Goal: Task Accomplishment & Management: Manage account settings

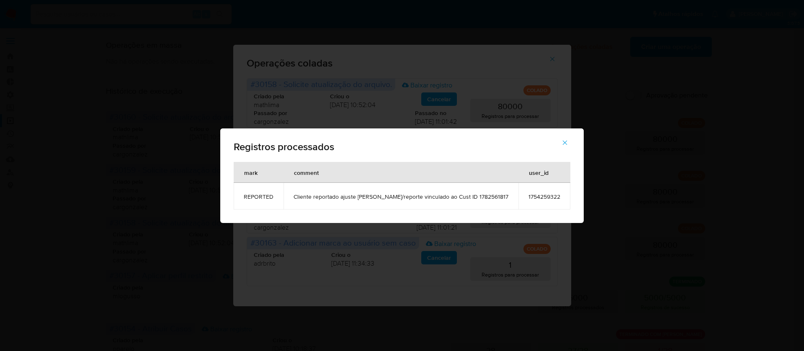
click at [563, 144] on icon "button" at bounding box center [565, 142] width 5 height 5
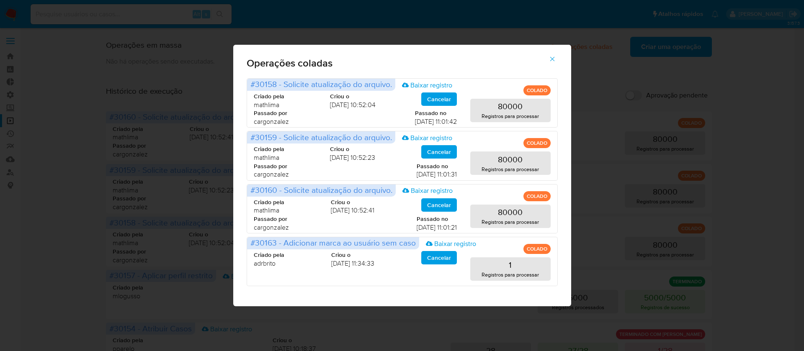
click at [550, 54] on span "button" at bounding box center [552, 59] width 8 height 18
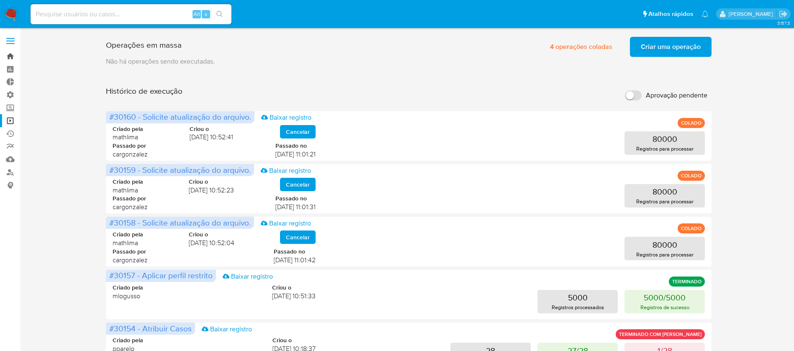
click at [9, 51] on link "Bandeja" at bounding box center [50, 56] width 100 height 13
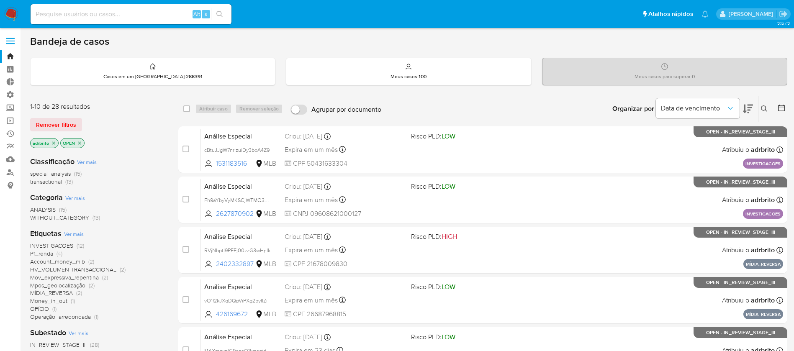
click at [13, 41] on label at bounding box center [10, 41] width 21 height 18
click at [0, 0] on input "checkbox" at bounding box center [0, 0] width 0 height 0
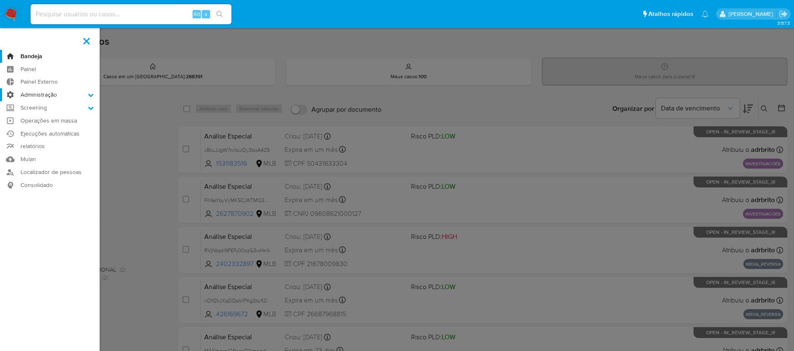
click at [96, 93] on label "Administração" at bounding box center [50, 94] width 100 height 13
click at [0, 0] on input "Administração" at bounding box center [0, 0] width 0 height 0
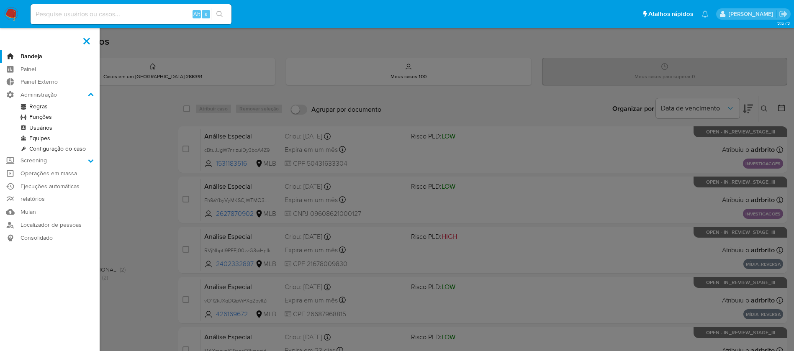
click at [52, 107] on link "Regras" at bounding box center [50, 106] width 100 height 10
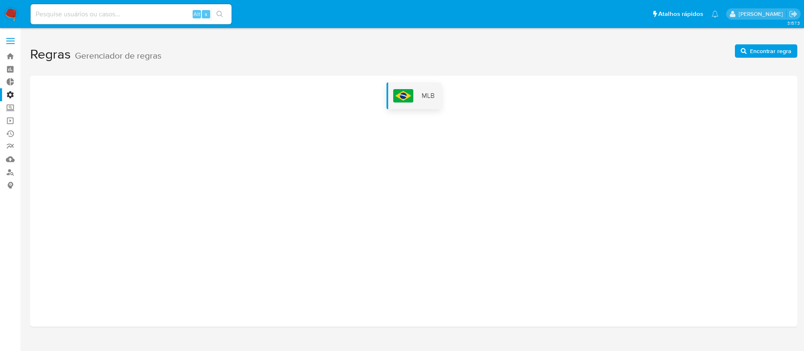
click at [416, 94] on div "MLB" at bounding box center [413, 95] width 55 height 27
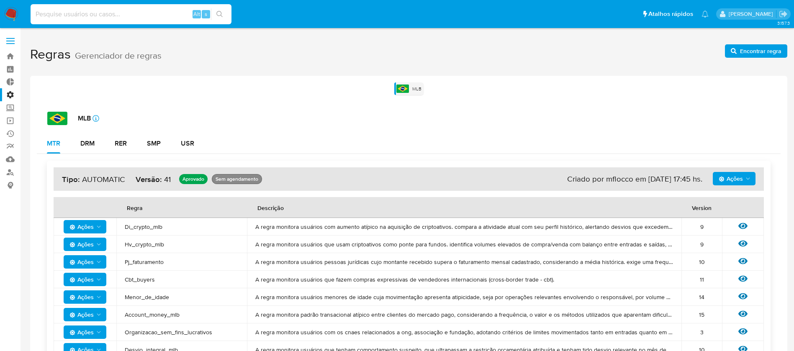
click at [60, 15] on input at bounding box center [131, 14] width 201 height 11
paste input "cBtuJJgW7nrlzuiDy3boA4Z9"
type input "cBtuJJgW7nrlzuiDy3boA4Z9"
click at [218, 15] on icon "search-icon" at bounding box center [219, 14] width 7 height 7
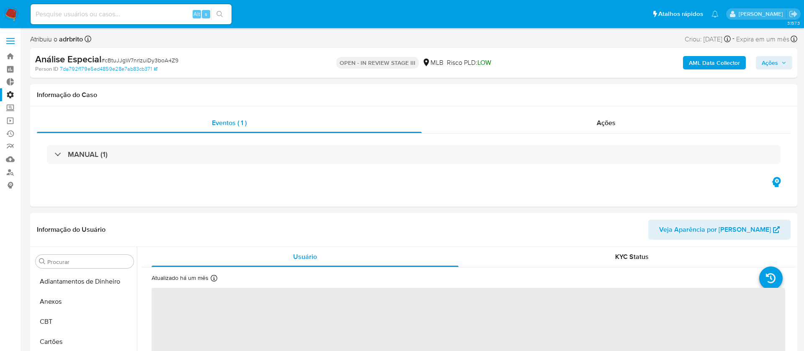
select select "10"
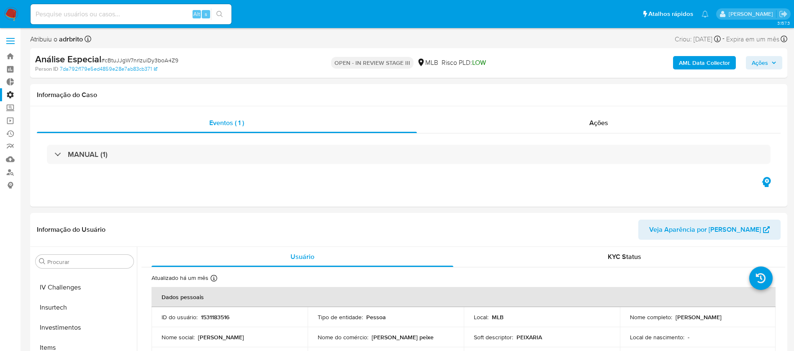
scroll to position [394, 0]
click at [750, 64] on button "Ações" at bounding box center [764, 62] width 36 height 13
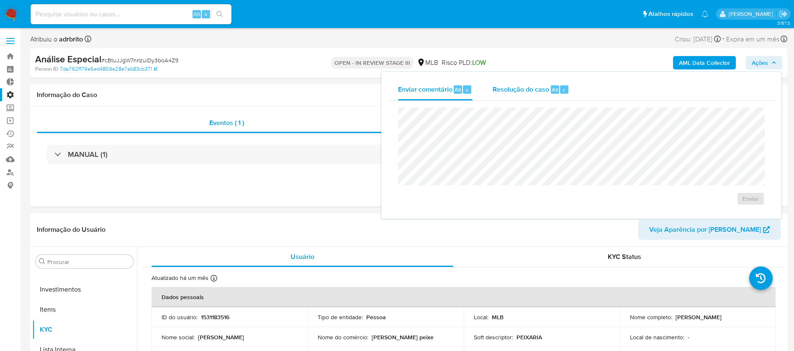
click at [517, 89] on span "Resolução do caso" at bounding box center [521, 90] width 57 height 10
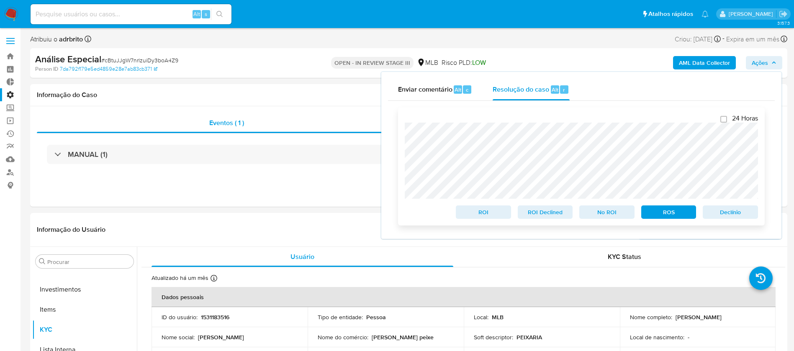
click at [736, 216] on span "Declínio" at bounding box center [731, 212] width 44 height 12
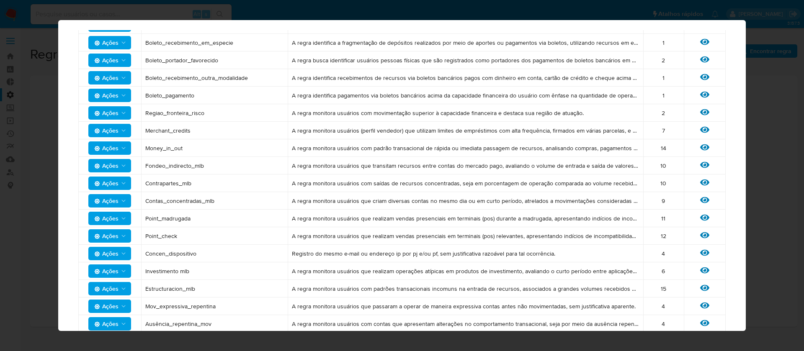
scroll to position [538, 0]
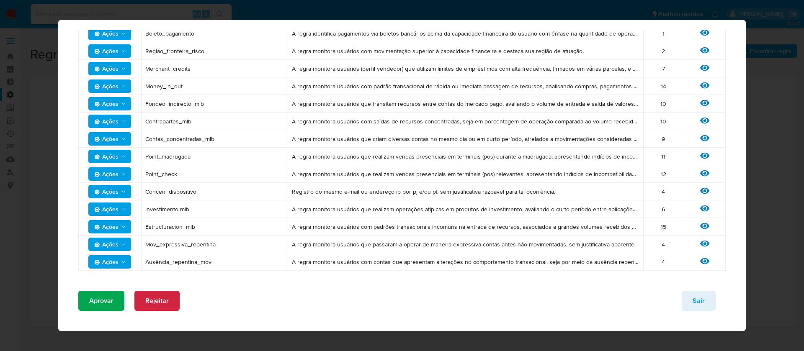
click at [100, 299] on span "Aprovar" at bounding box center [101, 301] width 24 height 18
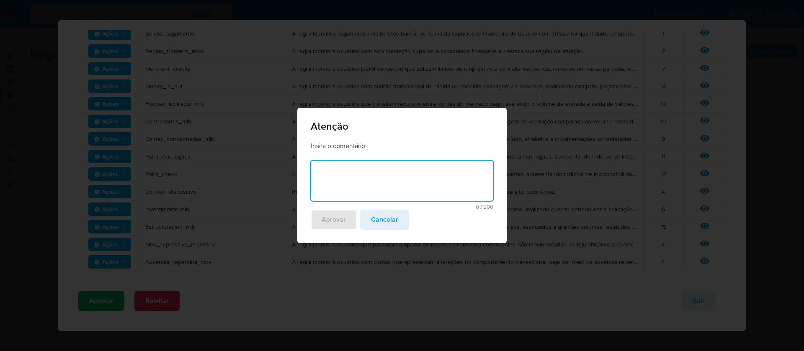
click at [324, 180] on textarea at bounding box center [402, 181] width 182 height 40
type textarea "ok, Conforme esclarecimentos do Manu"
click at [341, 216] on span "Aprovar" at bounding box center [333, 220] width 24 height 18
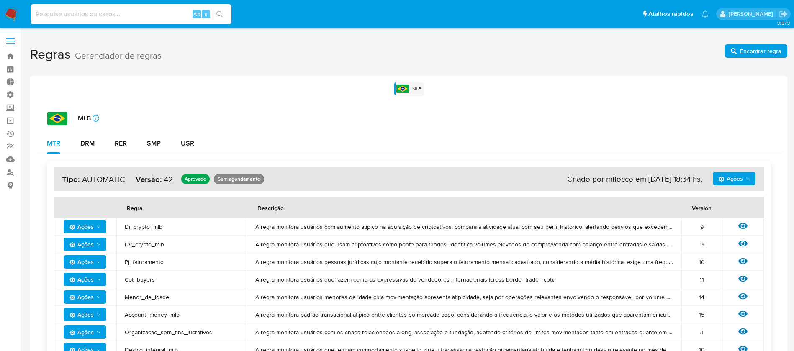
click at [83, 18] on input at bounding box center [131, 14] width 201 height 11
paste input "1401841009"
type input "1401841009"
click at [219, 14] on icon "search-icon" at bounding box center [219, 14] width 7 height 7
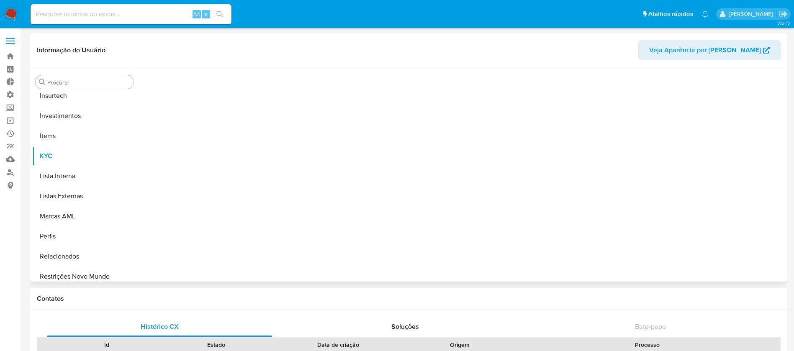
scroll to position [394, 0]
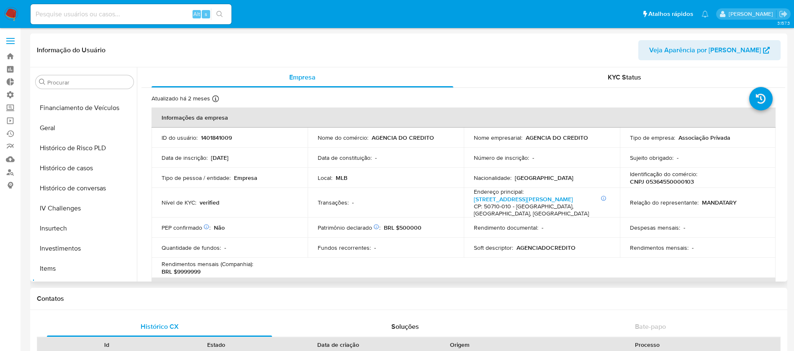
select select "10"
click at [86, 170] on button "Histórico de casos" at bounding box center [81, 168] width 98 height 20
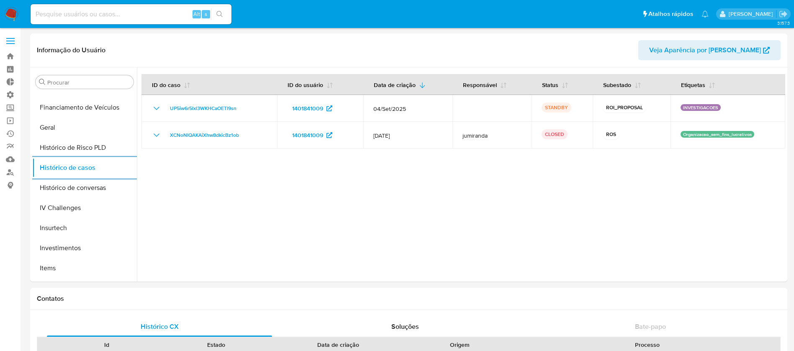
click at [93, 16] on input at bounding box center [131, 14] width 201 height 11
paste input "1399100152"
type input "1399100152"
click at [219, 17] on icon "search-icon" at bounding box center [219, 14] width 7 height 7
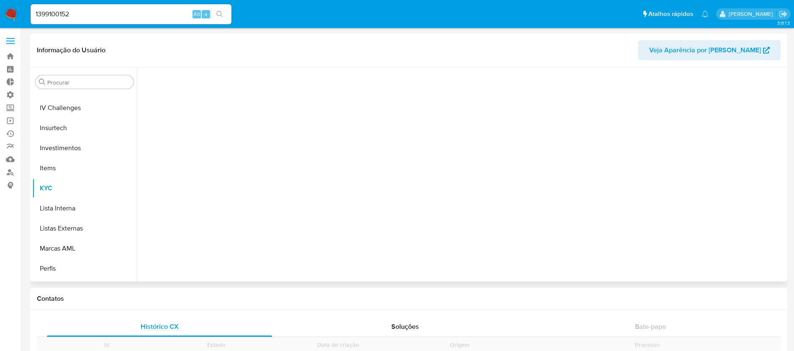
scroll to position [394, 0]
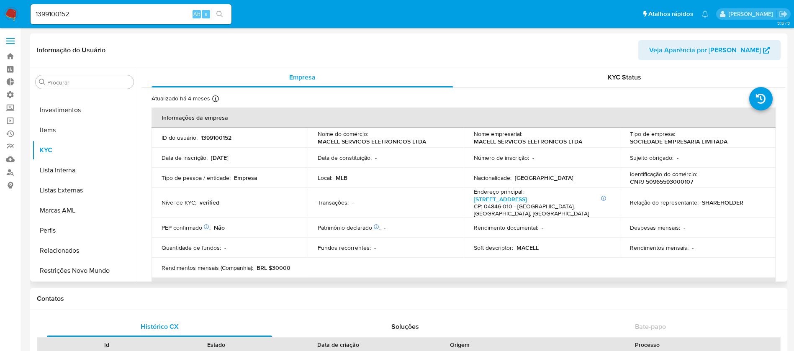
select select "10"
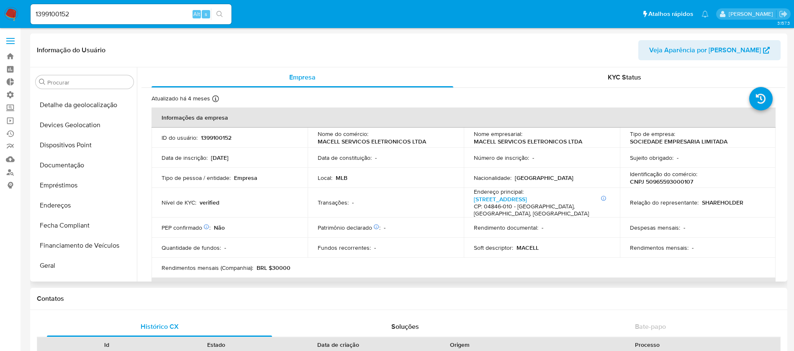
scroll to position [106, 0]
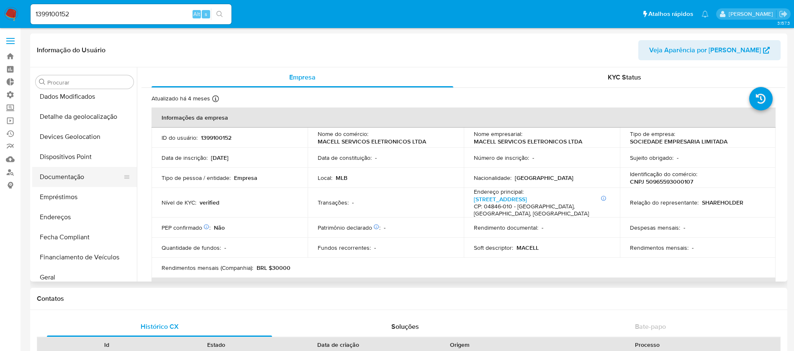
click at [69, 176] on button "Documentação" at bounding box center [81, 177] width 98 height 20
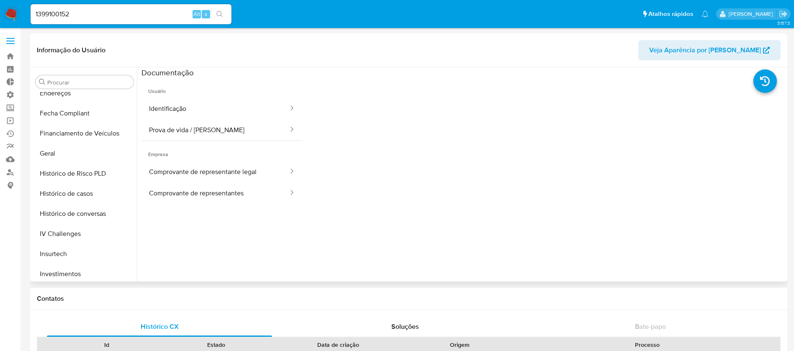
scroll to position [237, 0]
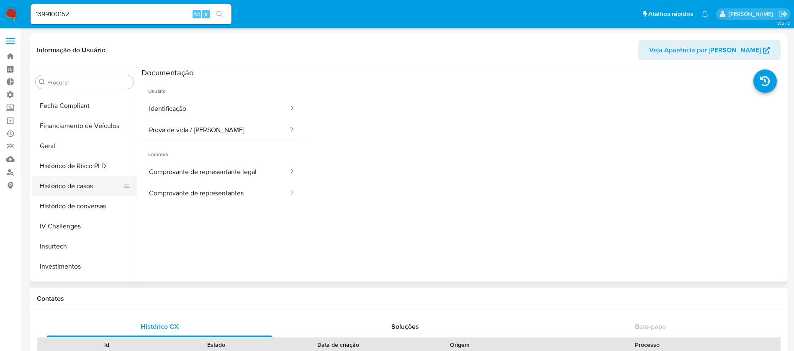
click at [77, 184] on button "Histórico de casos" at bounding box center [81, 186] width 98 height 20
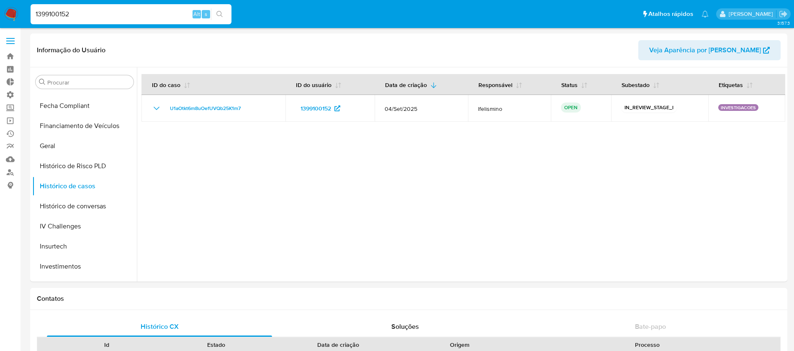
drag, startPoint x: 86, startPoint y: 14, endPoint x: 0, endPoint y: 19, distance: 86.4
click at [0, 19] on nav "Pausado Ver notificaciones 1399100152 Alt s Atalhos rápidos Presiona las siguie…" at bounding box center [397, 14] width 794 height 28
paste input "1933113"
type input "1391933113"
click at [220, 18] on button "search-icon" at bounding box center [219, 14] width 17 height 12
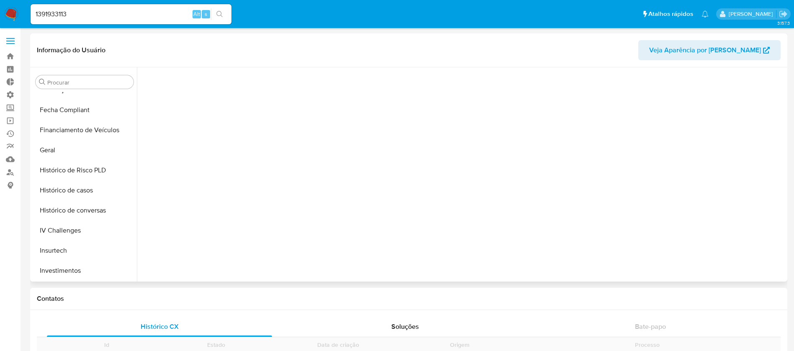
scroll to position [394, 0]
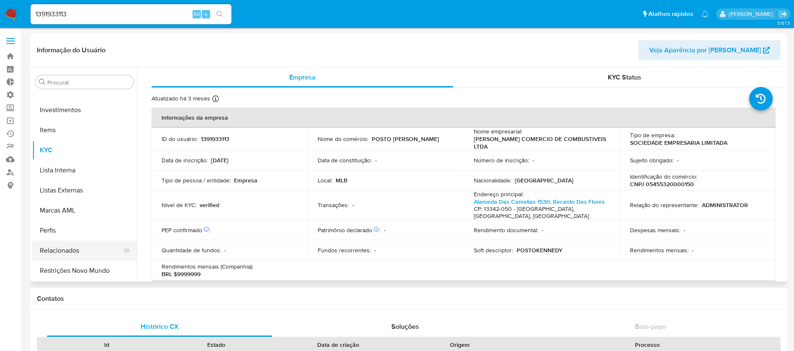
select select "10"
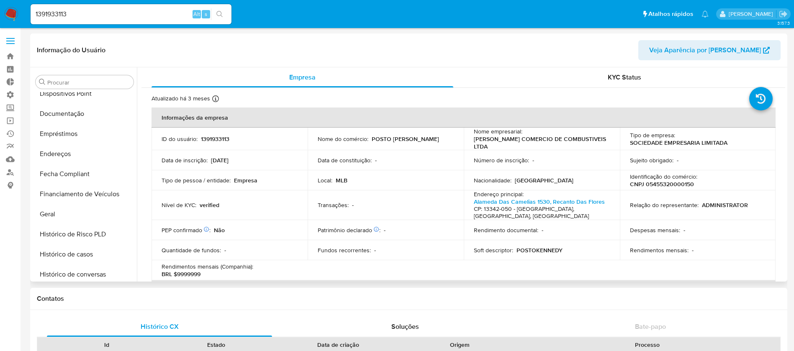
scroll to position [167, 0]
click at [90, 257] on button "Histórico de casos" at bounding box center [81, 257] width 98 height 20
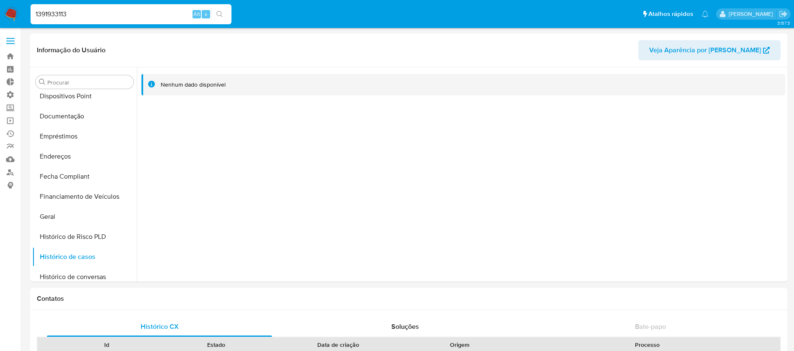
drag, startPoint x: 83, startPoint y: 13, endPoint x: 30, endPoint y: 13, distance: 53.6
click at [30, 13] on li "1391933113 Alt s" at bounding box center [130, 13] width 205 height 21
click at [68, 213] on button "Geral" at bounding box center [81, 217] width 98 height 20
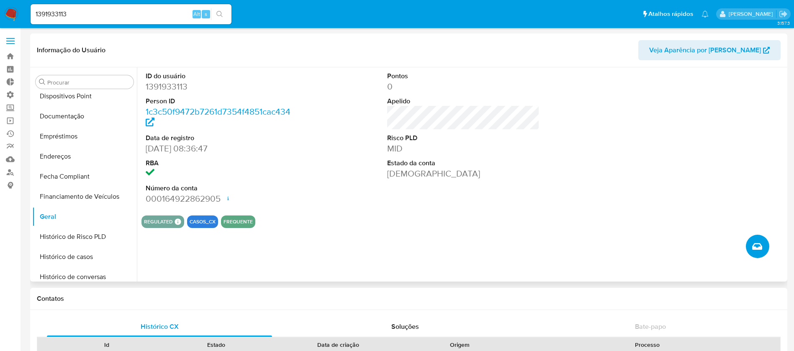
click at [761, 243] on icon "Criar caso manual" at bounding box center [757, 247] width 10 height 10
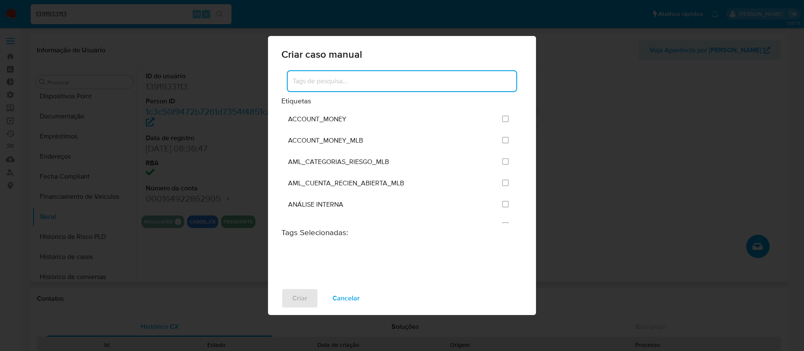
click at [352, 86] on input at bounding box center [402, 81] width 229 height 11
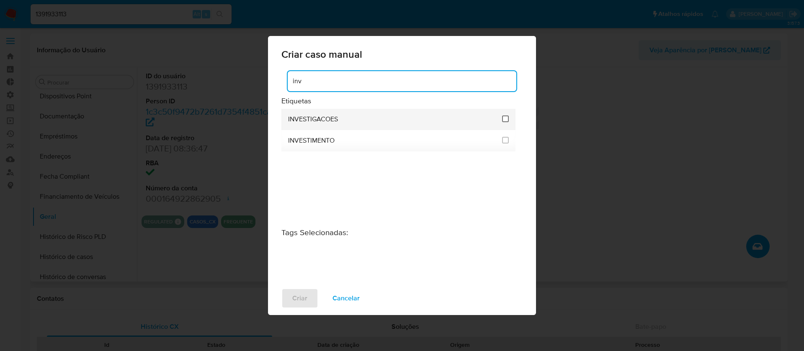
type input "inv"
click at [504, 121] on input "2067" at bounding box center [505, 119] width 7 height 7
checkbox input "true"
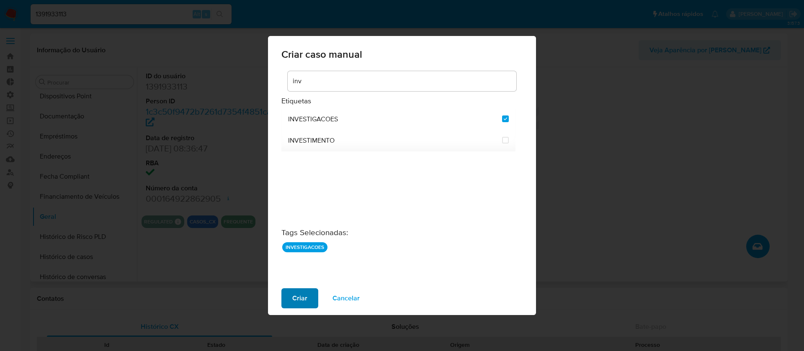
click at [313, 293] on button "Criar" at bounding box center [299, 298] width 37 height 20
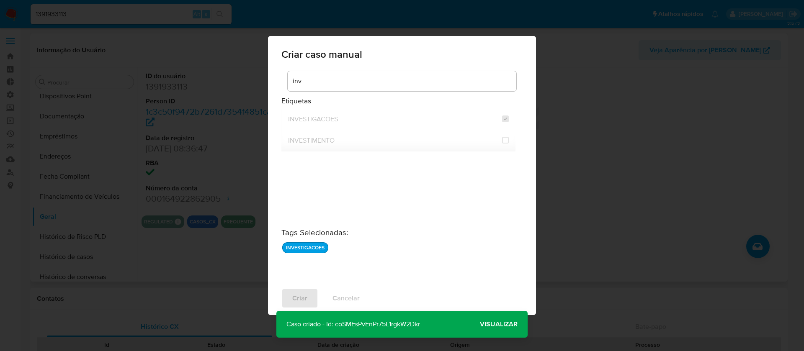
click at [409, 325] on p "Caso criado - Id: coSMEsPvEnPr75L1rgkW2Dkr" at bounding box center [353, 324] width 154 height 27
click at [395, 324] on p "Caso criado - Id: coSMEsPvEnPr75L1rgkW2Dkr" at bounding box center [353, 324] width 154 height 27
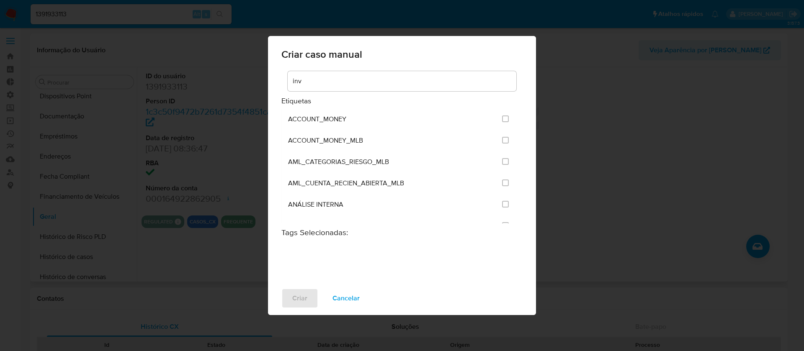
checkbox input "false"
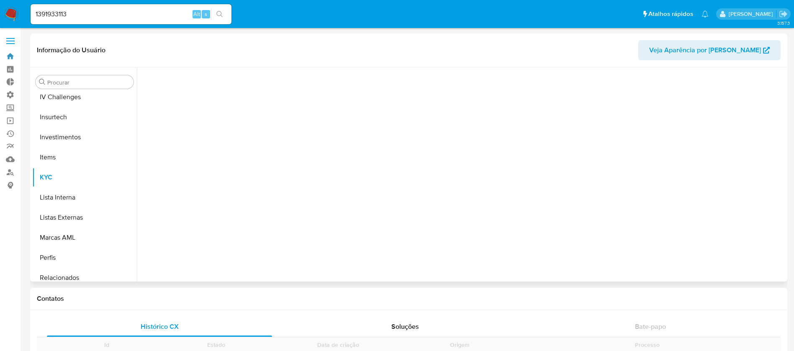
scroll to position [394, 0]
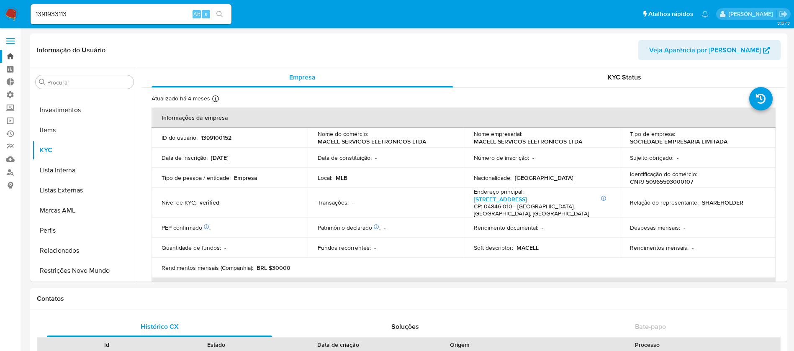
select select "10"
drag, startPoint x: 90, startPoint y: 13, endPoint x: 0, endPoint y: -1, distance: 90.7
paste input "161770196"
type input "1161770196"
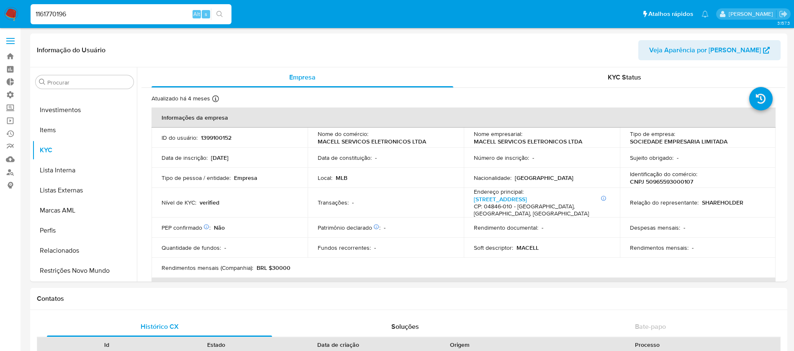
click at [222, 18] on button "search-icon" at bounding box center [219, 14] width 17 height 12
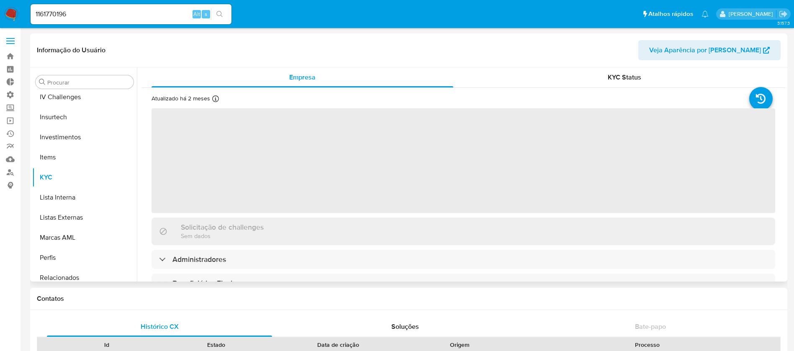
scroll to position [394, 0]
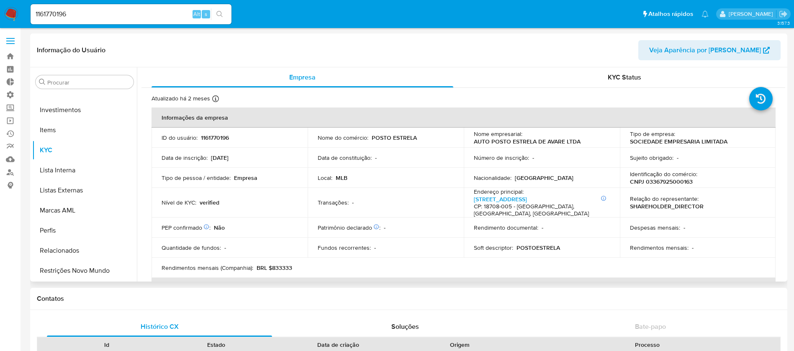
select select "10"
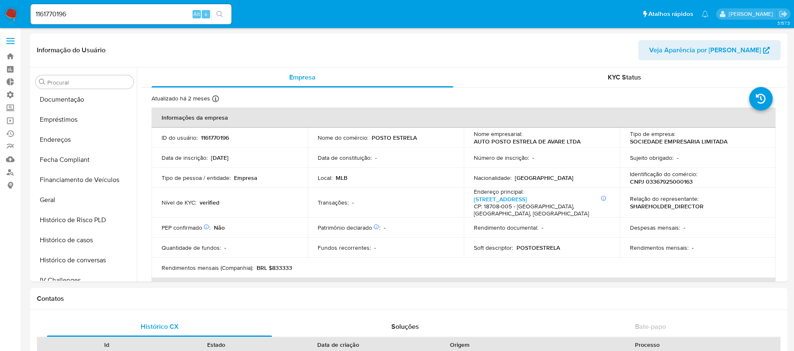
scroll to position [187, 0]
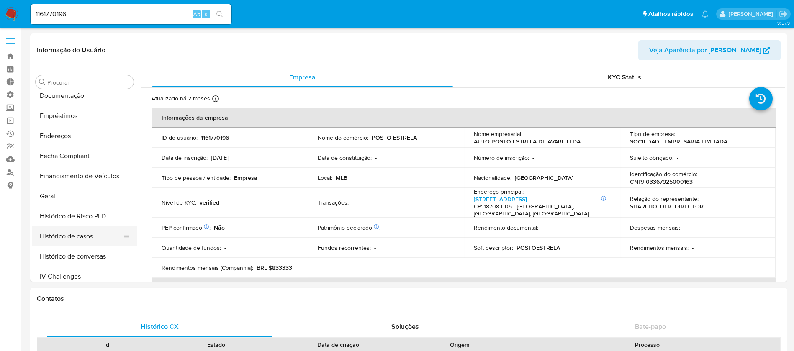
click at [75, 239] on button "Histórico de casos" at bounding box center [81, 236] width 98 height 20
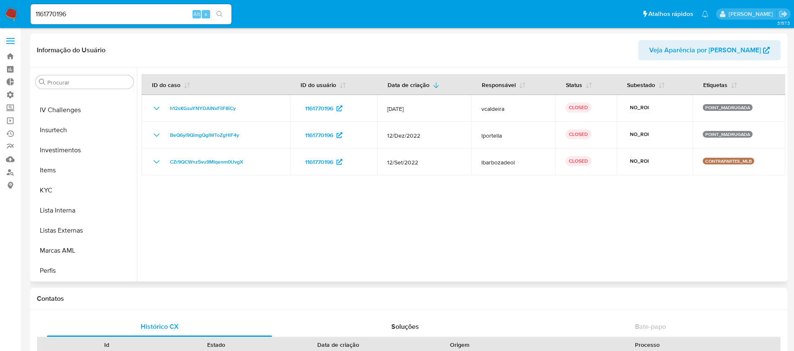
scroll to position [394, 0]
click at [94, 265] on button "Restrições Novo Mundo" at bounding box center [81, 271] width 98 height 20
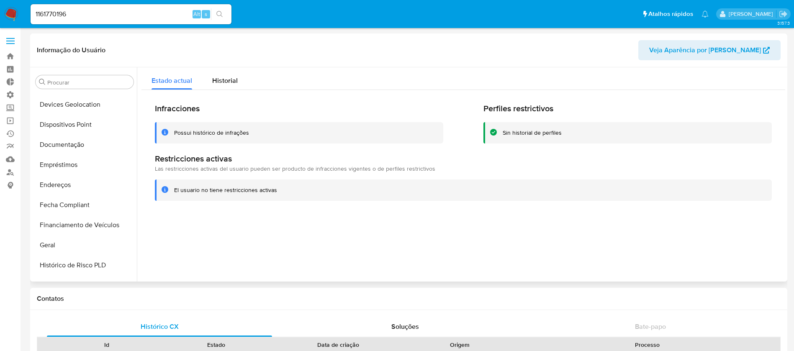
scroll to position [187, 0]
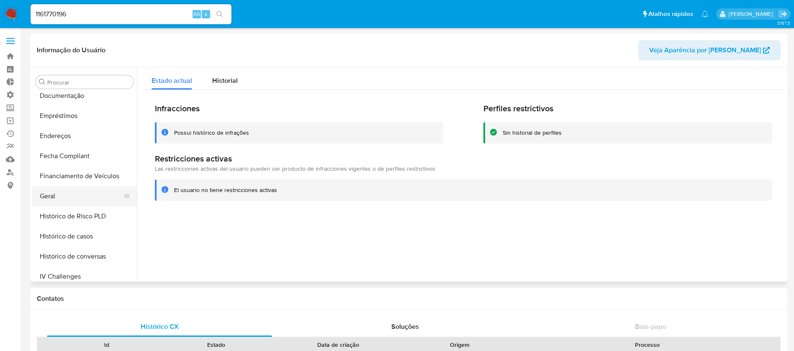
click at [70, 190] on button "Geral" at bounding box center [81, 196] width 98 height 20
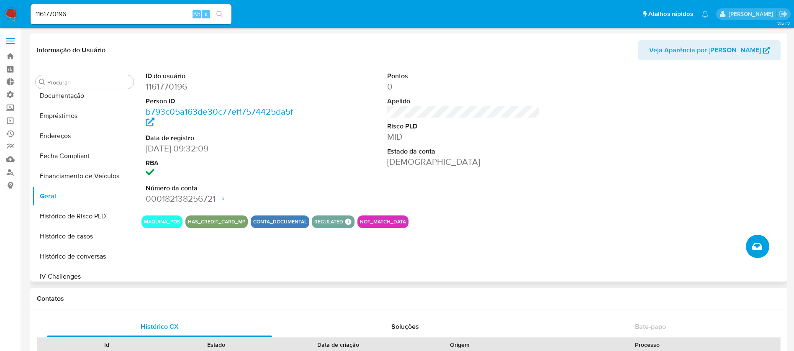
click at [759, 249] on icon "Criar caso manual" at bounding box center [757, 246] width 10 height 7
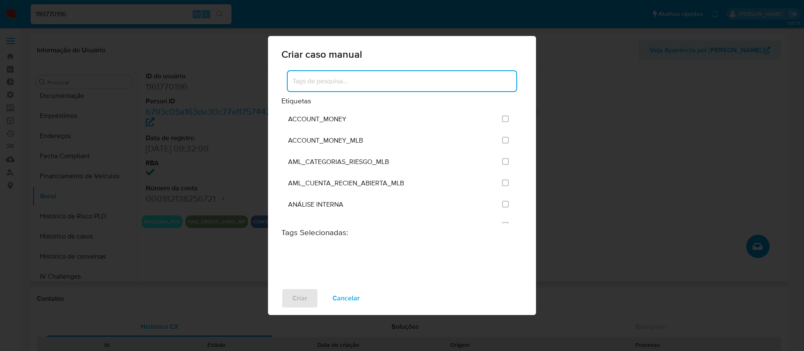
click at [332, 84] on input at bounding box center [402, 81] width 229 height 11
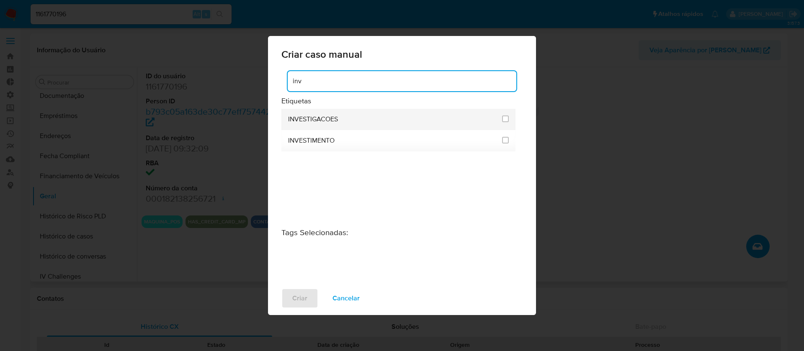
type input "inv"
click at [500, 123] on li "INVESTIGACOES" at bounding box center [398, 119] width 234 height 21
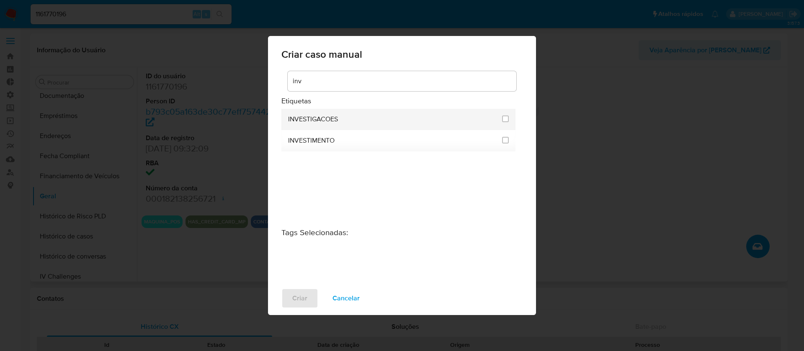
click at [509, 120] on li "INVESTIGACOES" at bounding box center [398, 119] width 234 height 21
click at [505, 119] on input "2067" at bounding box center [505, 119] width 7 height 7
checkbox input "true"
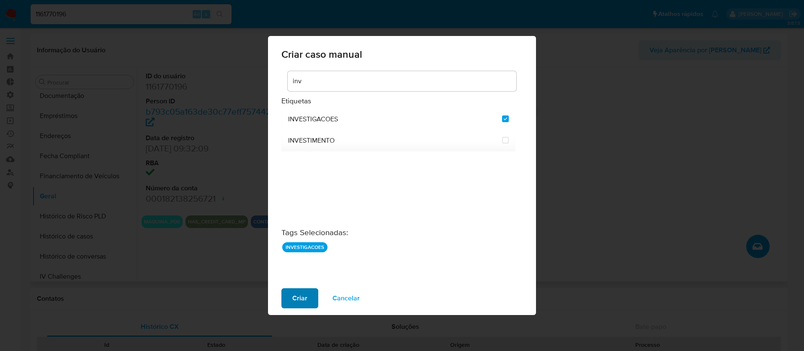
click at [300, 301] on span "Criar" at bounding box center [299, 298] width 15 height 18
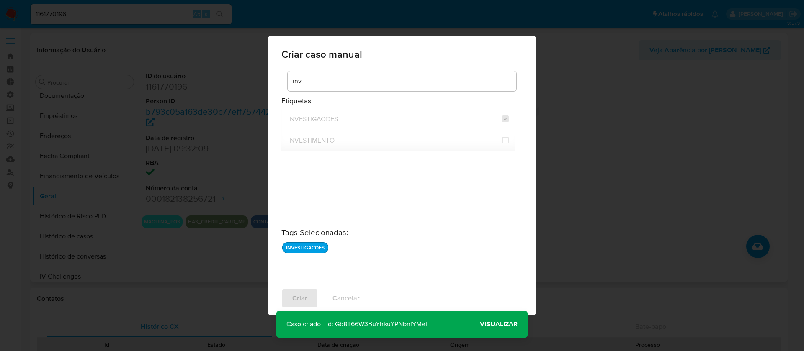
click at [378, 326] on p "Caso criado - Id: Gb8T66W3BuYhkuYPNbniYMeI" at bounding box center [356, 324] width 161 height 27
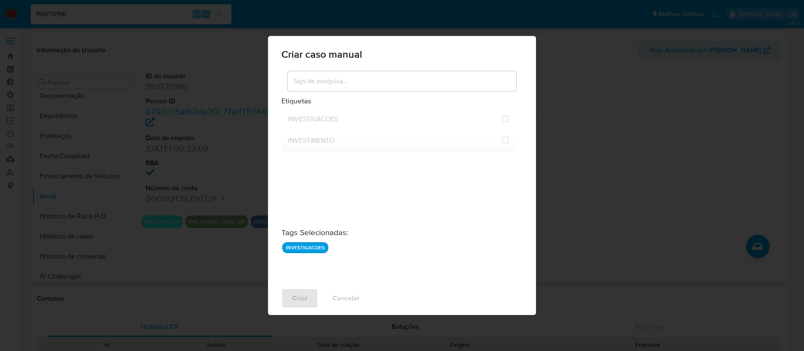
checkbox input "false"
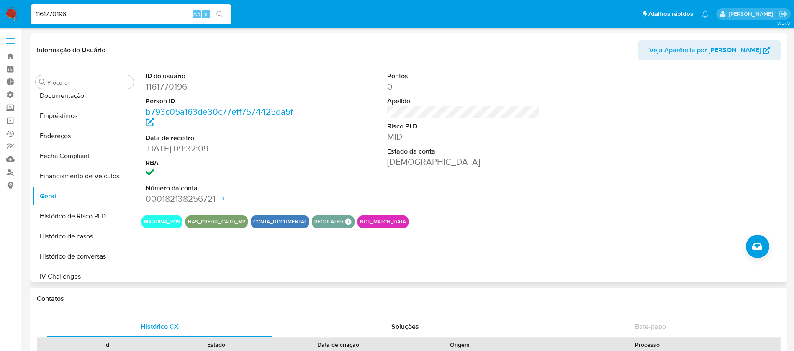
drag, startPoint x: 80, startPoint y: 15, endPoint x: 0, endPoint y: 10, distance: 79.7
click at [0, 10] on nav "Pausado Ver notificaciones 1161770196 Alt s Atalhos rápidos Presiona las siguie…" at bounding box center [397, 14] width 794 height 28
paste input "497822721"
type input "497822721"
click at [216, 13] on icon "search-icon" at bounding box center [219, 14] width 7 height 7
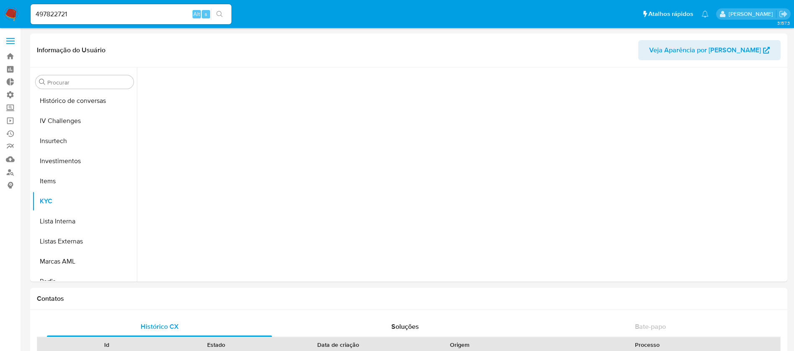
scroll to position [394, 0]
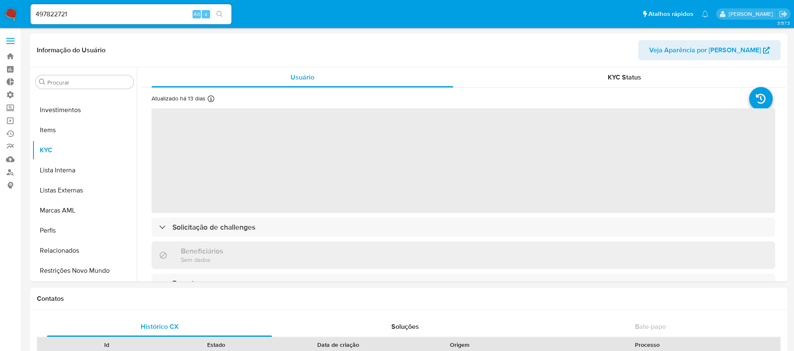
select select "10"
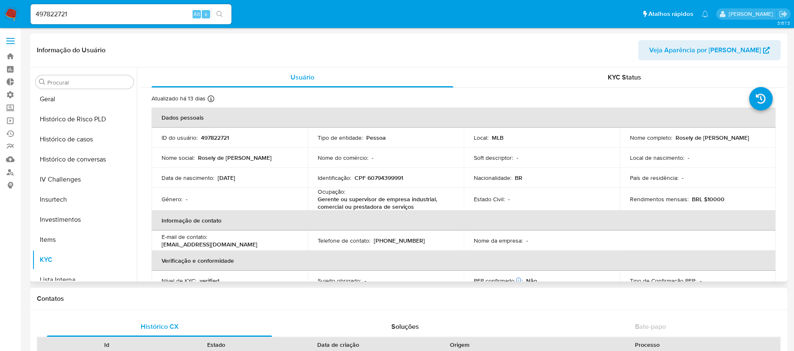
scroll to position [282, 0]
click at [83, 145] on button "Histórico de casos" at bounding box center [81, 142] width 98 height 20
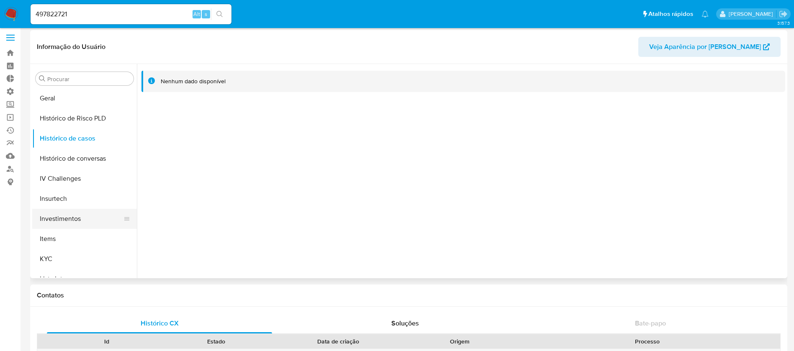
scroll to position [0, 0]
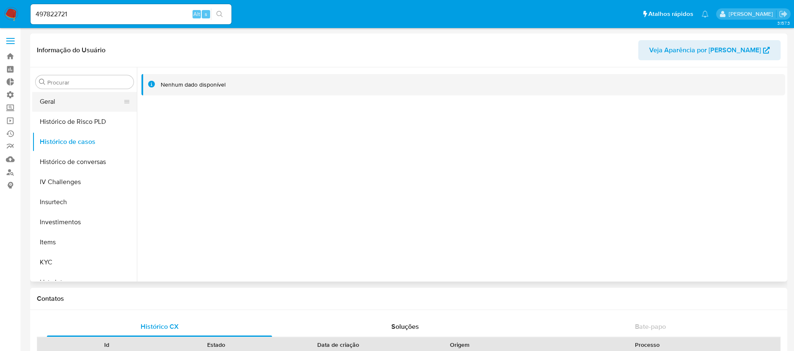
click at [48, 104] on button "Geral" at bounding box center [81, 102] width 98 height 20
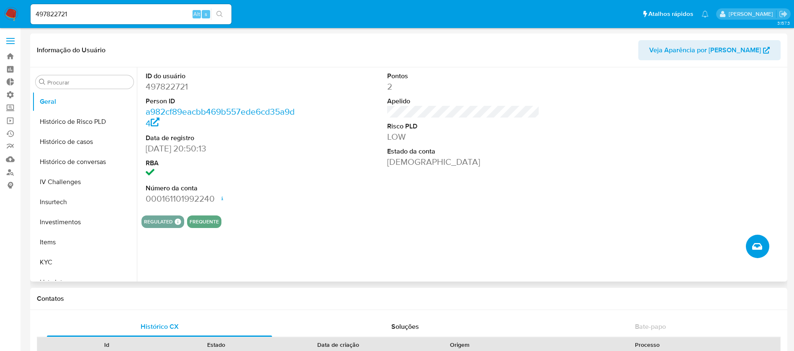
click at [757, 238] on button "Criar caso manual" at bounding box center [757, 246] width 23 height 23
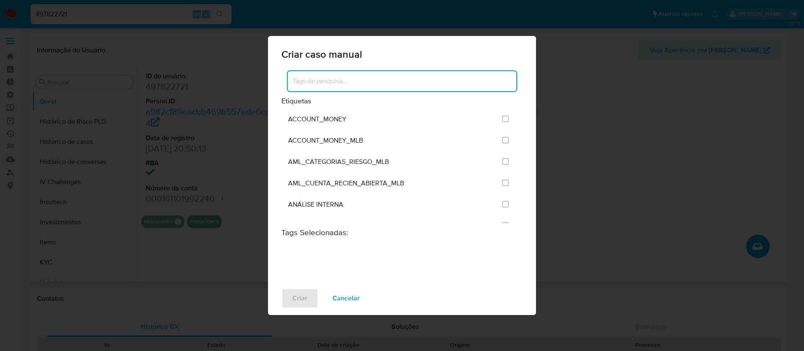
click at [335, 80] on input at bounding box center [402, 81] width 229 height 11
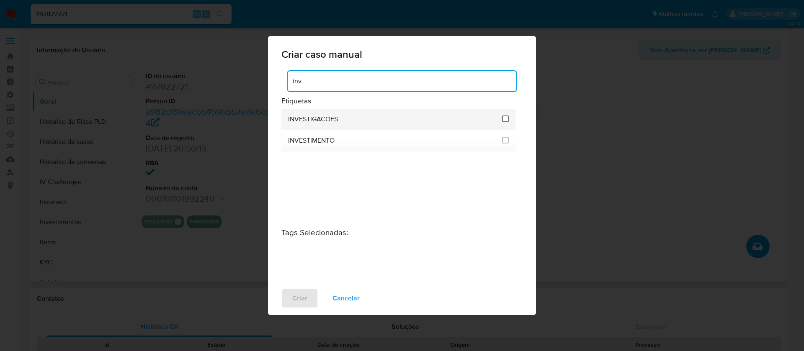
type input "inv"
click at [504, 121] on input "2067" at bounding box center [505, 119] width 7 height 7
checkbox input "true"
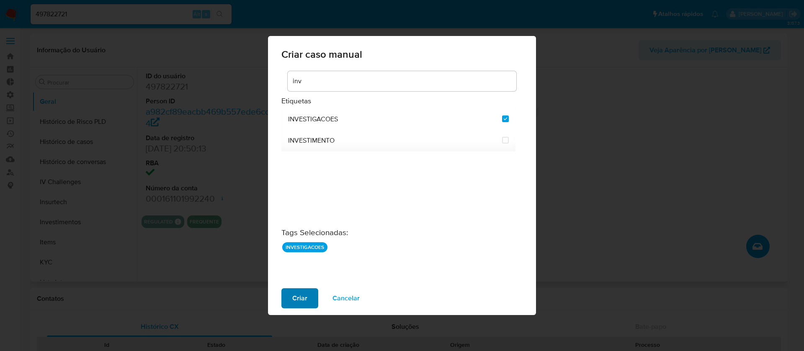
click at [302, 298] on span "Criar" at bounding box center [299, 298] width 15 height 18
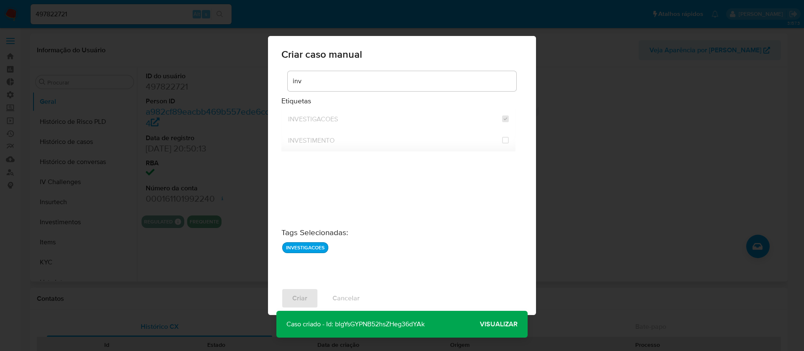
click at [361, 321] on p "Caso criado - Id: blgYsGYPNB52hsZHeg36dYAk" at bounding box center [355, 324] width 158 height 27
drag, startPoint x: 436, startPoint y: 324, endPoint x: 335, endPoint y: 328, distance: 100.9
click at [335, 328] on p "Caso criado - Id: blgYsGYPNB52hsZHeg36dYAk" at bounding box center [355, 324] width 158 height 27
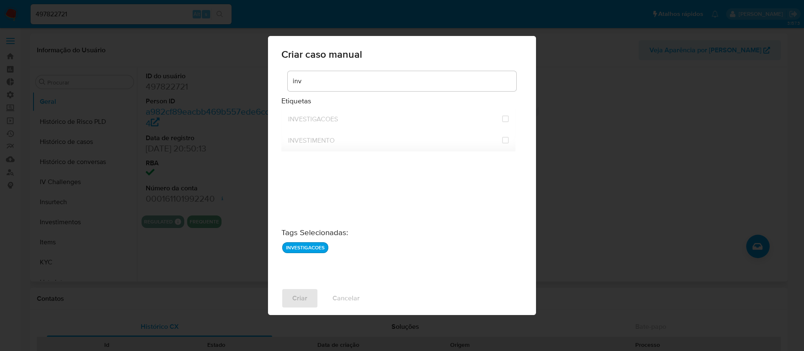
checkbox input "false"
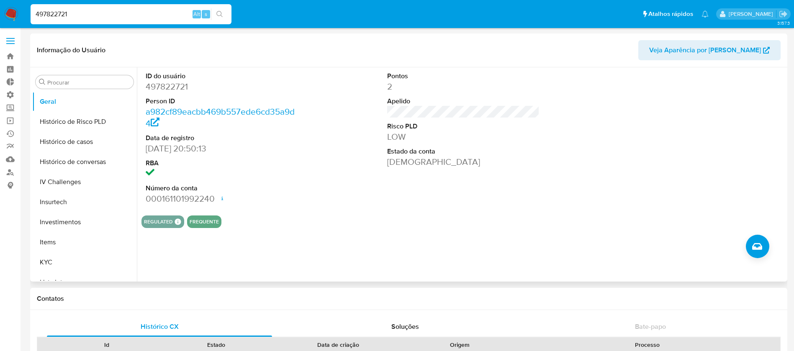
drag, startPoint x: 95, startPoint y: 18, endPoint x: 13, endPoint y: 3, distance: 83.7
click at [13, 3] on nav "Pausado Ver notificaciones 497822721 Alt s Atalhos rápidos Presiona las siguien…" at bounding box center [397, 14] width 794 height 28
paste input "1789402220"
type input "1789402220"
click at [222, 13] on icon "search-icon" at bounding box center [219, 14] width 7 height 7
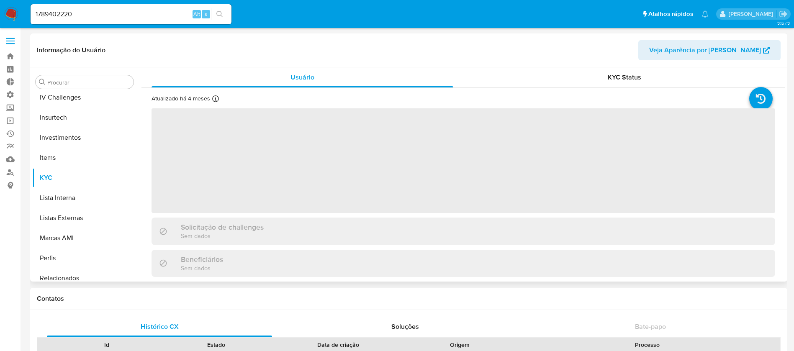
scroll to position [394, 0]
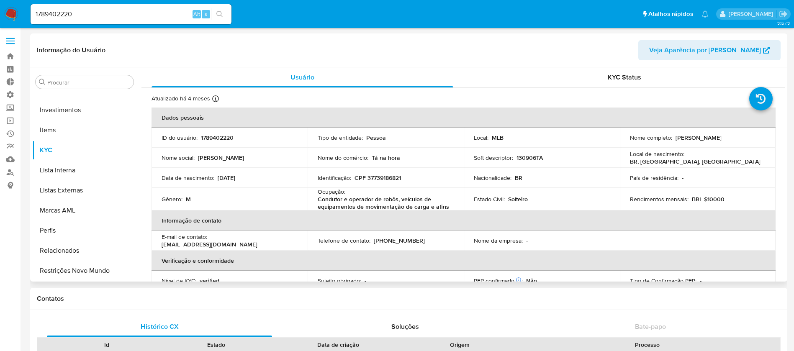
select select "10"
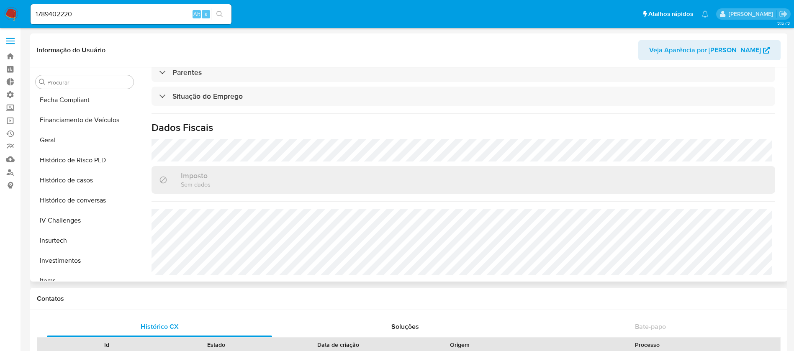
scroll to position [193, 0]
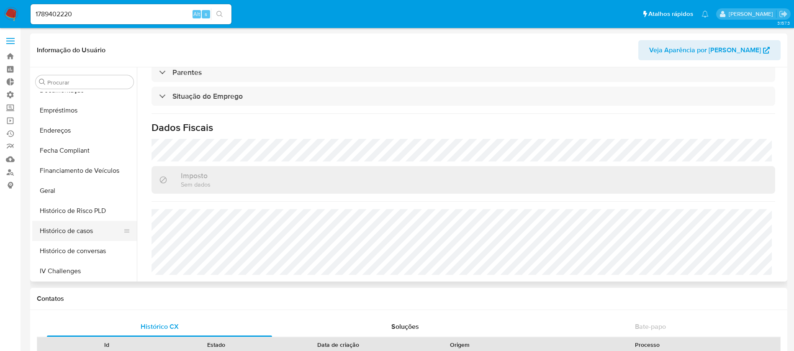
click at [86, 233] on button "Histórico de casos" at bounding box center [81, 231] width 98 height 20
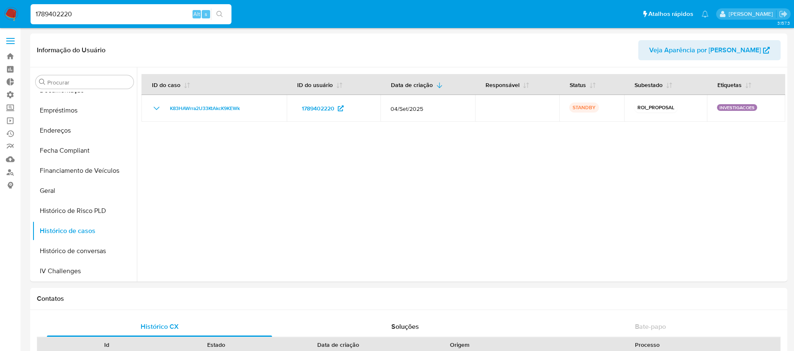
drag, startPoint x: 87, startPoint y: 12, endPoint x: 16, endPoint y: 3, distance: 71.2
click at [10, 0] on nav "Pausado Ver notificaciones 1789402220 Alt s Atalhos rápidos Presiona las siguie…" at bounding box center [397, 14] width 794 height 28
paste input "209871014"
type input "209871014"
click at [220, 14] on icon "search-icon" at bounding box center [219, 14] width 7 height 7
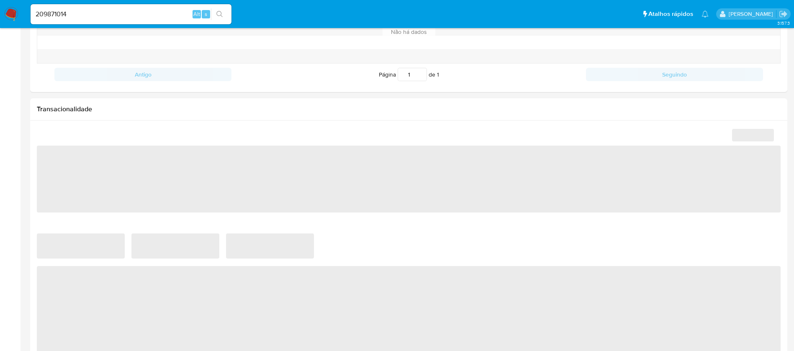
scroll to position [354, 0]
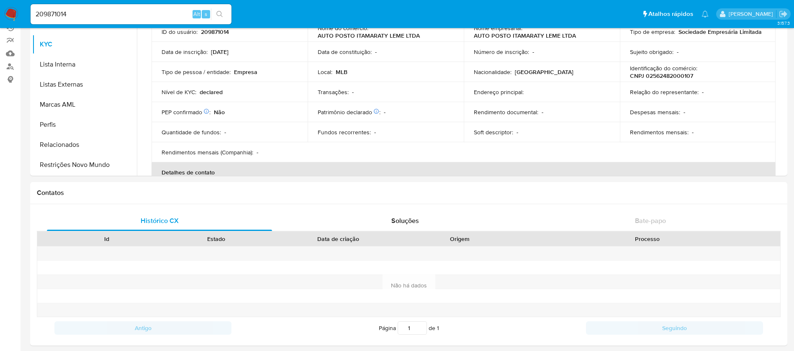
select select "10"
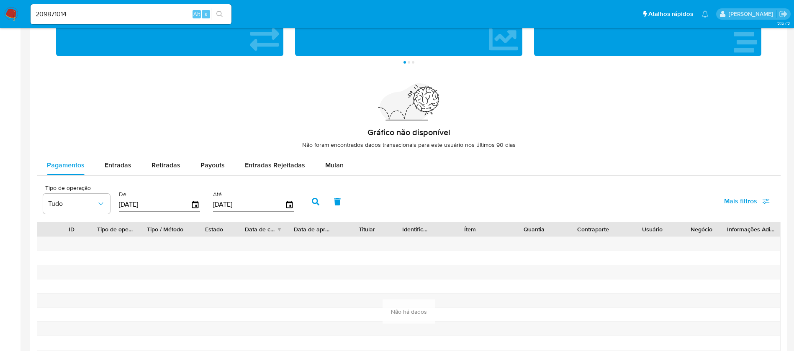
scroll to position [750, 0]
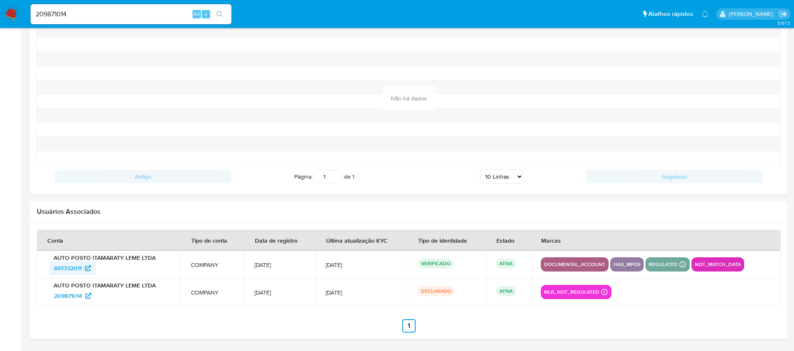
click at [74, 268] on span "697332011" at bounding box center [68, 268] width 28 height 13
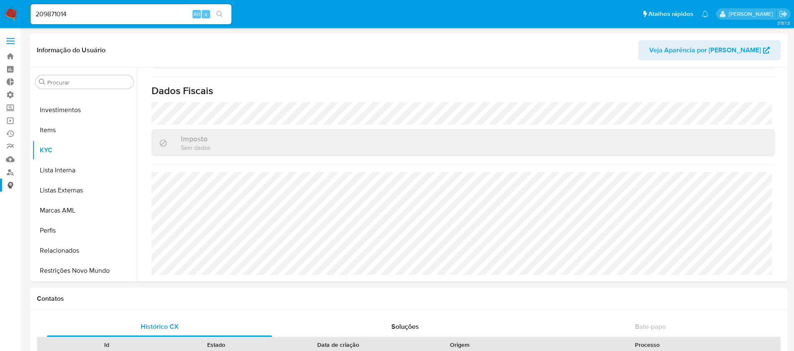
click at [9, 186] on link "Consolidado" at bounding box center [50, 185] width 100 height 13
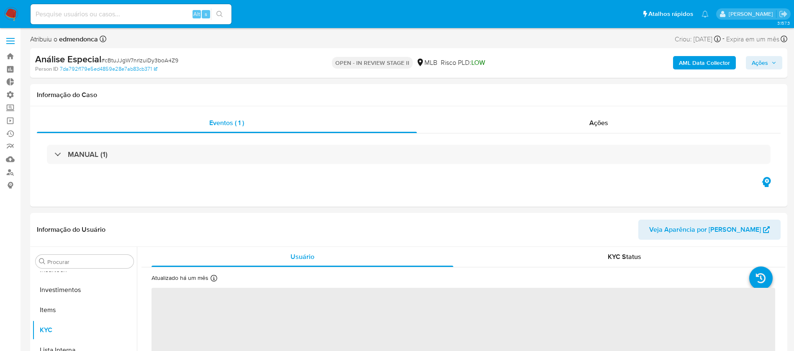
scroll to position [394, 0]
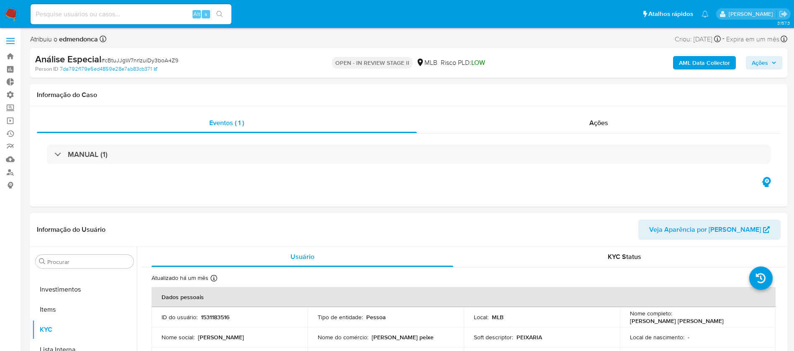
select select "10"
click at [93, 18] on input at bounding box center [131, 14] width 201 height 11
paste input "Fh9aYbyVyMKSCjWTMQ3uUkcv"
type input "Fh9aYbyVyMKSCjWTMQ3uUkcv"
click at [221, 10] on button "search-icon" at bounding box center [219, 14] width 17 height 12
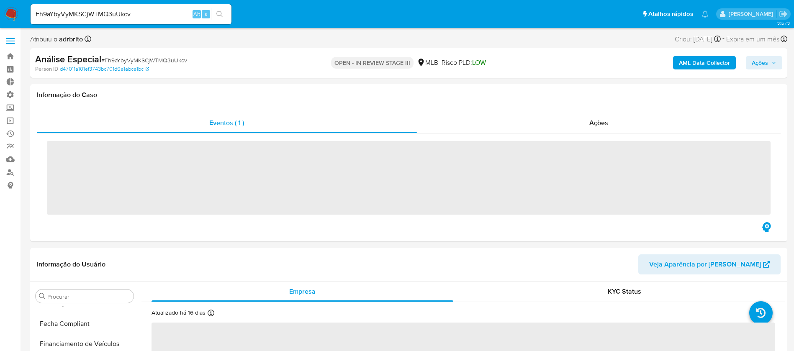
scroll to position [394, 0]
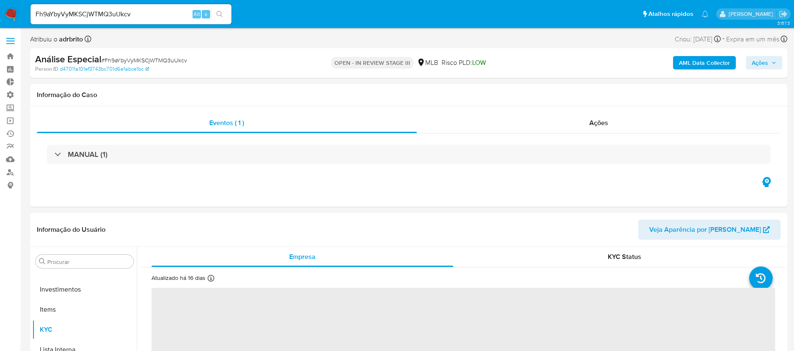
click at [761, 59] on span "Ações" at bounding box center [760, 62] width 16 height 13
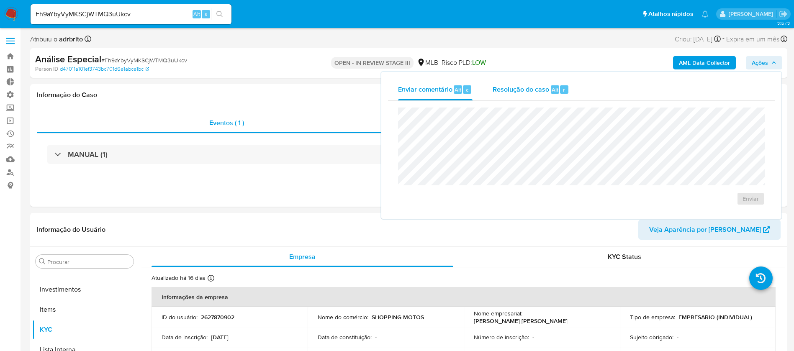
click at [505, 91] on span "Resolução do caso" at bounding box center [521, 90] width 57 height 10
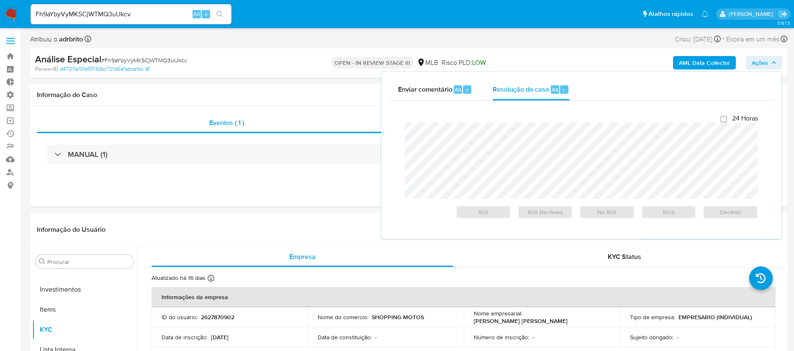
select select "10"
click at [742, 218] on span "Declínio" at bounding box center [731, 212] width 44 height 12
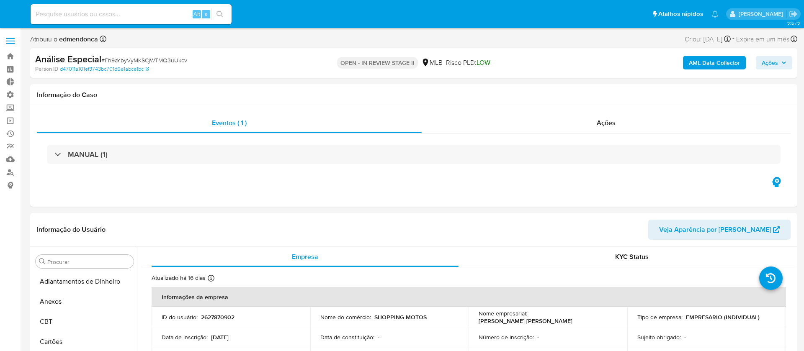
select select "10"
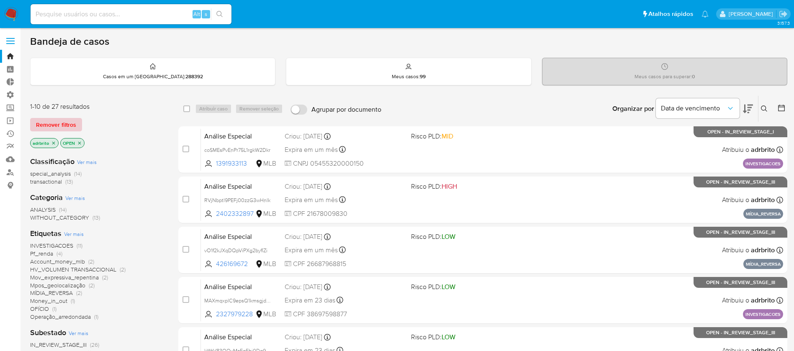
click at [56, 121] on span "Remover filtros" at bounding box center [56, 125] width 40 height 12
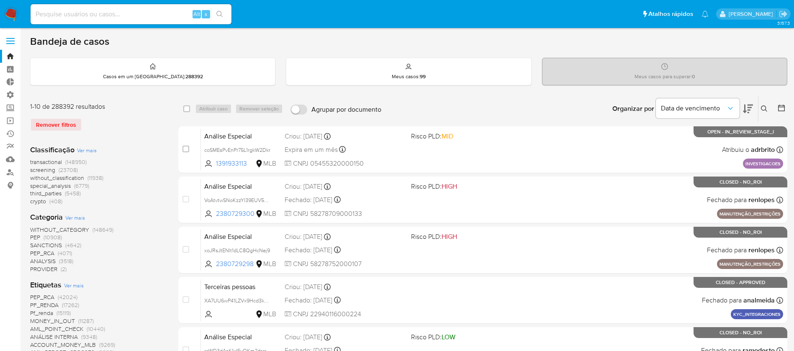
click at [761, 107] on button at bounding box center [765, 109] width 14 height 10
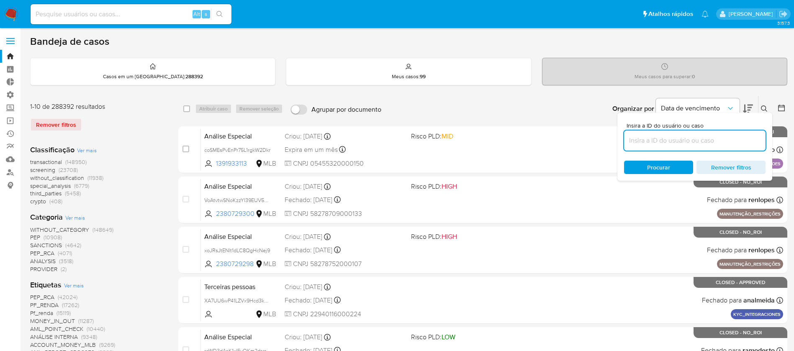
click at [700, 137] on input at bounding box center [694, 140] width 141 height 11
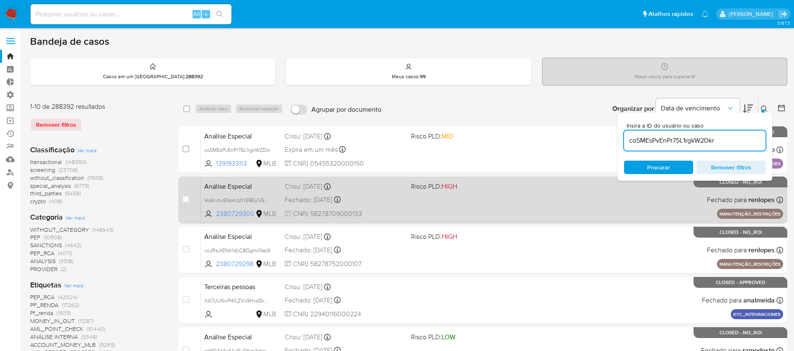
type input "coSMEsPvEnPr75L1rgkW2Dkr"
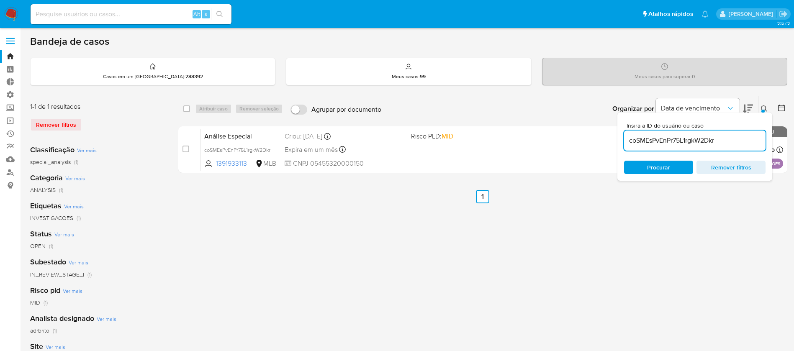
click at [764, 105] on button at bounding box center [765, 109] width 14 height 10
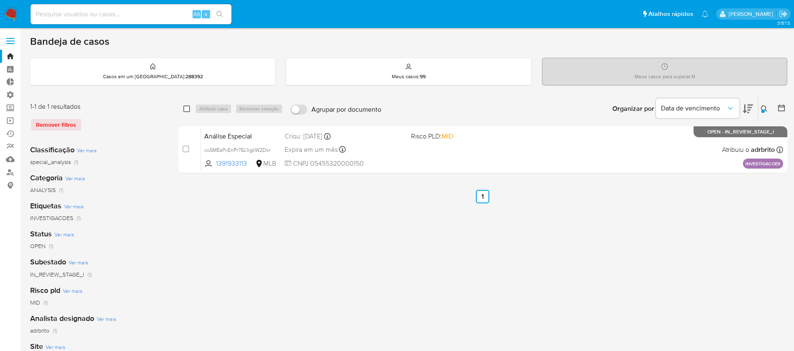
click at [188, 110] on input "checkbox" at bounding box center [186, 108] width 7 height 7
checkbox input "true"
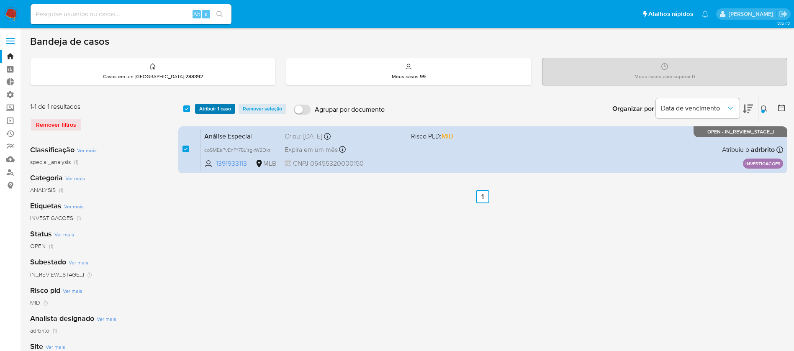
click at [206, 110] on span "Atribuir 1 caso" at bounding box center [215, 109] width 32 height 8
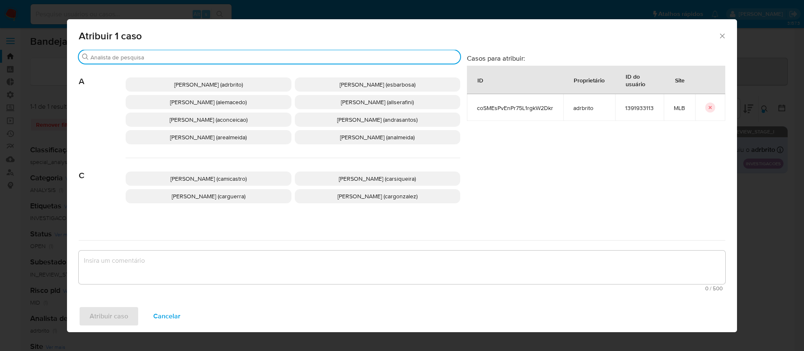
click at [185, 59] on input "Procurar" at bounding box center [273, 58] width 366 height 8
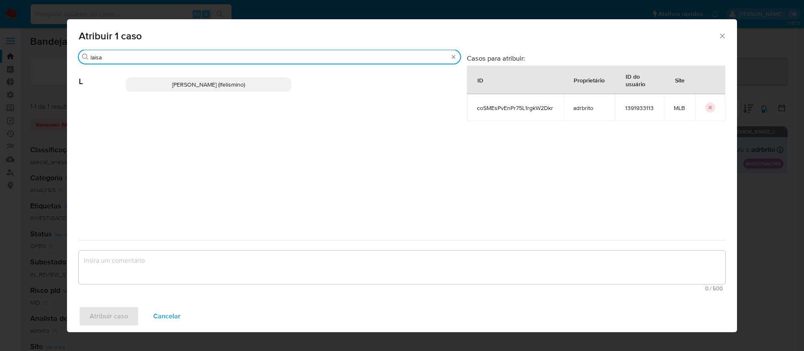
type input "laisa"
click at [172, 84] on span "Laisa Lopes Andrade (lfelismino)" at bounding box center [208, 84] width 73 height 8
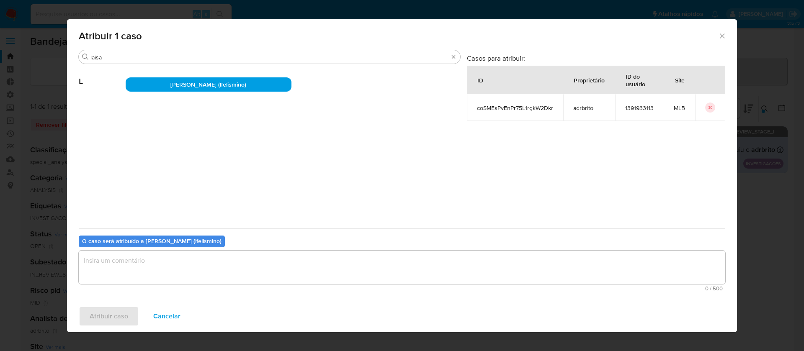
click at [181, 273] on textarea "assign-modal" at bounding box center [402, 267] width 646 height 33
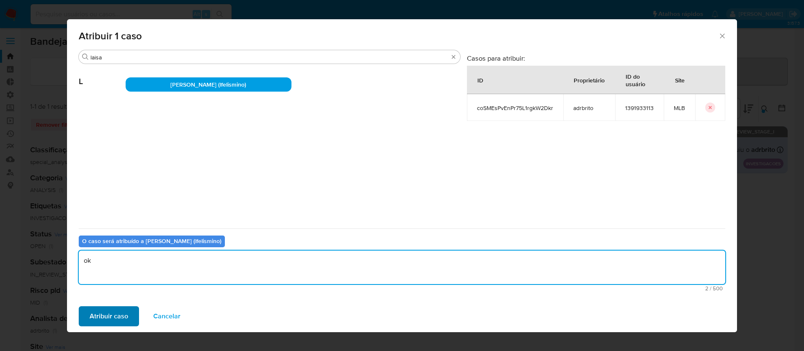
type textarea "ok"
click at [130, 313] on button "Atribuir caso" at bounding box center [109, 316] width 60 height 20
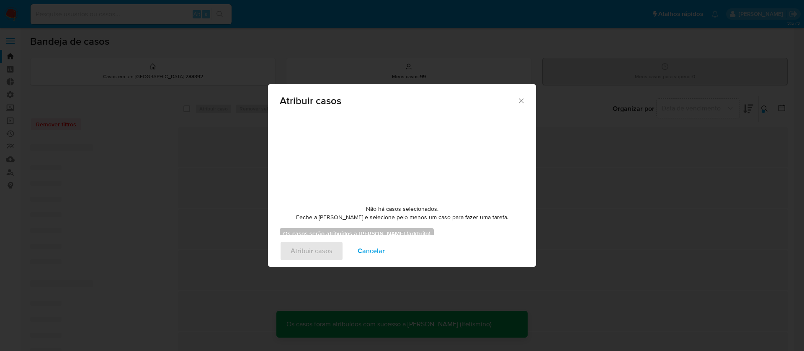
checkbox input "false"
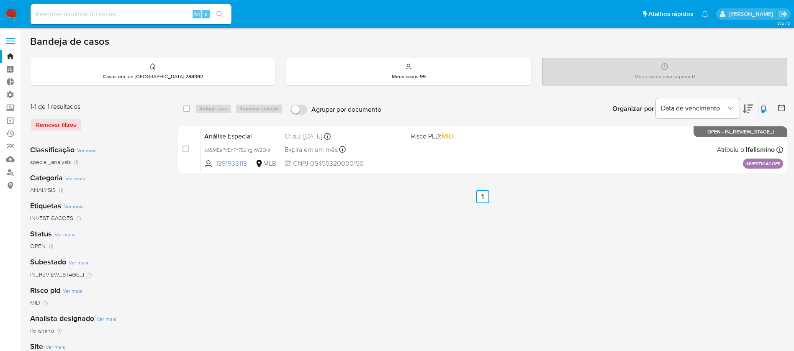
click at [763, 108] on icon at bounding box center [764, 108] width 7 height 7
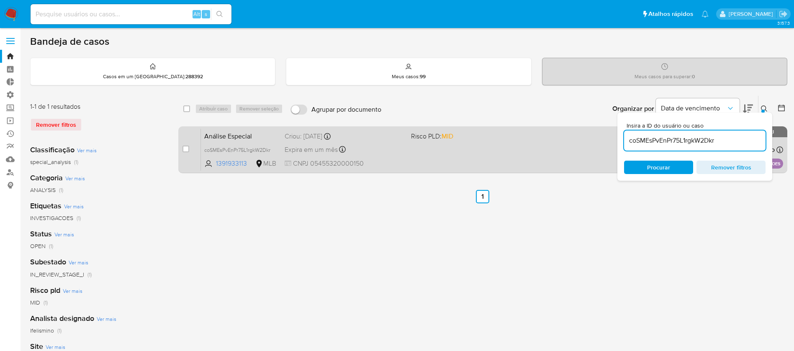
drag, startPoint x: 727, startPoint y: 140, endPoint x: 564, endPoint y: 131, distance: 163.5
click at [564, 131] on div "select-all-cases-checkbox Atribuir caso Remover seleção Agrupar por documento O…" at bounding box center [482, 135] width 609 height 81
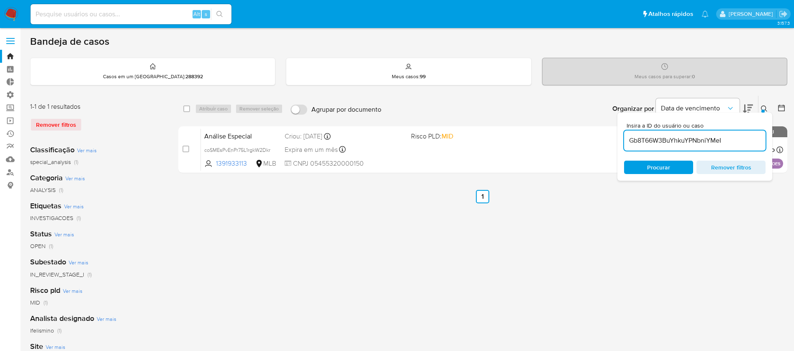
type input "Gb8T66W3BuYhkuYPNbniYMeI"
click at [764, 108] on icon at bounding box center [764, 108] width 7 height 7
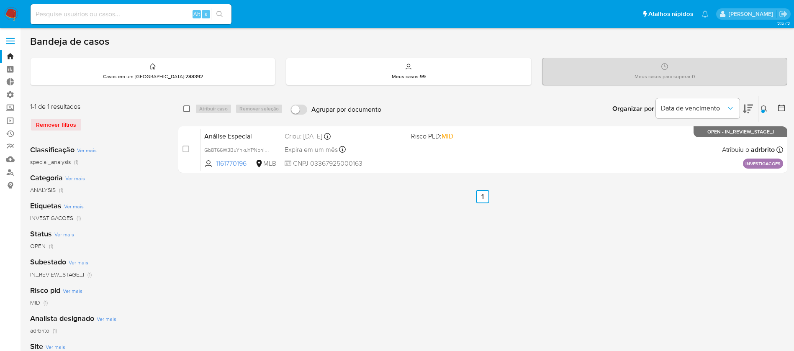
click at [185, 105] on input "checkbox" at bounding box center [186, 108] width 7 height 7
checkbox input "true"
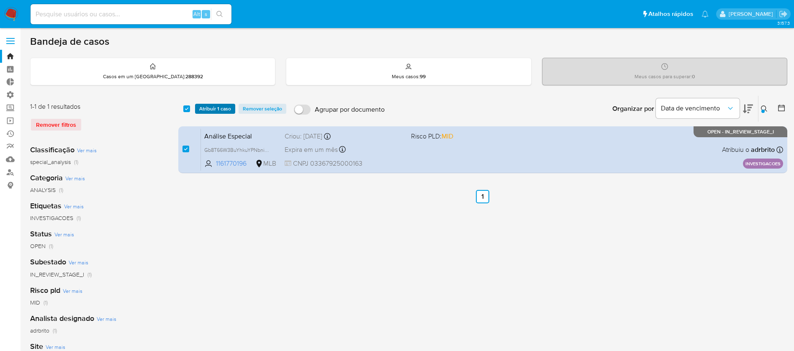
click at [219, 108] on span "Atribuir 1 caso" at bounding box center [215, 109] width 32 height 8
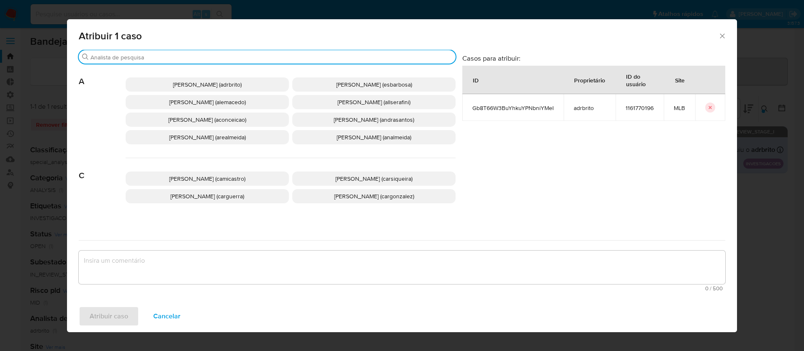
click at [208, 57] on input "Procurar" at bounding box center [271, 58] width 362 height 8
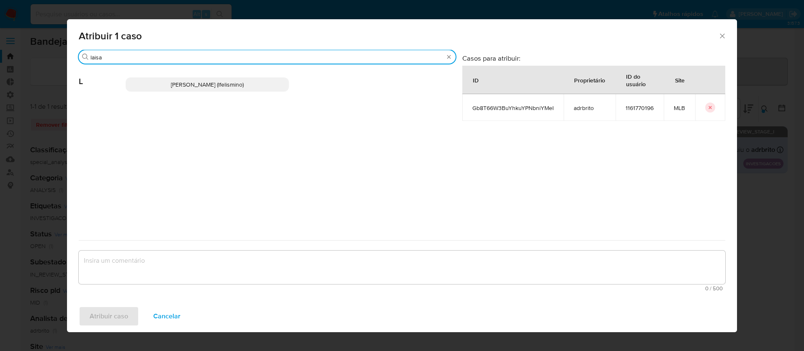
type input "laisa"
click at [224, 82] on span "Laisa Lopes Andrade (lfelismino)" at bounding box center [207, 84] width 73 height 8
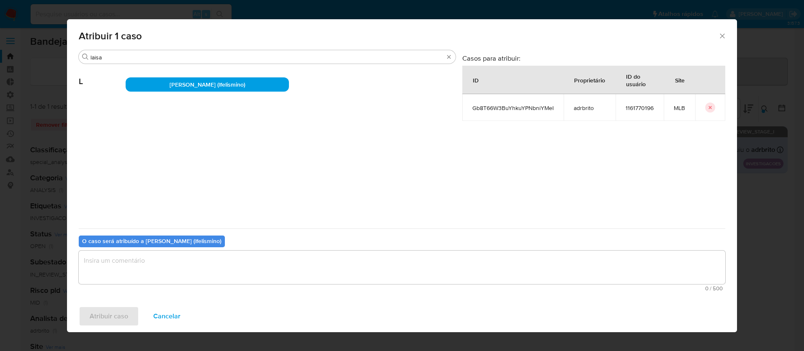
click at [225, 273] on textarea "assign-modal" at bounding box center [402, 267] width 646 height 33
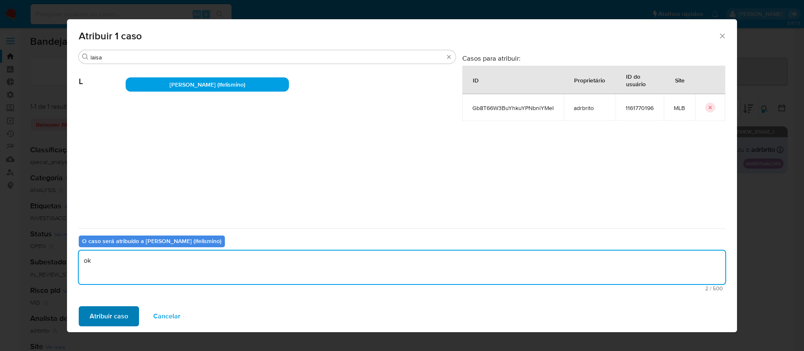
type textarea "ok"
click at [87, 324] on button "Atribuir caso" at bounding box center [109, 316] width 60 height 20
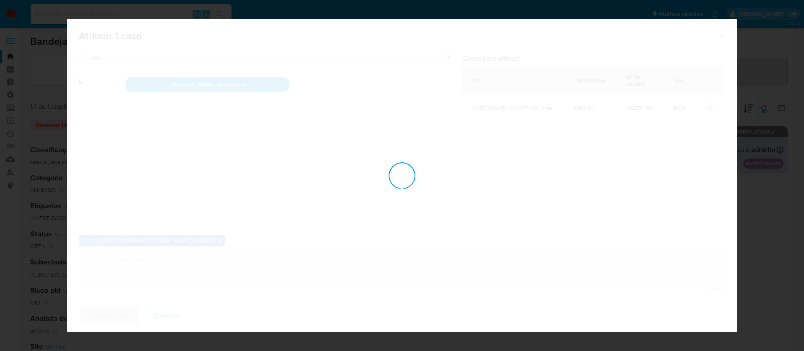
checkbox input "false"
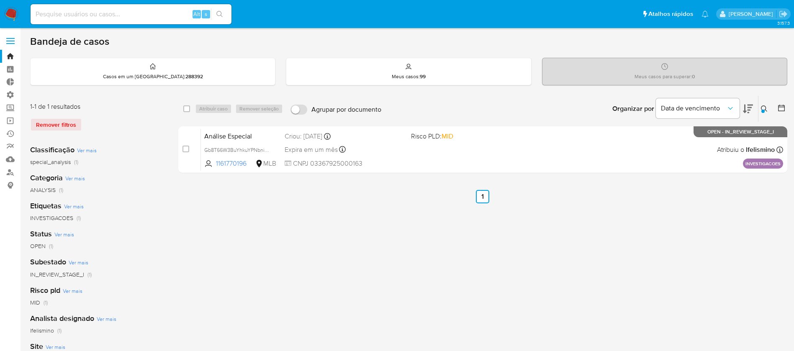
click at [767, 108] on icon at bounding box center [764, 108] width 7 height 7
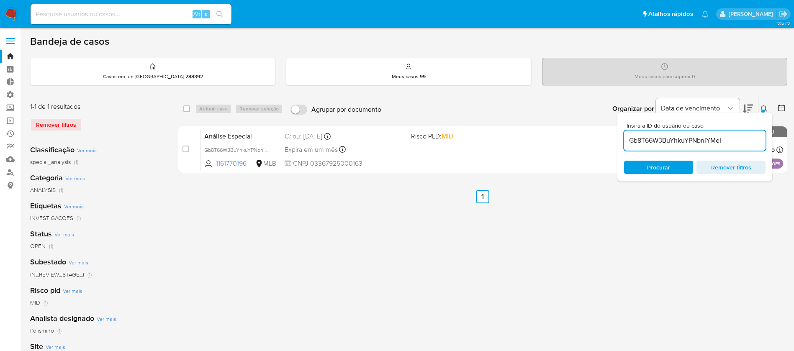
drag, startPoint x: 731, startPoint y: 144, endPoint x: 415, endPoint y: 102, distance: 318.7
click at [423, 100] on div "Organizar por Data de vencimento Os resultados não podem ser classificados enqu…" at bounding box center [586, 109] width 402 height 26
paste input "blgYsGYPNB52hsZHeg36dYAk"
type input "blgYsGYPNB52hsZHeg36dYAk"
click at [766, 111] on icon at bounding box center [764, 108] width 6 height 6
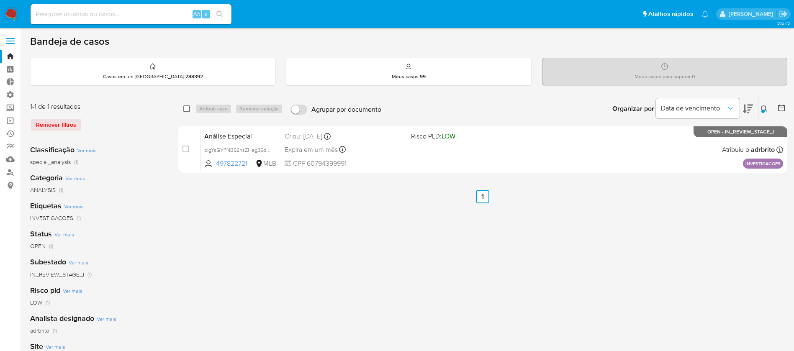
click at [185, 110] on input "checkbox" at bounding box center [186, 108] width 7 height 7
checkbox input "true"
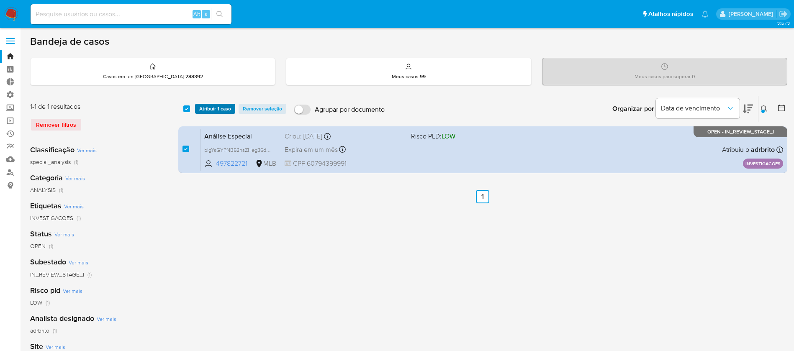
click at [206, 106] on span "Atribuir 1 caso" at bounding box center [215, 109] width 32 height 8
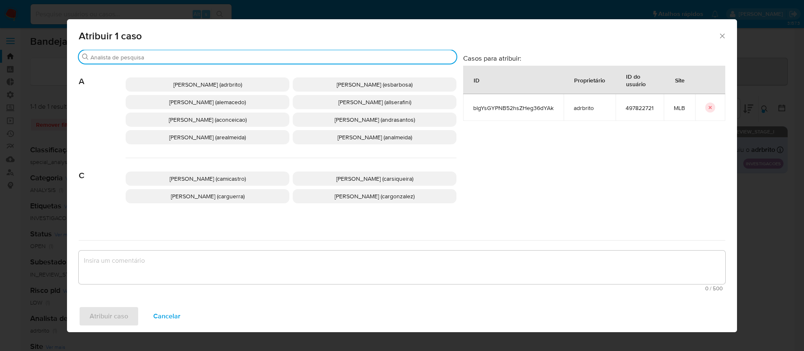
click at [149, 54] on input "Procurar" at bounding box center [271, 58] width 362 height 8
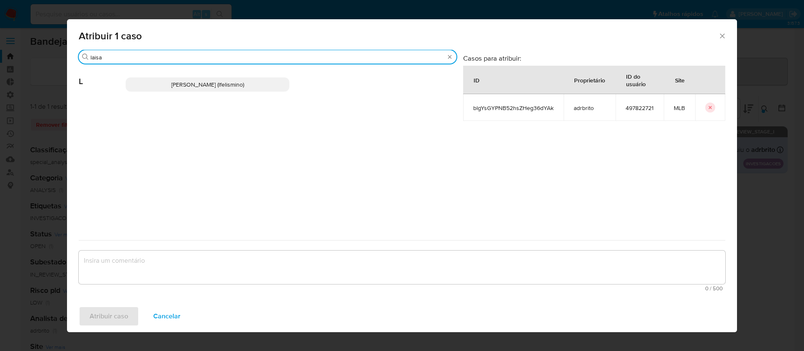
type input "laisa"
click at [236, 92] on div "Laisa Lopes Andrade (lfelismino)" at bounding box center [291, 84] width 331 height 41
click at [234, 87] on span "Laisa Lopes Andrade (lfelismino)" at bounding box center [207, 84] width 73 height 8
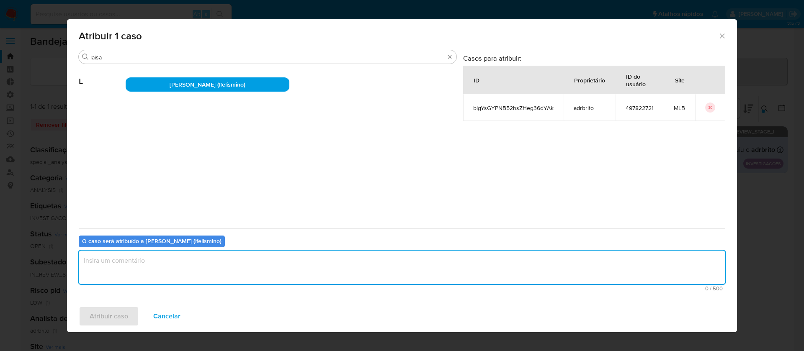
click at [161, 276] on textarea "assign-modal" at bounding box center [402, 267] width 646 height 33
type textarea "ok"
click at [94, 319] on span "Atribuir caso" at bounding box center [109, 316] width 39 height 18
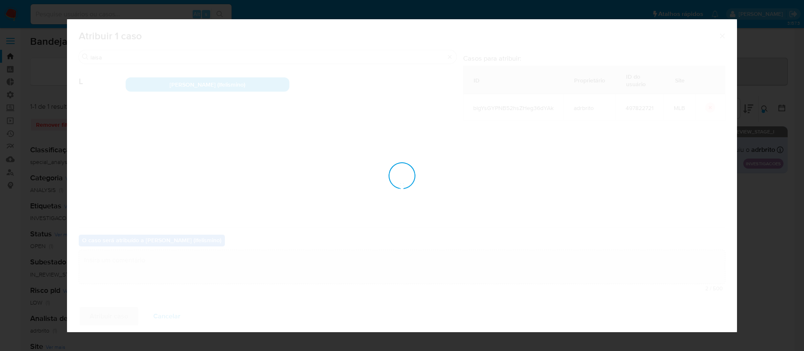
checkbox input "false"
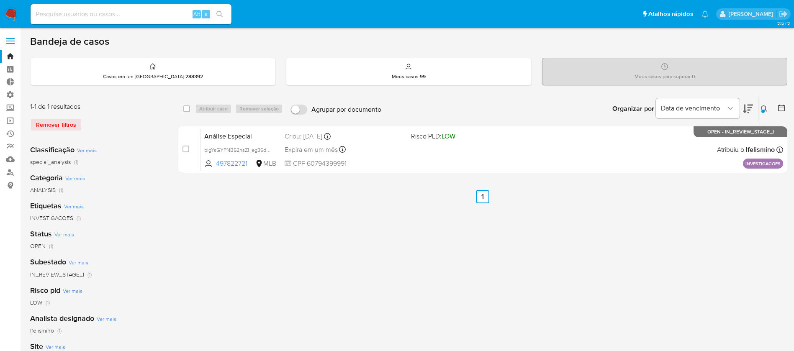
click at [762, 111] on div at bounding box center [762, 111] width 3 height 3
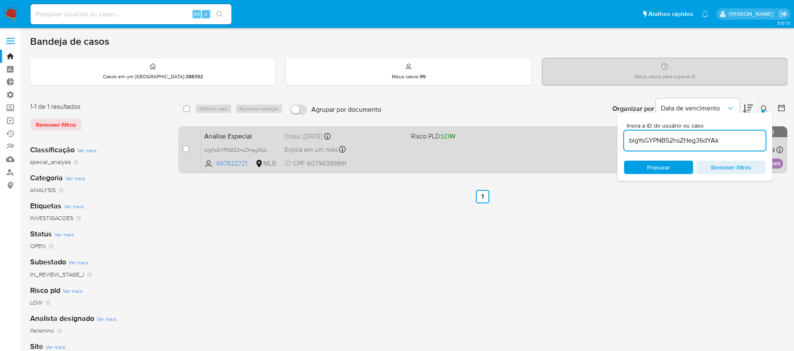
drag, startPoint x: 752, startPoint y: 143, endPoint x: 601, endPoint y: 132, distance: 151.5
click at [601, 132] on div "select-all-cases-checkbox Atribuir caso Remover seleção Agrupar por documento O…" at bounding box center [482, 135] width 609 height 81
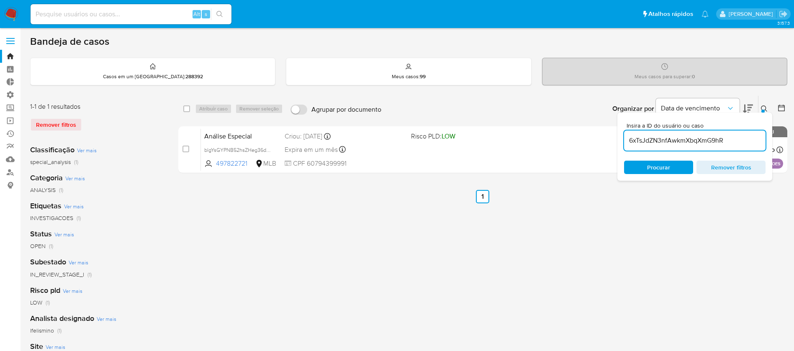
type input "6xTsJdZN3nfAwkmXbqXmG9hR"
click at [764, 112] on div "Insira a ID do usuário ou caso 6xTsJdZN3nfAwkmXbqXmG9hR Procurar Remover filtros" at bounding box center [765, 109] width 14 height 26
click at [184, 111] on input "checkbox" at bounding box center [186, 108] width 7 height 7
checkbox input "true"
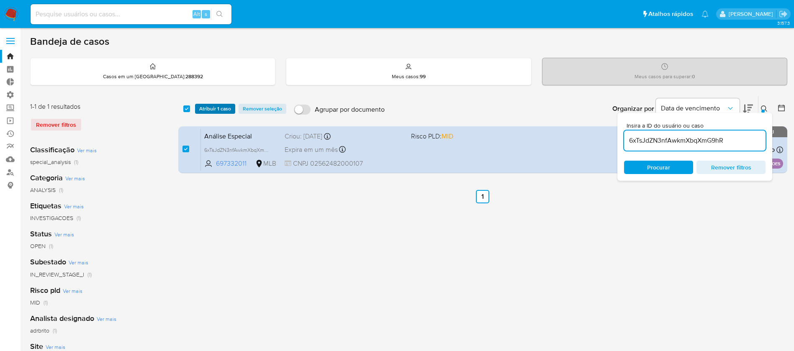
click at [203, 113] on span "Atribuir 1 caso" at bounding box center [215, 109] width 32 height 8
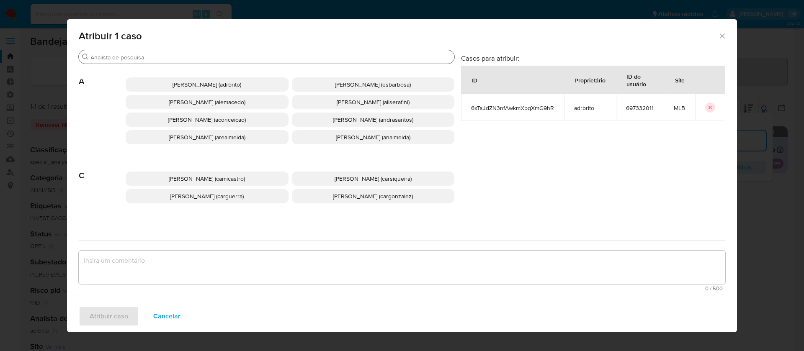
click at [173, 59] on input "Procurar" at bounding box center [270, 58] width 360 height 8
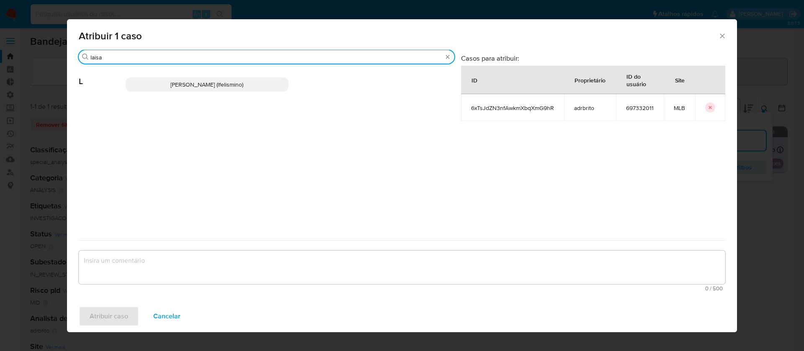
type input "laisa"
click at [210, 87] on span "Laisa Lopes Andrade (lfelismino)" at bounding box center [206, 84] width 73 height 8
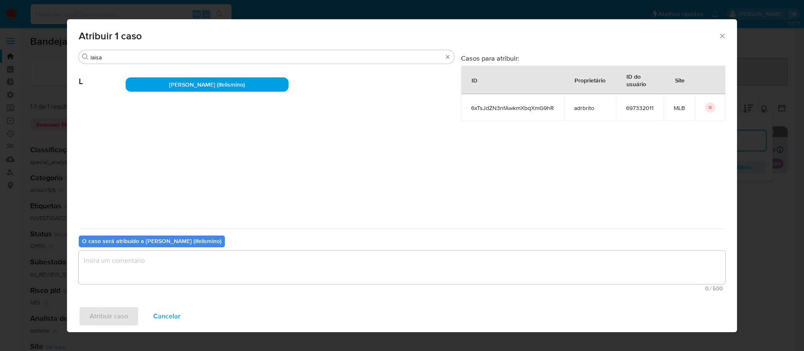
click at [192, 268] on textarea "assign-modal" at bounding box center [402, 267] width 646 height 33
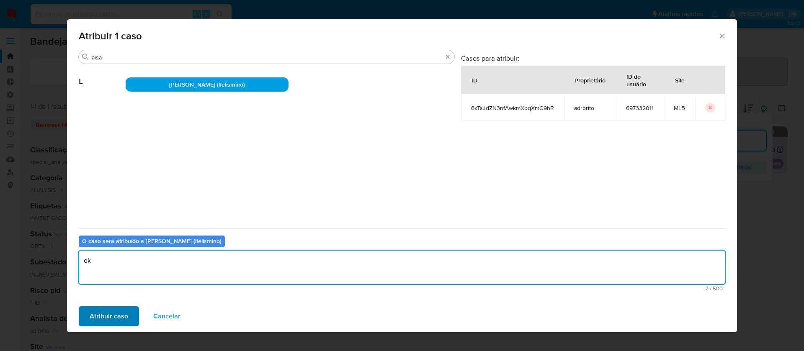
type textarea "ok"
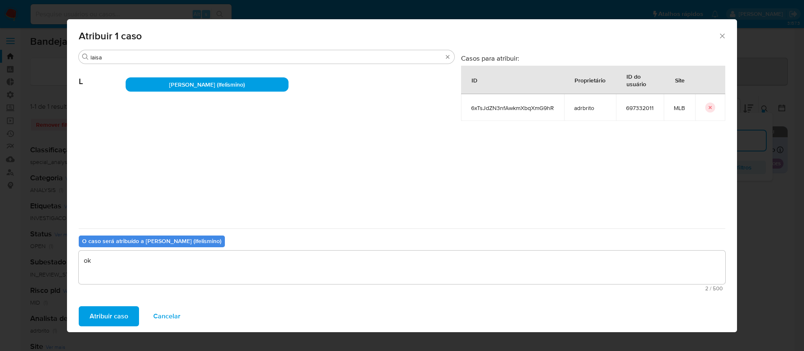
click at [94, 312] on span "Atribuir caso" at bounding box center [109, 316] width 39 height 18
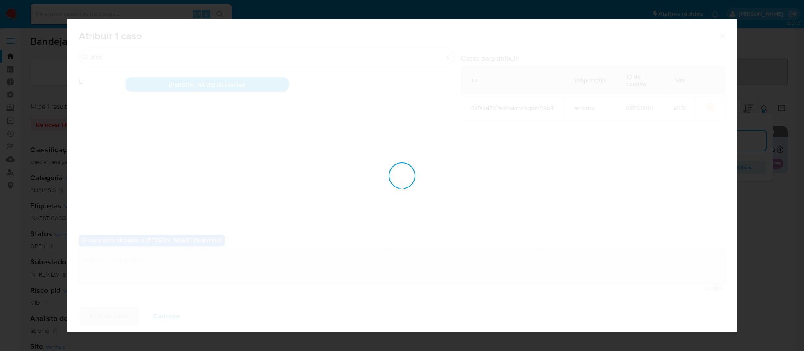
checkbox input "false"
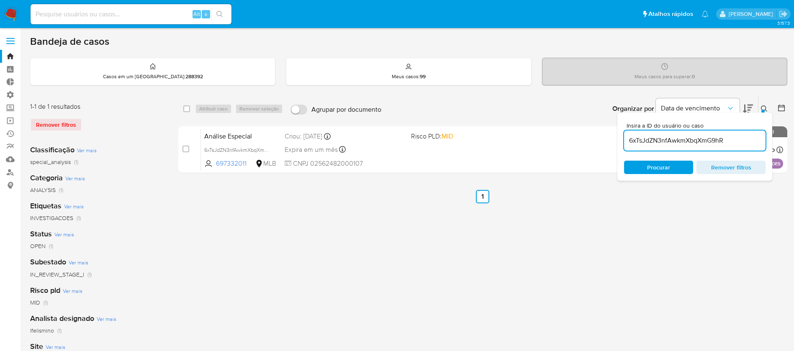
drag, startPoint x: 747, startPoint y: 139, endPoint x: 596, endPoint y: 111, distance: 153.8
click at [600, 115] on div "Organizar por Data de vencimento Os resultados não podem ser classificados enqu…" at bounding box center [586, 109] width 402 height 26
paste input "loJJl8I3N7CvdG5M0CRFL3Ln"
type input "loJJl8I3N7CvdG5M0CRFL3Ln"
click at [759, 110] on button at bounding box center [765, 109] width 14 height 10
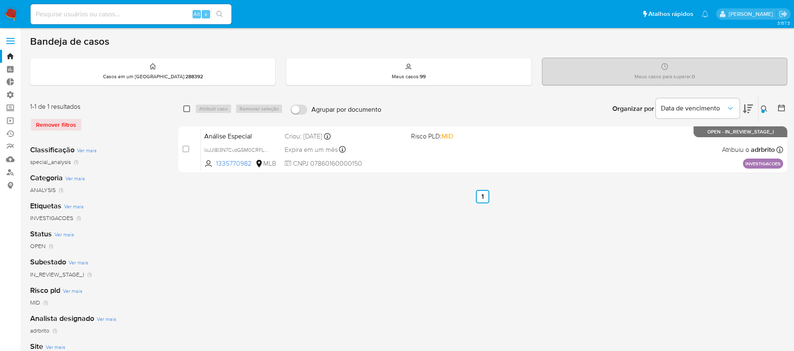
click at [183, 110] on input "checkbox" at bounding box center [186, 108] width 7 height 7
checkbox input "true"
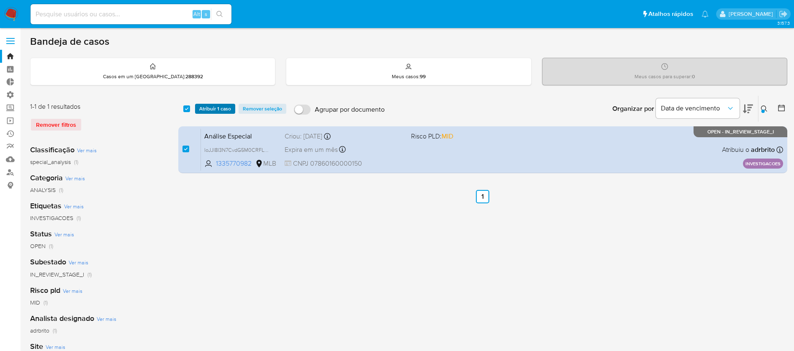
click at [197, 106] on button "Atribuir 1 caso" at bounding box center [215, 109] width 40 height 10
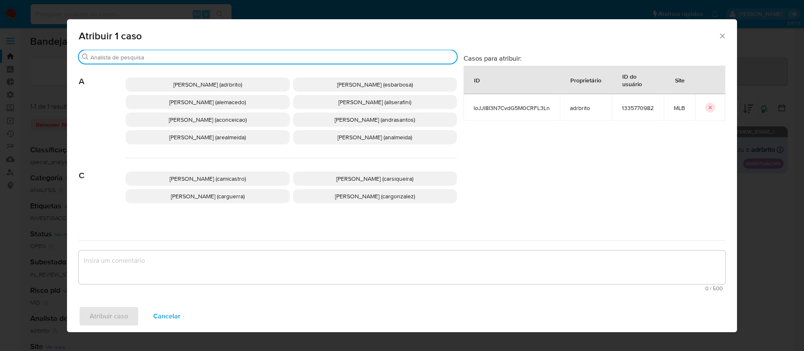
click at [182, 57] on input "Procurar" at bounding box center [271, 58] width 363 height 8
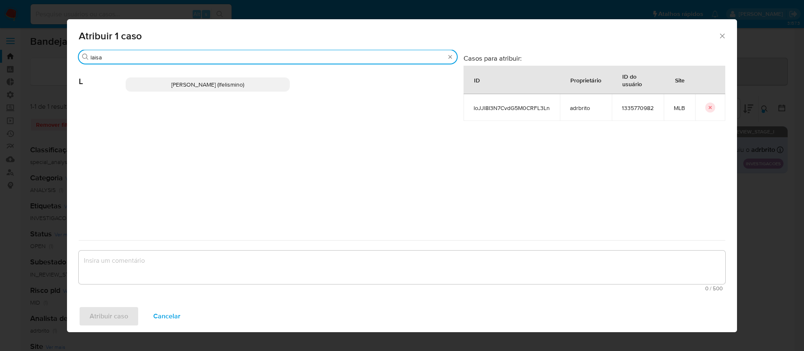
type input "laisa"
click at [189, 79] on p "Laisa Lopes Andrade (lfelismino)" at bounding box center [208, 84] width 164 height 14
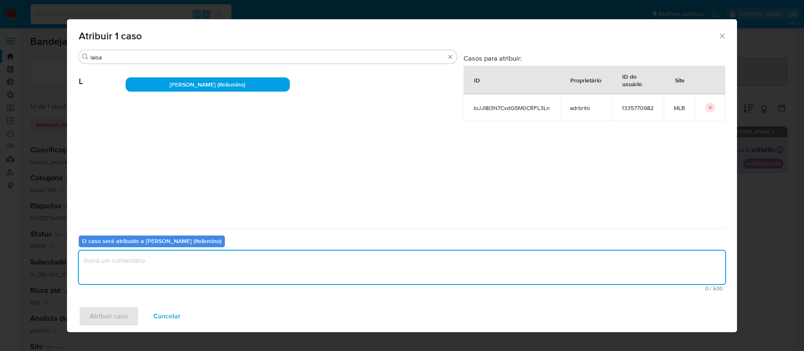
click at [256, 272] on textarea "assign-modal" at bounding box center [402, 267] width 646 height 33
type textarea "ok"
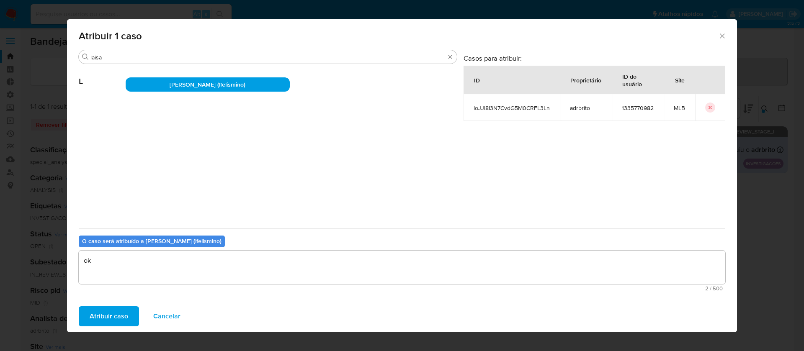
click at [117, 315] on span "Atribuir caso" at bounding box center [109, 316] width 39 height 18
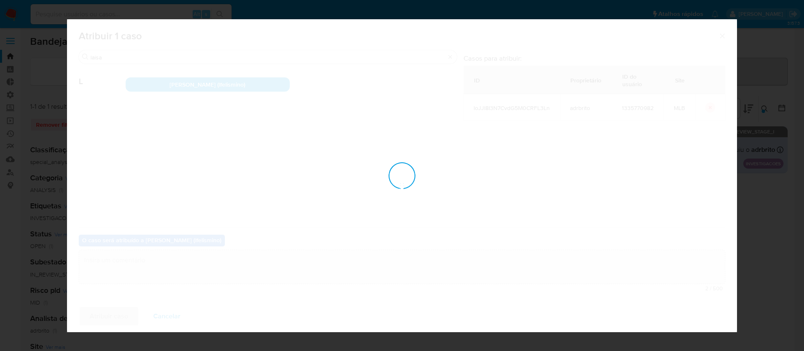
checkbox input "false"
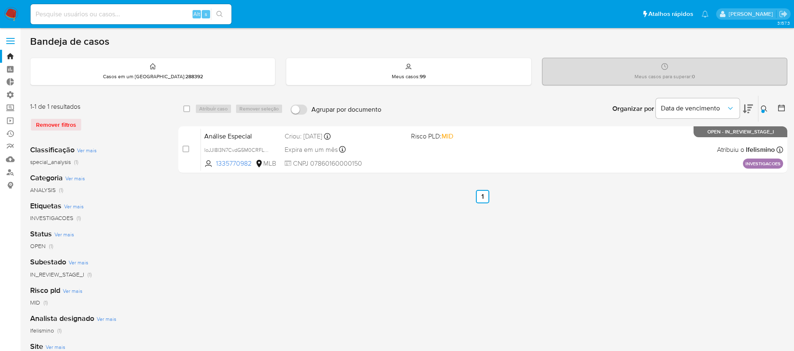
click at [766, 112] on icon at bounding box center [764, 108] width 7 height 7
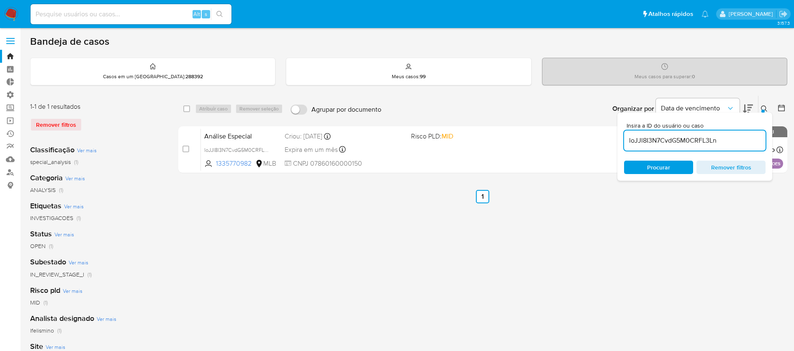
drag, startPoint x: 729, startPoint y: 141, endPoint x: 577, endPoint y: 123, distance: 153.5
click at [577, 123] on div "select-all-cases-checkbox Atribuir caso Remover seleção Agrupar por documento O…" at bounding box center [482, 135] width 609 height 81
type input "yaF3jdkidadewxH27gtLG64r"
click at [762, 113] on div "Insira a ID do usuário ou caso yaF3jdkidadewxH27gtLG64r Procurar Remover filtros" at bounding box center [694, 147] width 155 height 68
click at [763, 107] on icon at bounding box center [764, 108] width 7 height 7
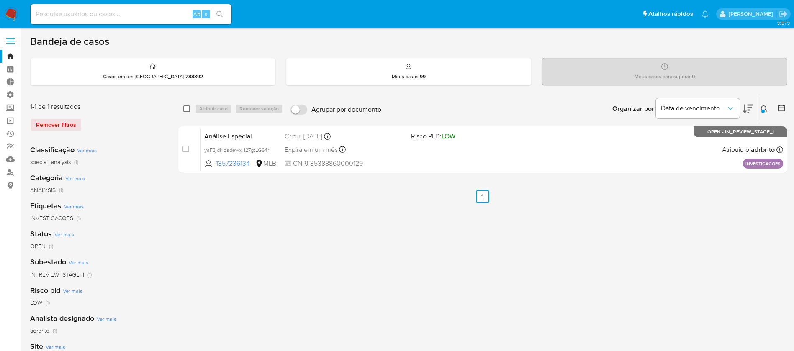
click at [185, 109] on input "checkbox" at bounding box center [186, 108] width 7 height 7
checkbox input "true"
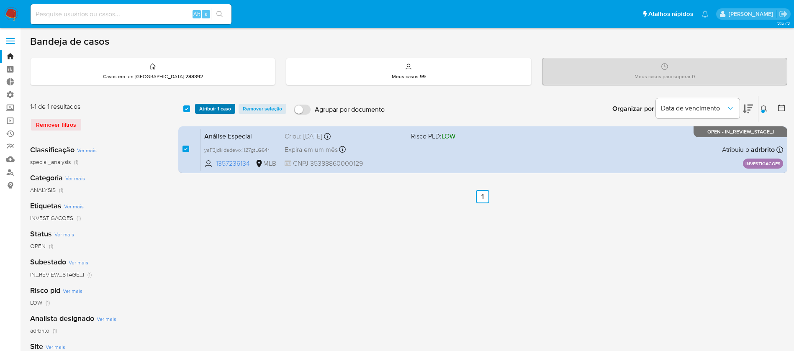
click at [197, 106] on button "Atribuir 1 caso" at bounding box center [215, 109] width 40 height 10
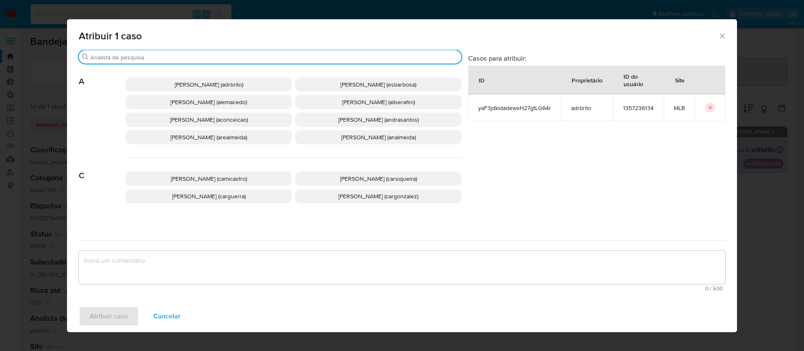
click at [180, 57] on input "Procurar" at bounding box center [273, 58] width 367 height 8
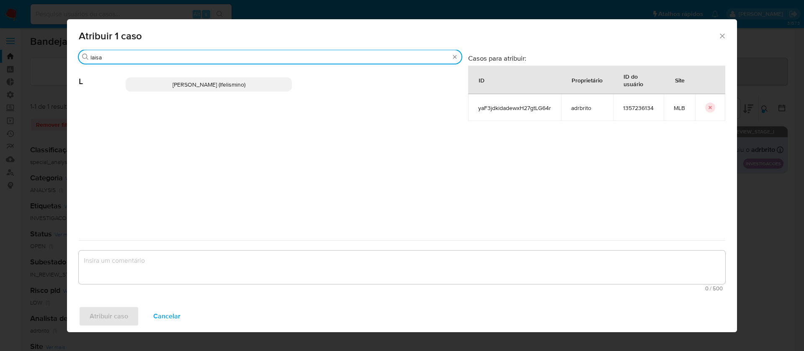
type input "laisa"
drag, startPoint x: 182, startPoint y: 78, endPoint x: 180, endPoint y: 86, distance: 8.2
click at [183, 78] on p "Laisa Lopes Andrade (lfelismino)" at bounding box center [209, 84] width 166 height 14
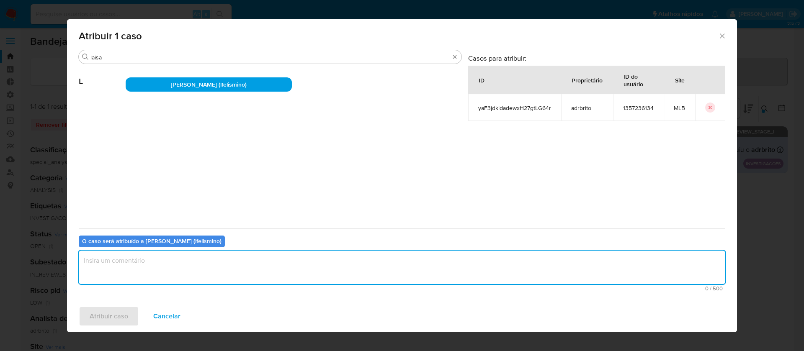
click at [155, 266] on textarea "assign-modal" at bounding box center [402, 267] width 646 height 33
type textarea "ok"
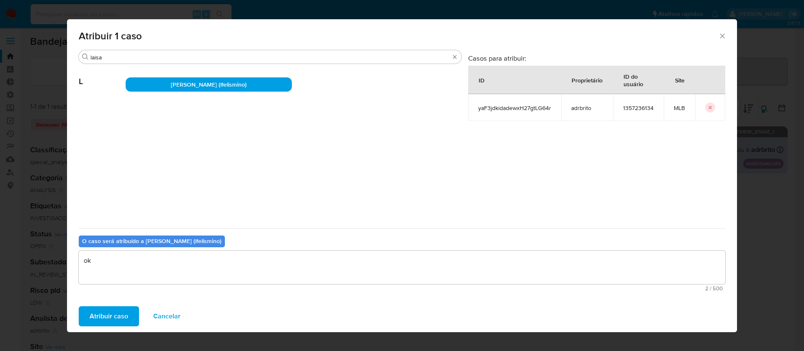
click at [120, 319] on span "Atribuir caso" at bounding box center [109, 316] width 39 height 18
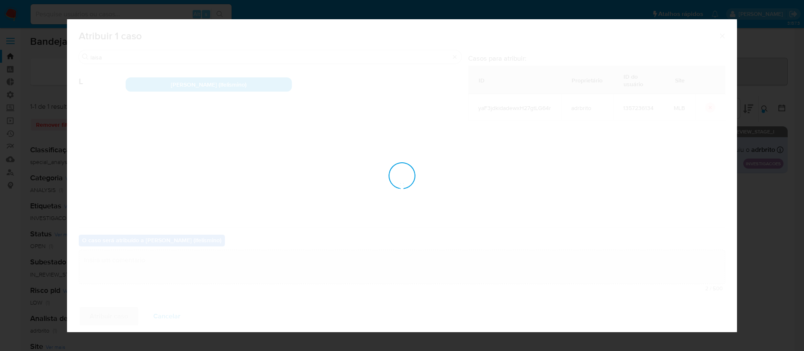
checkbox input "false"
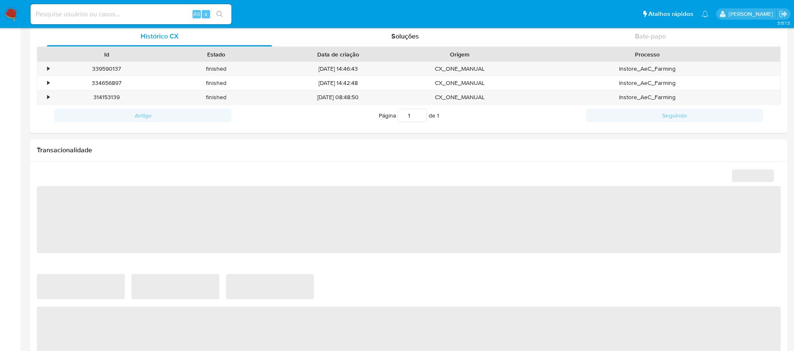
scroll to position [292, 0]
select select "10"
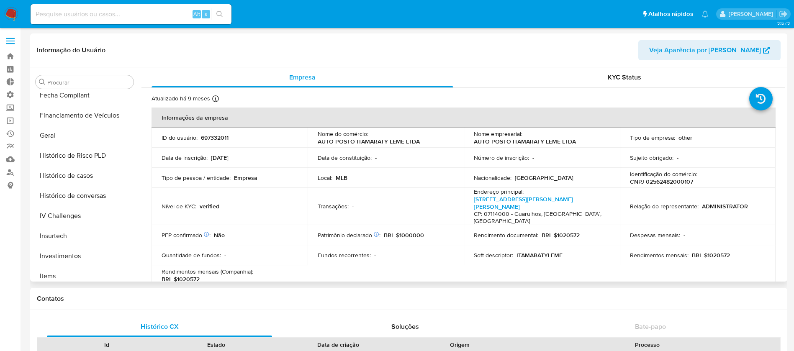
scroll to position [232, 0]
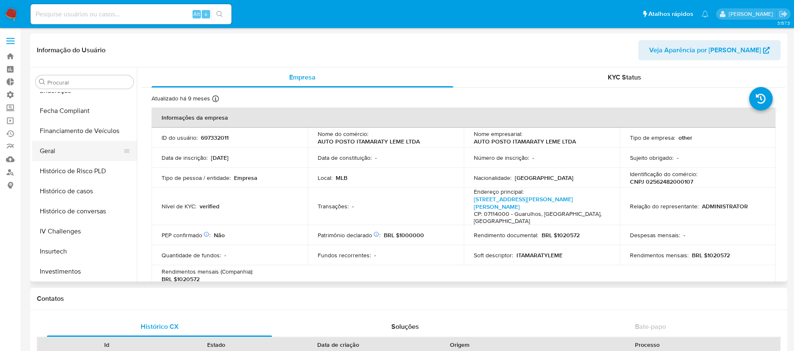
click at [71, 153] on button "Geral" at bounding box center [81, 151] width 98 height 20
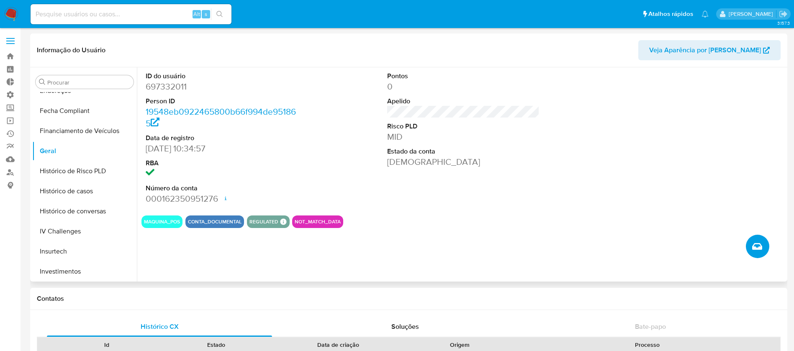
click at [759, 254] on button "Criar caso manual" at bounding box center [757, 246] width 23 height 23
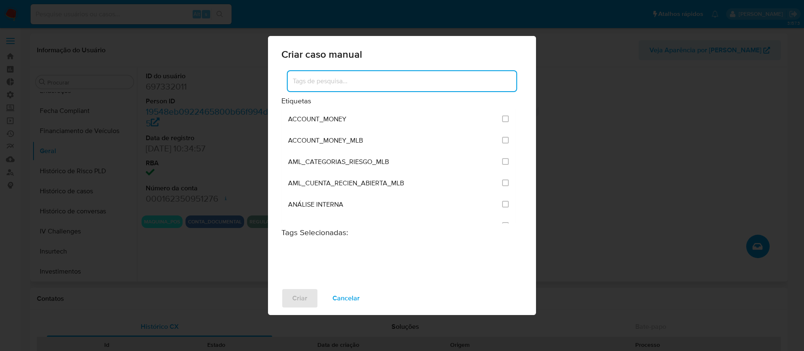
click at [339, 84] on input at bounding box center [402, 81] width 229 height 11
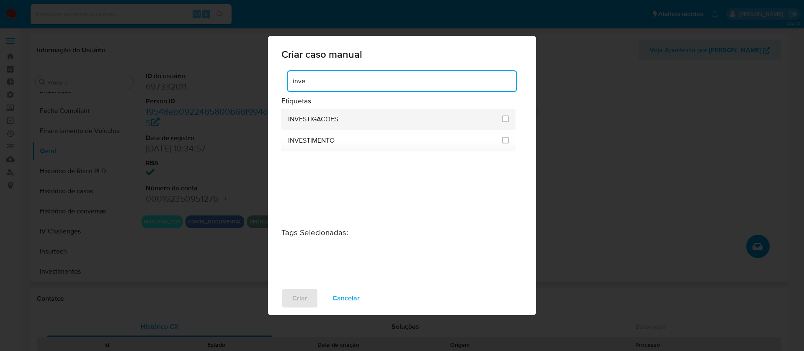
type input "inve"
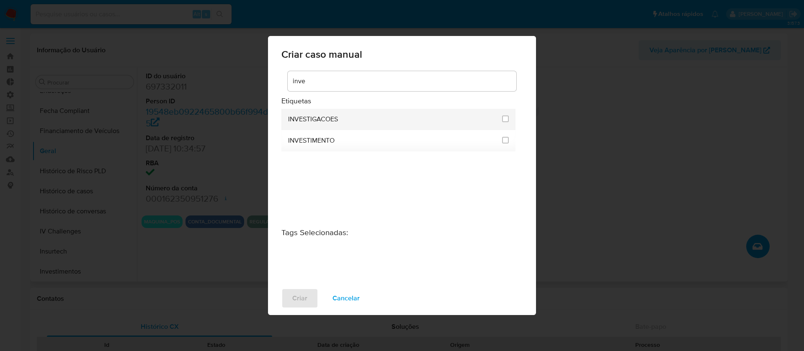
click at [334, 121] on span "INVESTIGACOES" at bounding box center [313, 119] width 50 height 8
click at [502, 122] on div at bounding box center [505, 119] width 7 height 8
click at [504, 119] on input "2067" at bounding box center [505, 119] width 7 height 7
checkbox input "true"
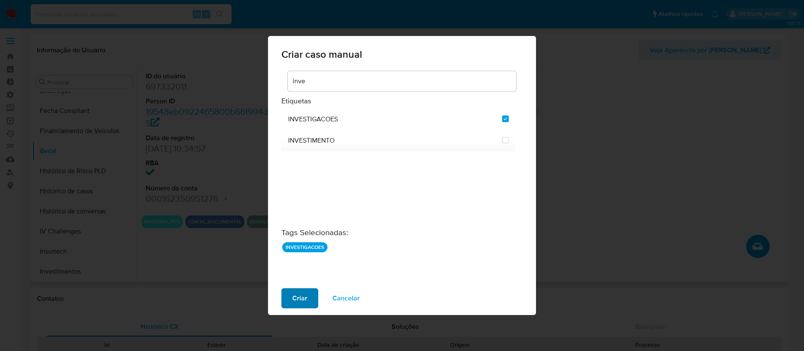
click at [308, 301] on button "Criar" at bounding box center [299, 298] width 37 height 20
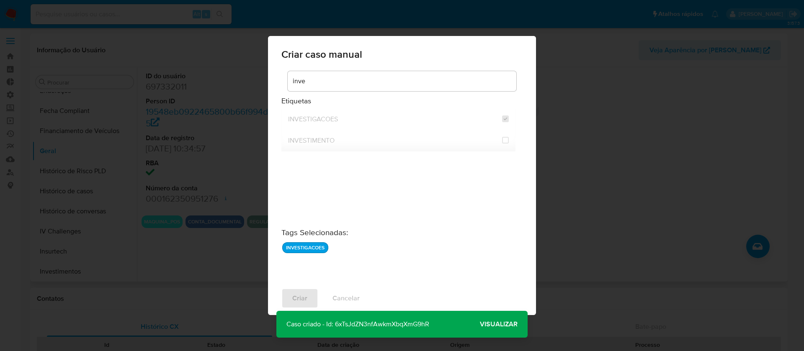
click at [403, 320] on p "Caso criado - Id: 6xTsJdZN3nfAwkmXbqXmG9hR" at bounding box center [357, 324] width 163 height 27
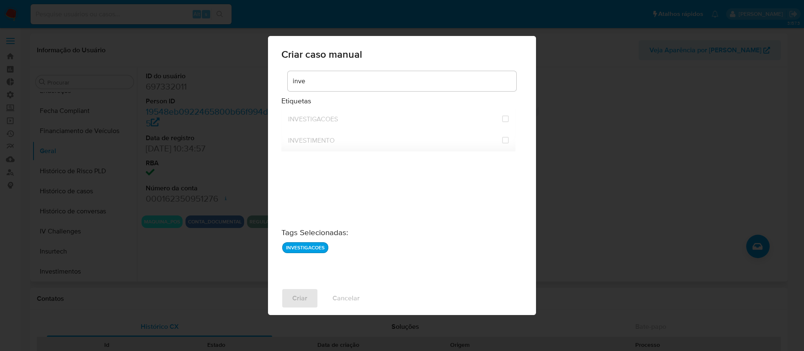
checkbox input "false"
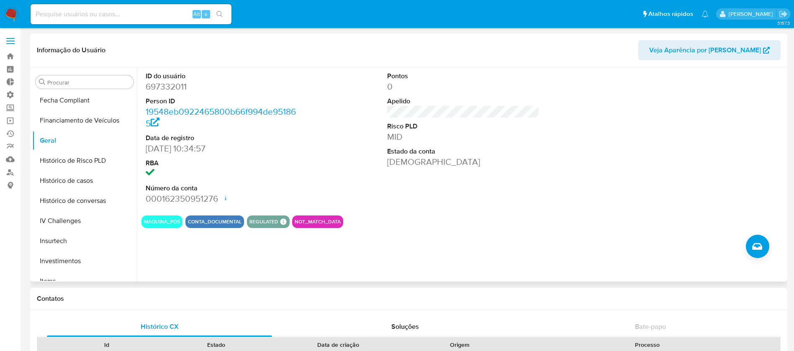
scroll to position [252, 0]
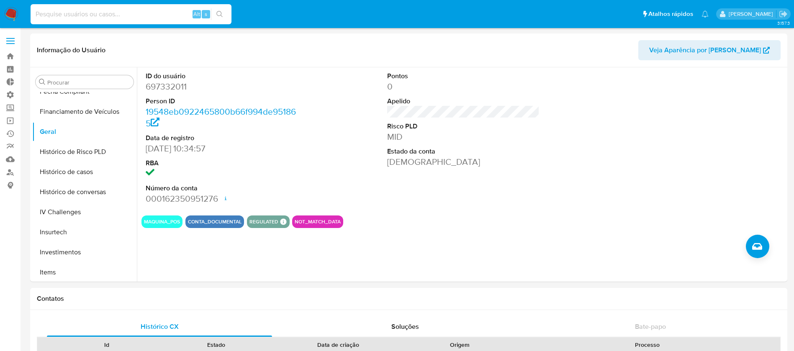
click at [90, 16] on input at bounding box center [131, 14] width 201 height 11
paste input "1478652670"
type input "1478652670"
drag, startPoint x: 215, startPoint y: 9, endPoint x: 218, endPoint y: 14, distance: 6.0
click at [215, 9] on button "search-icon" at bounding box center [219, 14] width 17 height 12
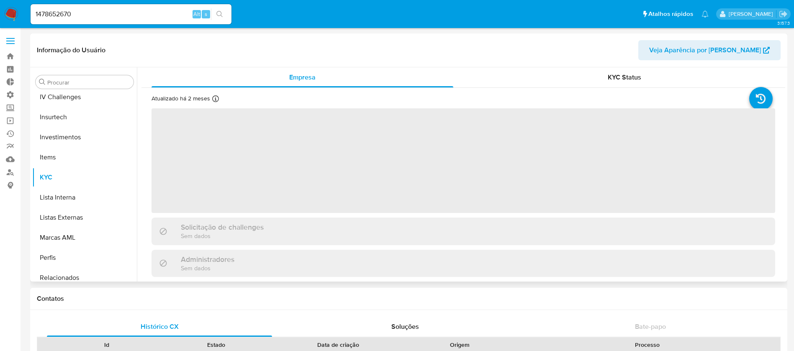
scroll to position [394, 0]
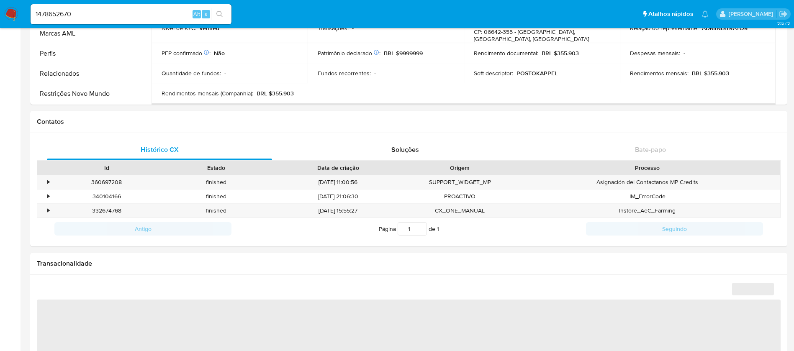
select select "10"
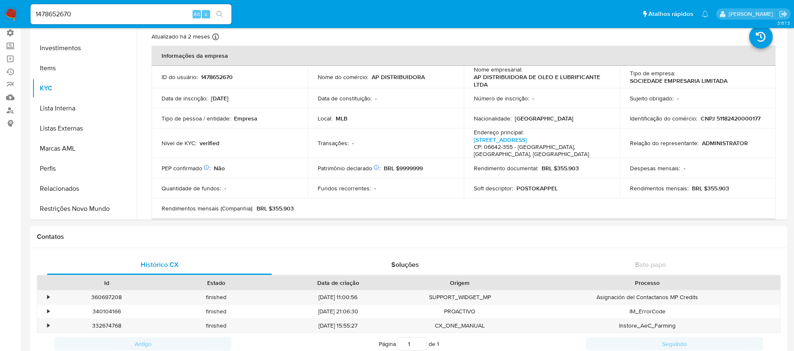
scroll to position [59, 0]
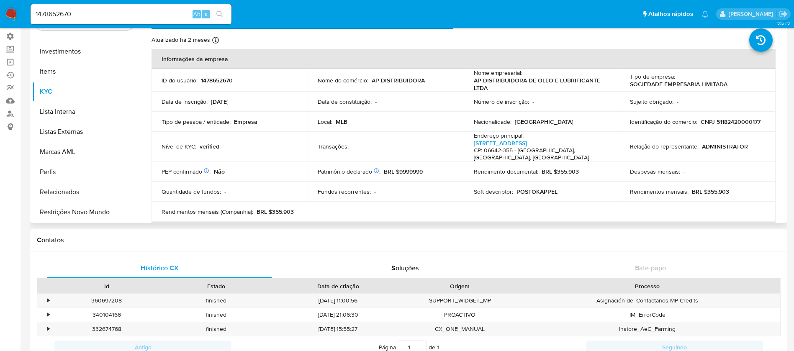
drag, startPoint x: 137, startPoint y: 189, endPoint x: 138, endPoint y: 156, distance: 33.1
click at [138, 156] on div "Empresa KYC Status Atualizado há 2 meses Criado: [DATE] 15:52:28 Atualizado: [D…" at bounding box center [461, 116] width 648 height 214
drag, startPoint x: 133, startPoint y: 177, endPoint x: 143, endPoint y: 150, distance: 28.6
click at [143, 150] on div "Procurar Adiantamentos de Dinheiro Anexos CBT Cartões Contas Bancárias Dados Mo…" at bounding box center [408, 116] width 753 height 214
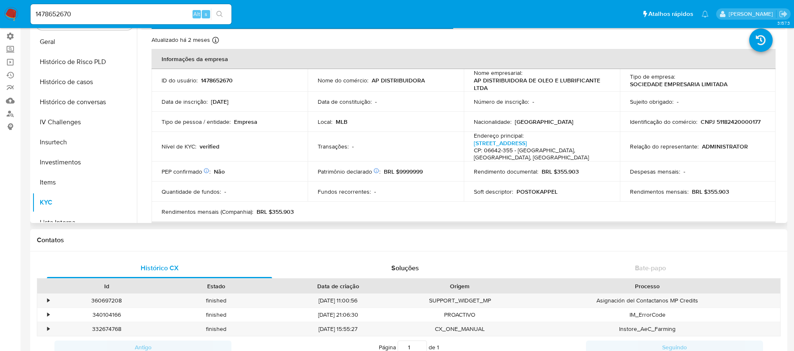
scroll to position [278, 0]
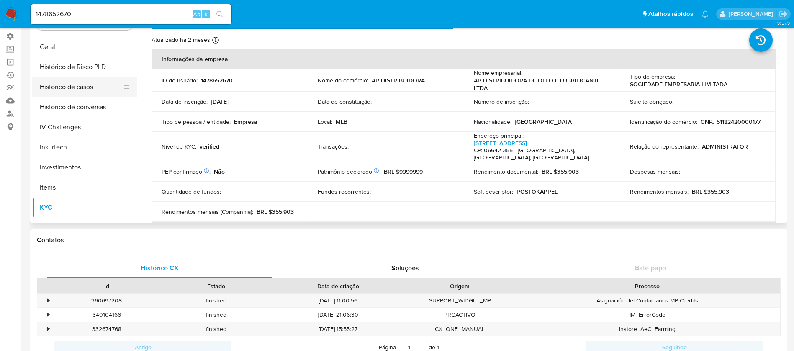
click at [77, 85] on button "Histórico de casos" at bounding box center [81, 87] width 98 height 20
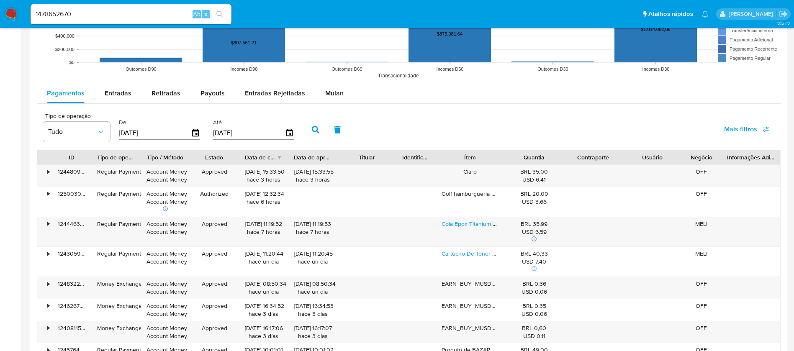
scroll to position [715, 0]
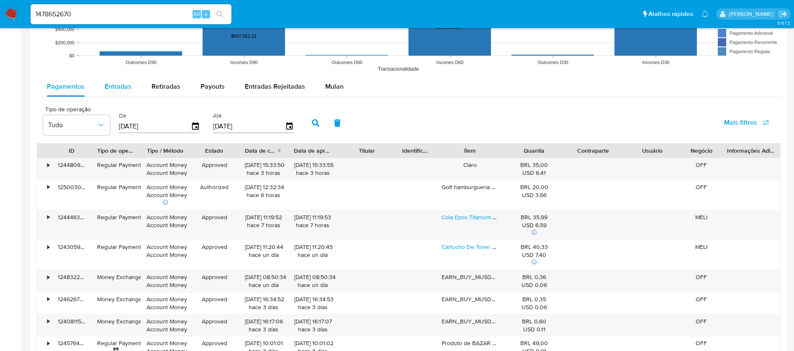
click at [106, 83] on span "Entradas" at bounding box center [118, 87] width 27 height 10
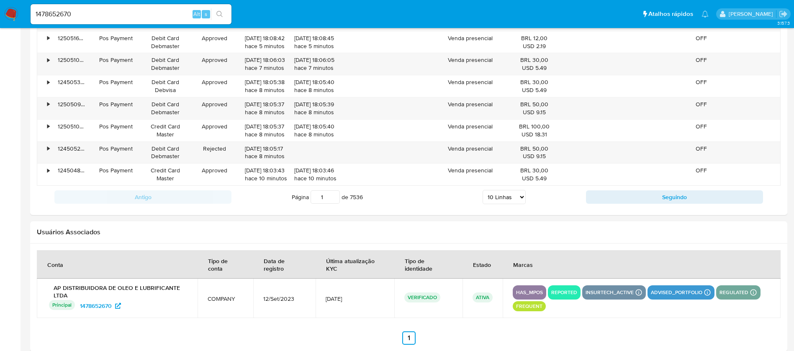
scroll to position [920, 0]
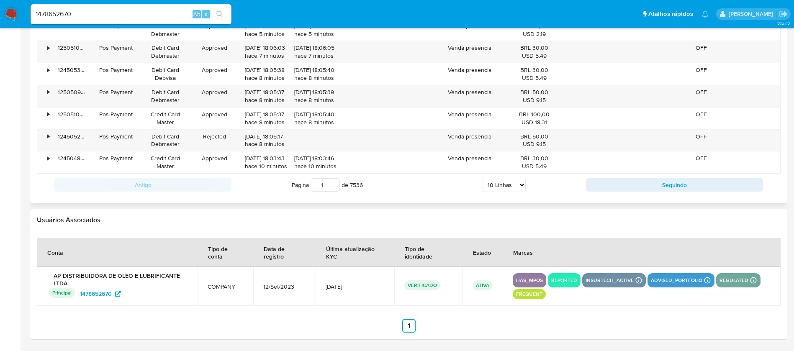
click at [519, 185] on select "5 Linhas 10 Linhas 20 Linhas 25 Linhas 50 Linhas 100 Linhas" at bounding box center [504, 185] width 43 height 14
select select "100"
click at [483, 178] on select "5 Linhas 10 Linhas 20 Linhas 25 Linhas 50 Linhas 100 Linhas" at bounding box center [504, 185] width 43 height 14
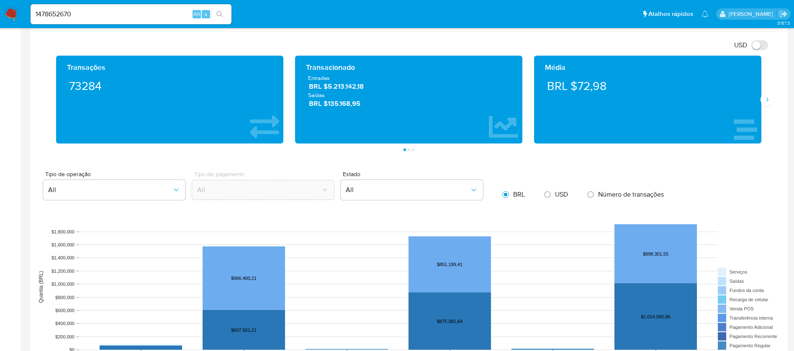
scroll to position [350, 0]
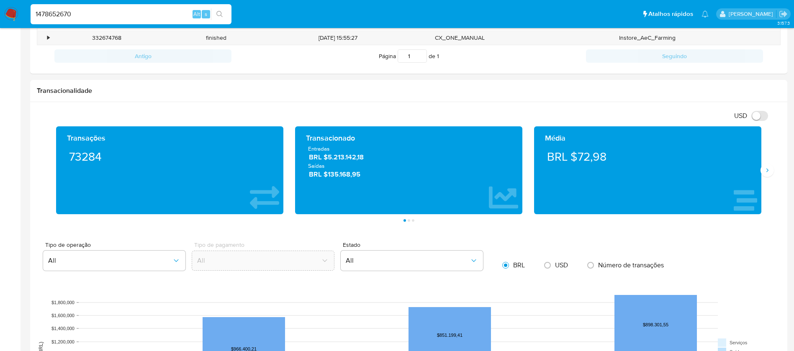
drag, startPoint x: 108, startPoint y: 15, endPoint x: 18, endPoint y: 10, distance: 90.1
click at [19, 10] on nav "Pausado Ver notificaciones 1478652670 Alt s Atalhos rápidos Presiona las siguie…" at bounding box center [397, 14] width 794 height 28
paste input "335770982"
type input "1335770982"
click at [218, 15] on icon "search-icon" at bounding box center [219, 14] width 6 height 6
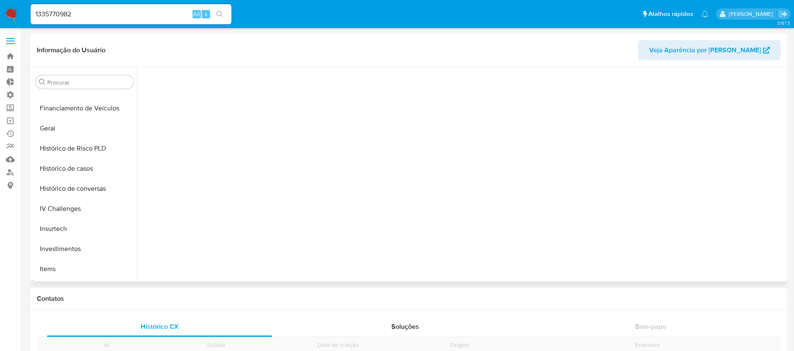
scroll to position [394, 0]
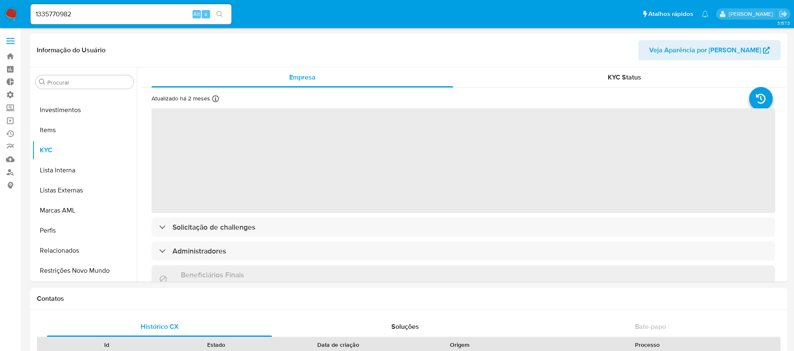
select select "10"
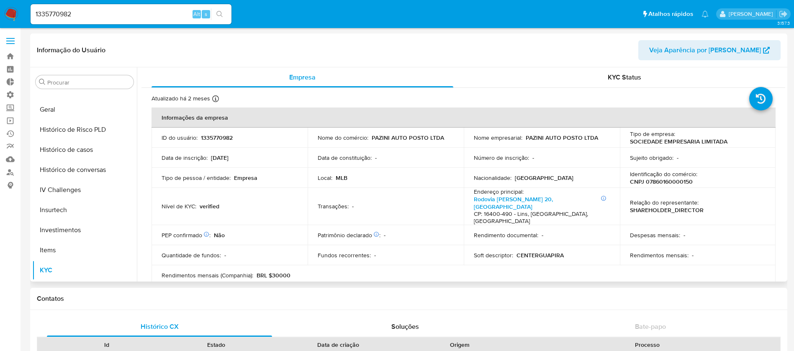
scroll to position [271, 0]
click at [85, 158] on button "Histórico de casos" at bounding box center [81, 153] width 98 height 20
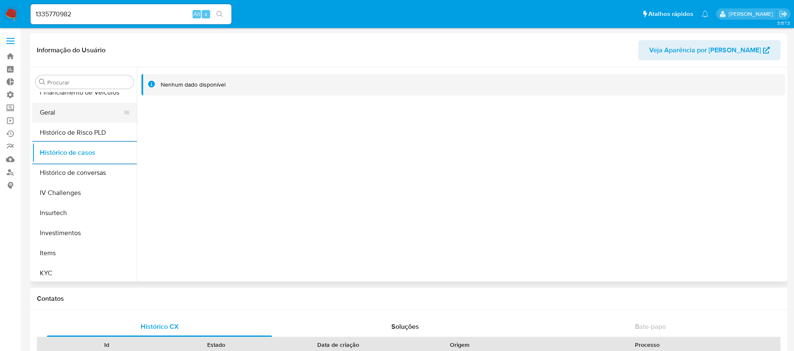
click at [70, 111] on button "Geral" at bounding box center [81, 113] width 98 height 20
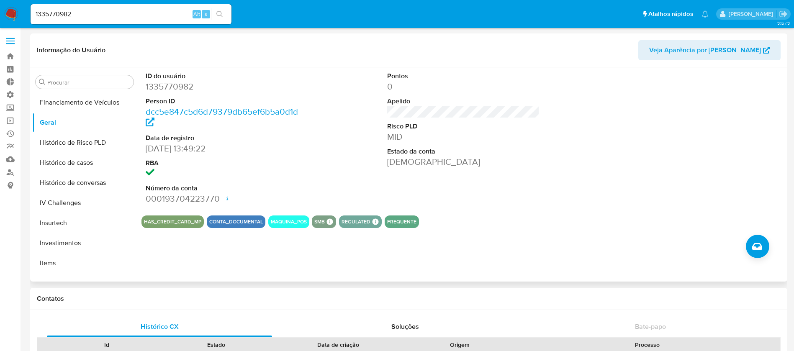
scroll to position [252, 0]
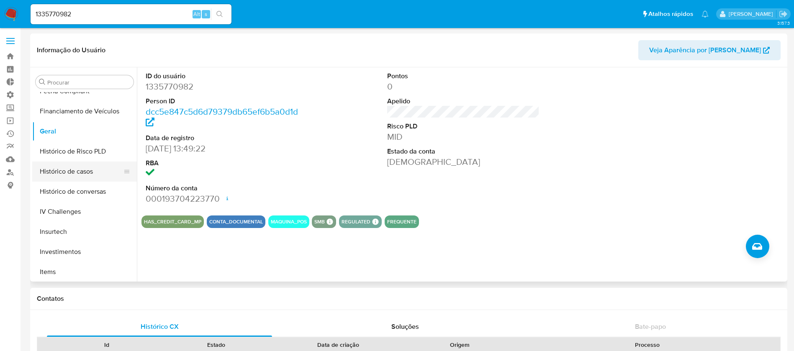
click at [98, 177] on button "Histórico de casos" at bounding box center [81, 172] width 98 height 20
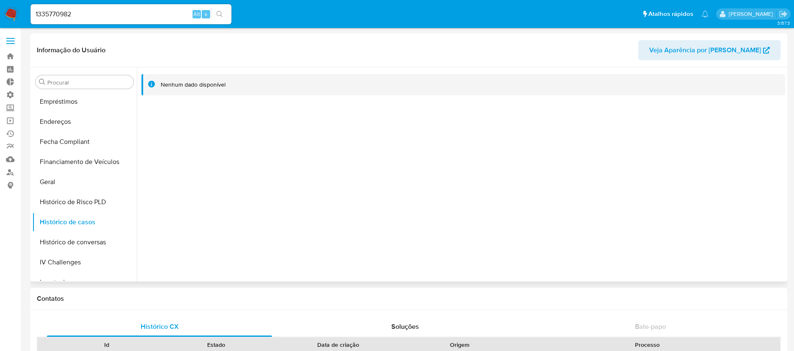
scroll to position [162, 0]
click at [72, 222] on button "Geral" at bounding box center [81, 221] width 98 height 20
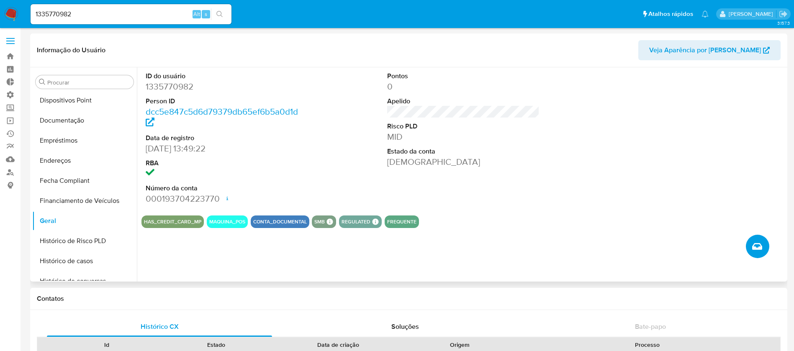
click at [755, 245] on icon "Criar caso manual" at bounding box center [757, 247] width 10 height 10
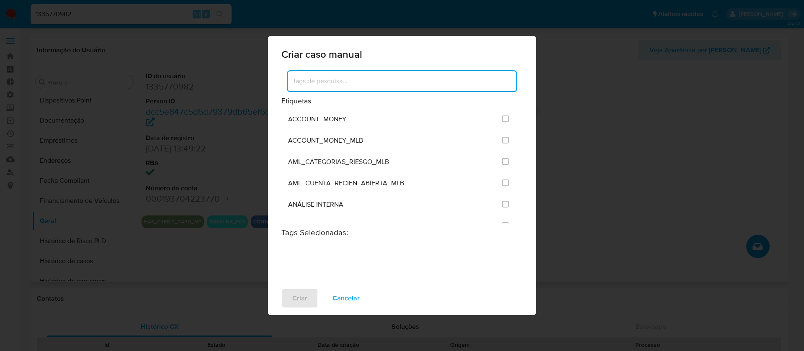
click at [380, 85] on input at bounding box center [402, 81] width 229 height 11
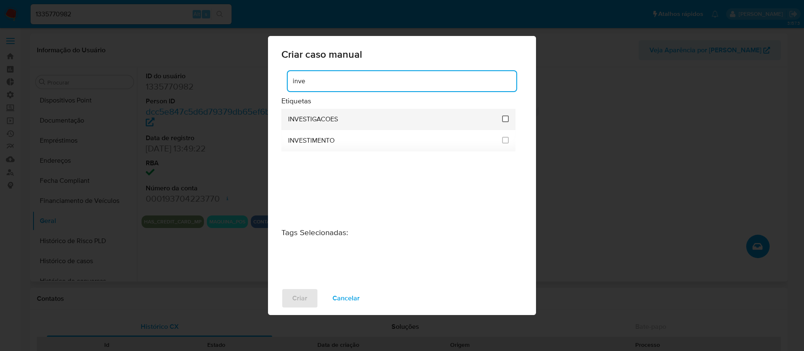
type input "inve"
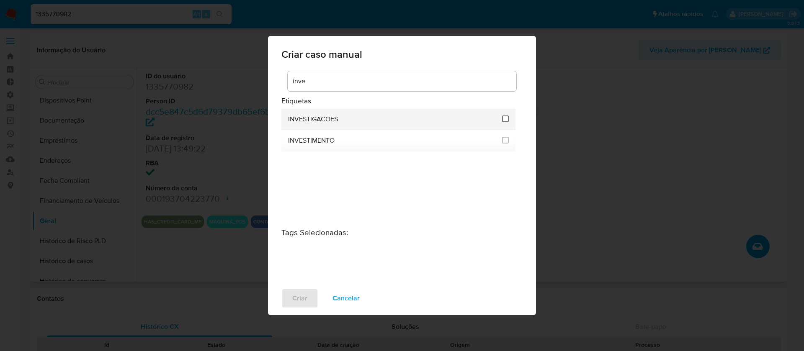
click at [504, 121] on input "2067" at bounding box center [505, 119] width 7 height 7
checkbox input "true"
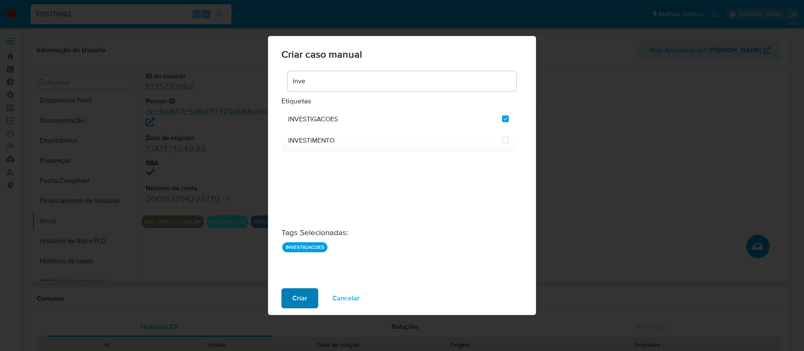
click at [298, 293] on span "Criar" at bounding box center [299, 298] width 15 height 18
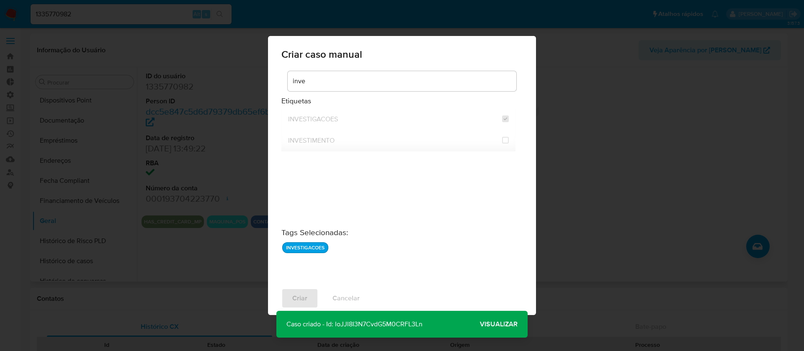
click at [377, 324] on p "Caso criado - Id: loJJl8I3N7CvdG5M0CRFL3Ln" at bounding box center [354, 324] width 156 height 27
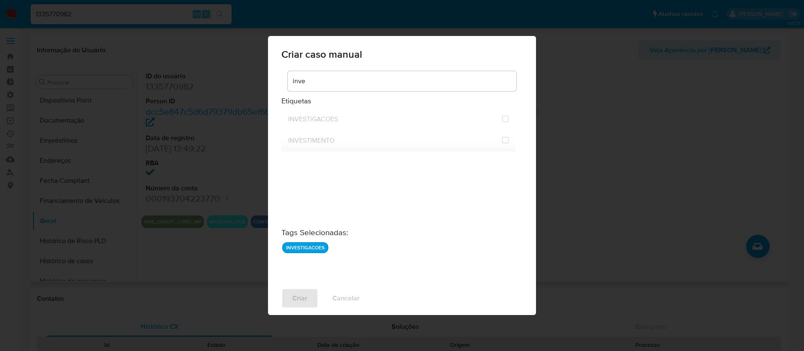
checkbox input "false"
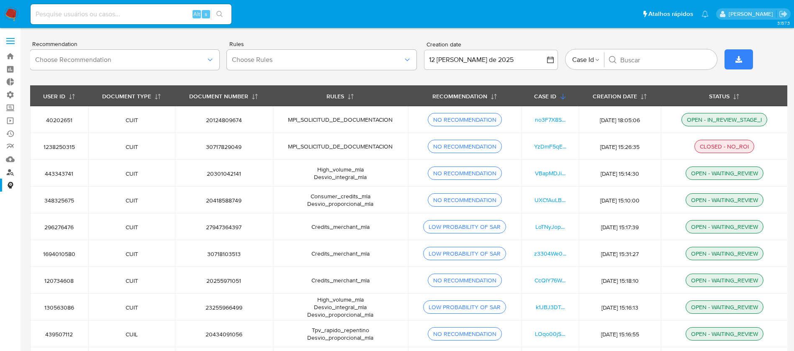
click at [8, 173] on link "Localizador de pessoas" at bounding box center [50, 172] width 100 height 13
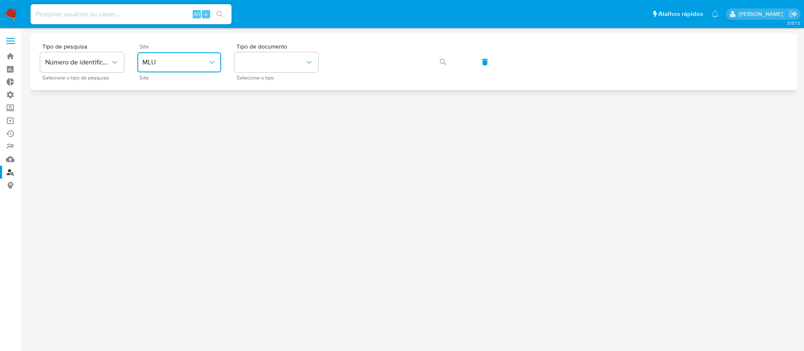
click at [209, 75] on div "Site MLU Site" at bounding box center [179, 62] width 84 height 36
click at [203, 68] on button "MLU" at bounding box center [179, 62] width 84 height 20
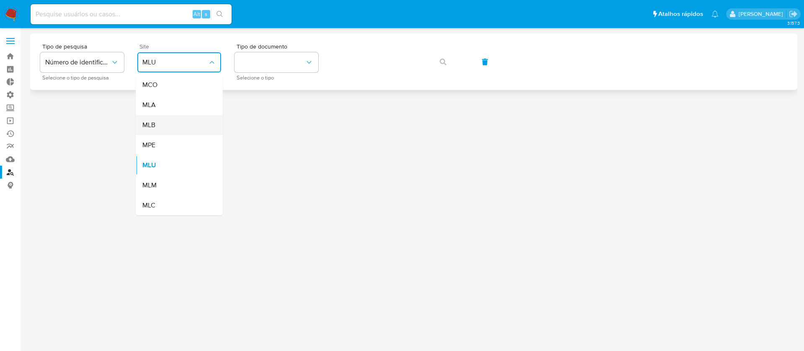
click at [165, 130] on div "MLB" at bounding box center [176, 125] width 69 height 20
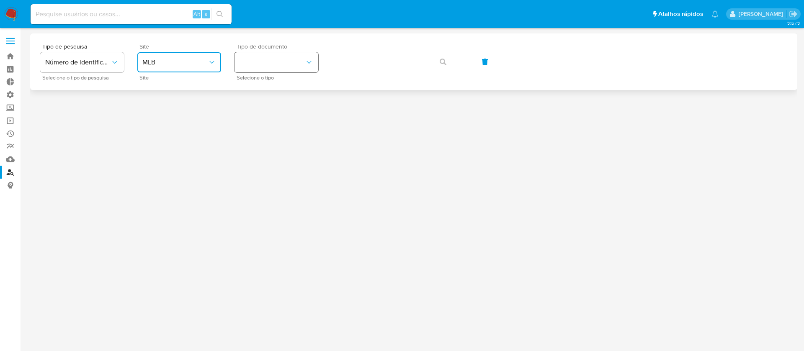
click at [283, 55] on button "identificationType" at bounding box center [276, 62] width 84 height 20
click at [274, 84] on div "CNPJ CNPJ" at bounding box center [273, 89] width 69 height 28
click at [439, 62] on icon "button" at bounding box center [442, 62] width 7 height 7
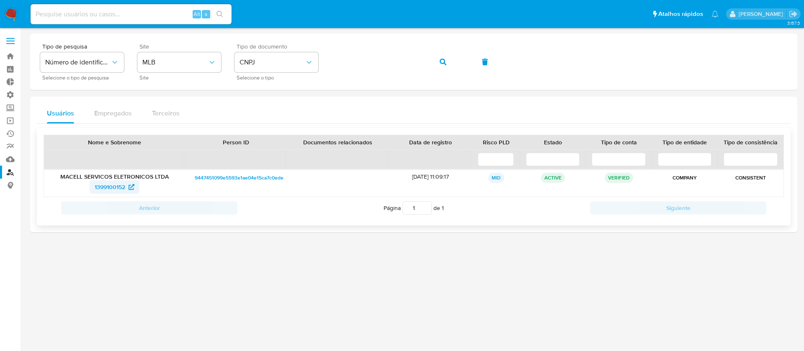
click at [110, 184] on span "1399100152" at bounding box center [110, 186] width 31 height 13
click at [295, 53] on div "Tipo de pesquisa Número de identificação Selecione o tipo de pesquisa Site MLB …" at bounding box center [413, 62] width 747 height 36
click at [439, 64] on icon "button" at bounding box center [442, 62] width 7 height 7
click at [103, 185] on span "1357236134" at bounding box center [110, 186] width 31 height 13
click at [317, 58] on div "Tipo de pesquisa Número de identificação Selecione o tipo de pesquisa Site MLB …" at bounding box center [413, 62] width 747 height 36
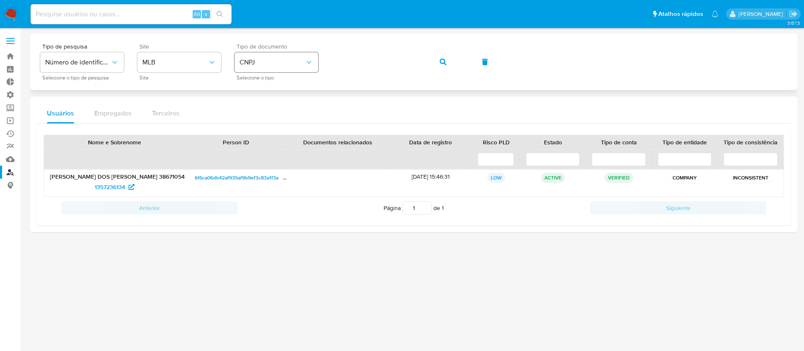
click at [306, 61] on icon "identificationType" at bounding box center [309, 62] width 8 height 8
click at [279, 112] on div "CPF CPF" at bounding box center [273, 117] width 69 height 28
click at [439, 62] on button "button" at bounding box center [443, 62] width 28 height 20
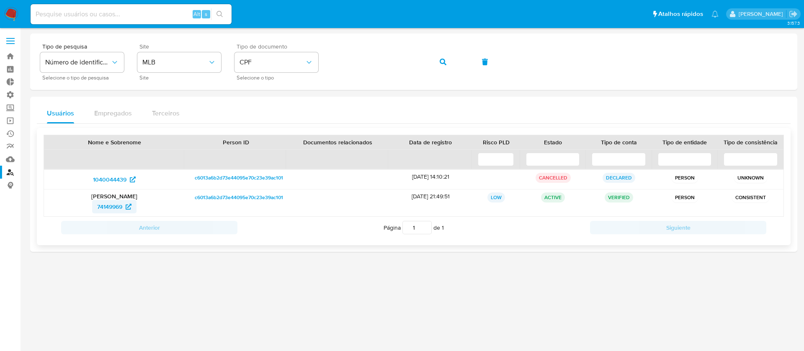
click at [113, 209] on span "74149969" at bounding box center [109, 206] width 25 height 13
click at [293, 59] on span "CPF" at bounding box center [271, 62] width 65 height 8
click at [265, 90] on div "CNPJ CNPJ" at bounding box center [273, 89] width 69 height 28
click at [306, 48] on div "Tipo de pesquisa Número de identificação Selecione o tipo de pesquisa Site MLB …" at bounding box center [413, 62] width 747 height 36
click at [437, 57] on button "button" at bounding box center [443, 62] width 28 height 20
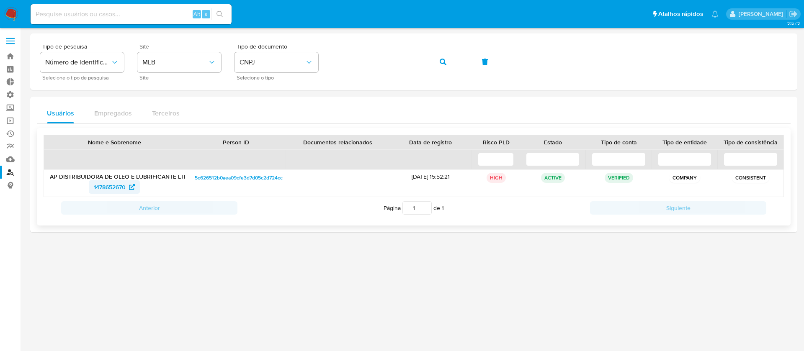
click at [116, 189] on span "1478652670" at bounding box center [110, 186] width 32 height 13
click at [306, 54] on div "Tipo de pesquisa Número de identificação Selecione o tipo de pesquisa Site MLB …" at bounding box center [413, 62] width 747 height 36
click at [437, 64] on button "button" at bounding box center [443, 62] width 28 height 20
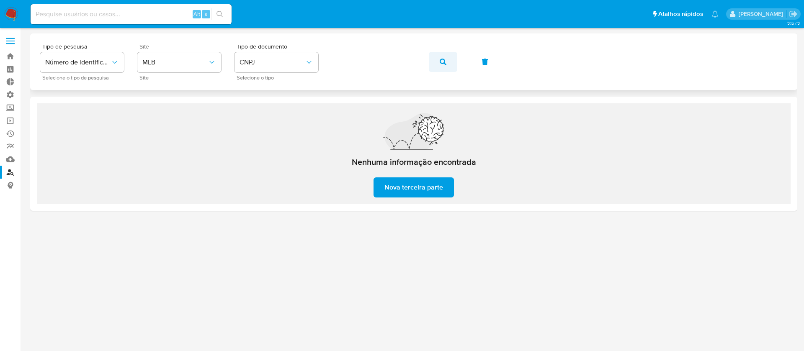
click at [439, 59] on icon "button" at bounding box center [442, 62] width 7 height 7
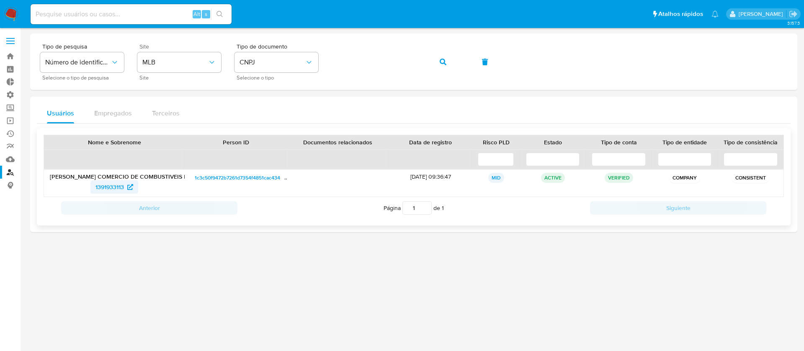
click at [115, 186] on span "1391933113" at bounding box center [109, 186] width 28 height 13
click at [327, 59] on div "Tipo de pesquisa Número de identificação Selecione o tipo de pesquisa Site MLB …" at bounding box center [413, 62] width 747 height 36
click at [439, 65] on button "button" at bounding box center [443, 62] width 28 height 20
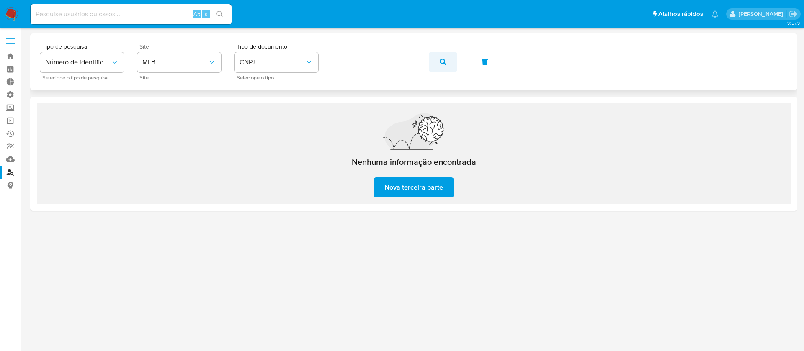
click at [446, 61] on icon "button" at bounding box center [442, 62] width 7 height 7
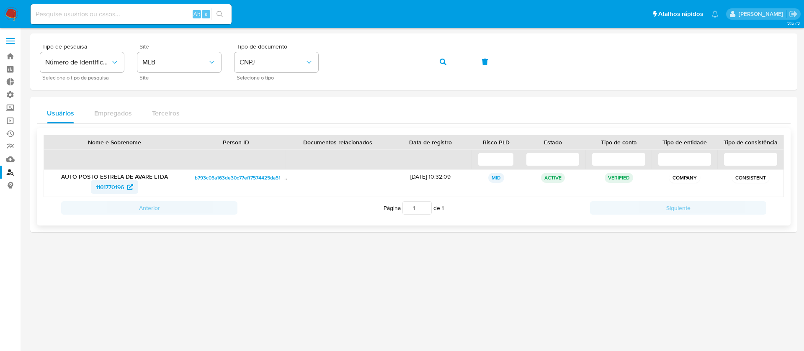
click at [108, 185] on span "1161770196" at bounding box center [110, 186] width 28 height 13
click at [311, 56] on button "CNPJ" at bounding box center [276, 62] width 84 height 20
click at [274, 117] on div "CPF CPF" at bounding box center [273, 117] width 69 height 28
click at [314, 54] on div "Tipo de pesquisa Número de identificação Selecione o tipo de pesquisa Site MLB …" at bounding box center [413, 62] width 747 height 36
click at [441, 59] on icon "button" at bounding box center [442, 62] width 7 height 7
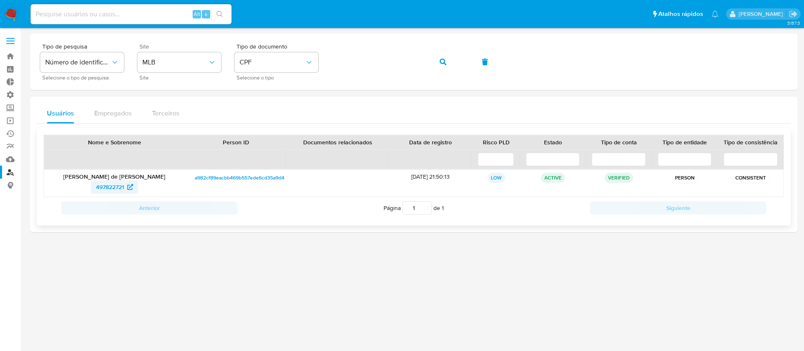
click at [116, 187] on span "497822721" at bounding box center [110, 186] width 28 height 13
click at [303, 42] on div "Tipo de pesquisa Número de identificação Selecione o tipo de pesquisa Site MLB …" at bounding box center [413, 61] width 767 height 57
click at [437, 64] on button "button" at bounding box center [443, 62] width 28 height 20
click at [108, 190] on span "1789402220" at bounding box center [109, 186] width 33 height 13
drag, startPoint x: 297, startPoint y: 63, endPoint x: 303, endPoint y: 58, distance: 8.0
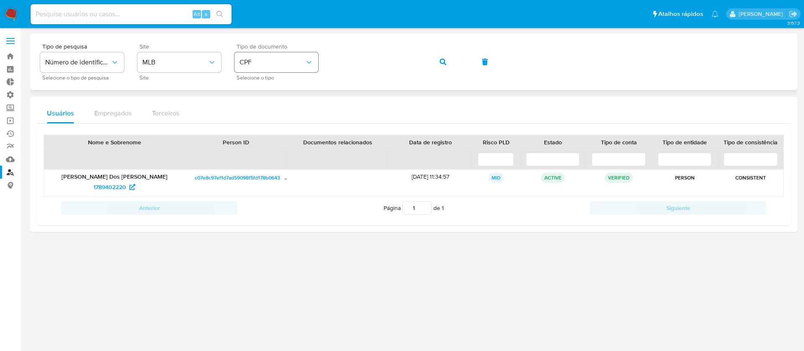
click at [298, 63] on span "CPF" at bounding box center [271, 62] width 65 height 8
click at [278, 91] on div "CNPJ CNPJ" at bounding box center [273, 89] width 69 height 28
click at [326, 51] on div "Tipo de pesquisa Número de identificação Selecione o tipo de pesquisa Site MLB …" at bounding box center [413, 62] width 747 height 36
click at [443, 65] on span "button" at bounding box center [442, 62] width 7 height 18
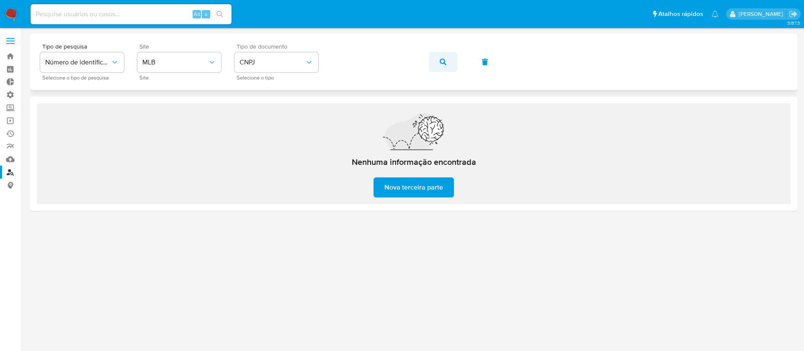
click at [442, 62] on icon "button" at bounding box center [442, 62] width 7 height 7
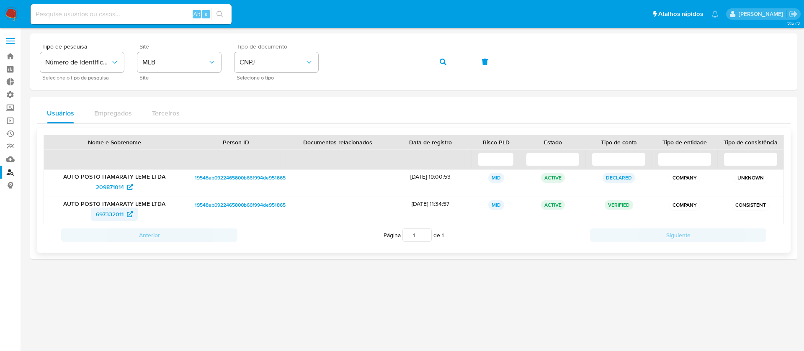
click at [102, 216] on span "697332011" at bounding box center [110, 214] width 28 height 13
click at [308, 53] on div "Tipo de pesquisa Número de identificação Selecione o tipo de pesquisa Site MLB …" at bounding box center [413, 62] width 747 height 36
click at [438, 61] on button "button" at bounding box center [443, 62] width 28 height 20
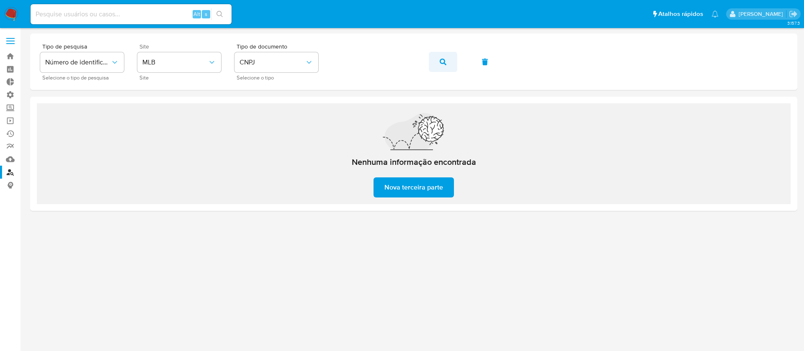
click at [445, 64] on icon "button" at bounding box center [442, 62] width 7 height 7
click at [440, 61] on icon "button" at bounding box center [442, 62] width 7 height 7
click at [293, 51] on div "Tipo de pesquisa Número de identificação Selecione o tipo de pesquisa Site MLB …" at bounding box center [413, 62] width 747 height 36
click at [440, 60] on icon "button" at bounding box center [442, 62] width 7 height 7
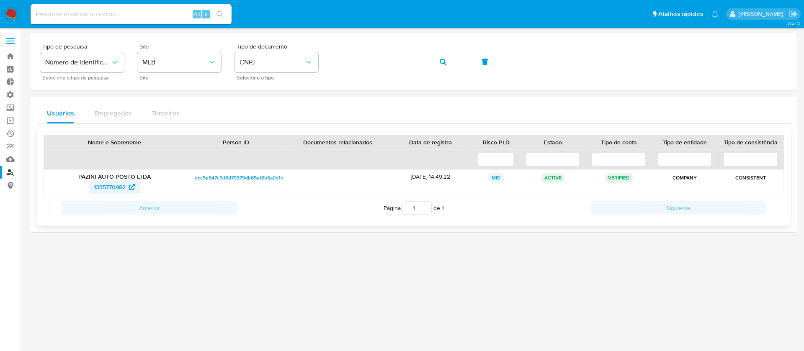
click at [104, 188] on span "1335770982" at bounding box center [110, 186] width 32 height 13
click at [324, 41] on div "Tipo de pesquisa Número de identificação Selecione o tipo de pesquisa Site MLB …" at bounding box center [413, 61] width 767 height 57
click at [440, 65] on span "button" at bounding box center [442, 62] width 7 height 18
click at [111, 191] on span "2248827102" at bounding box center [110, 186] width 32 height 13
click at [299, 61] on span "CNPJ" at bounding box center [271, 62] width 65 height 8
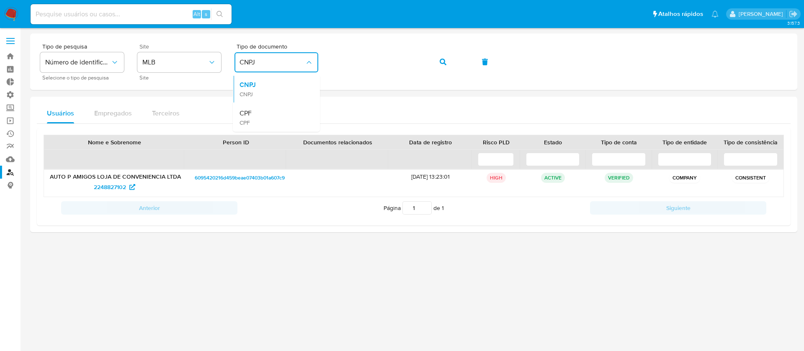
drag, startPoint x: 257, startPoint y: 118, endPoint x: 288, endPoint y: 109, distance: 31.8
click at [259, 118] on div "CPF CPF" at bounding box center [273, 117] width 69 height 28
click at [326, 56] on div "Tipo de pesquisa Número de identificação Selecione o tipo de pesquisa Site MLB …" at bounding box center [413, 62] width 747 height 36
click at [443, 66] on span "button" at bounding box center [442, 62] width 7 height 18
click at [103, 189] on span "329394504" at bounding box center [110, 186] width 31 height 13
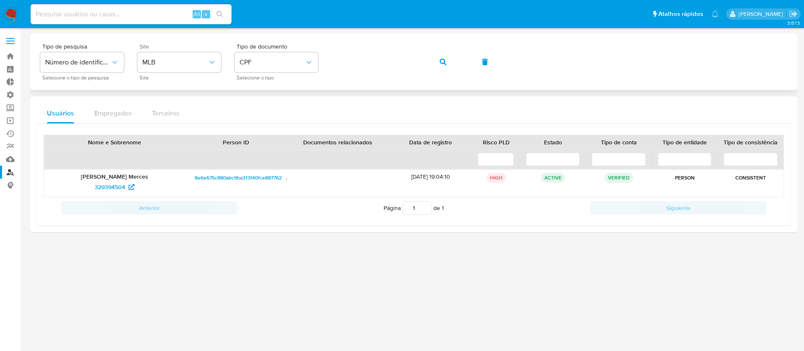
click at [325, 52] on div "Tipo de pesquisa Número de identificação Selecione o tipo de pesquisa Site MLB …" at bounding box center [413, 62] width 747 height 36
click at [313, 53] on button "CPF" at bounding box center [276, 62] width 84 height 20
click at [283, 80] on div "CNPJ CNPJ" at bounding box center [273, 89] width 69 height 28
click at [441, 61] on icon "button" at bounding box center [442, 62] width 7 height 7
click at [110, 189] on span "461183292" at bounding box center [110, 186] width 28 height 13
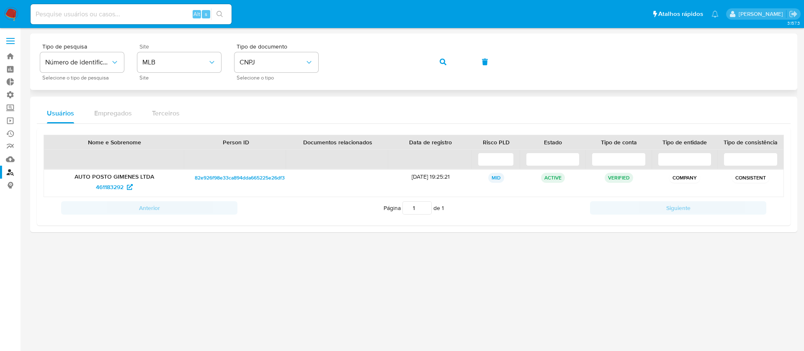
click at [329, 62] on div "Tipo de pesquisa Número de identificação Selecione o tipo de pesquisa Site MLB …" at bounding box center [413, 62] width 747 height 36
click at [446, 59] on button "button" at bounding box center [443, 62] width 28 height 20
click at [107, 188] on span "463557823" at bounding box center [110, 186] width 30 height 13
click at [281, 61] on span "CNPJ" at bounding box center [271, 62] width 65 height 8
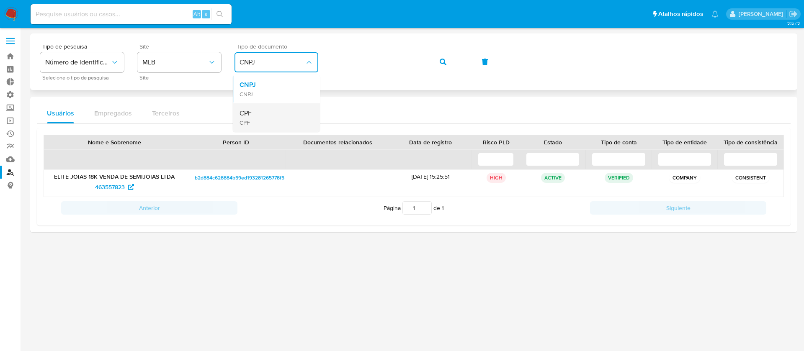
click at [269, 113] on div "CPF CPF" at bounding box center [273, 117] width 69 height 28
click at [323, 59] on div "Tipo de pesquisa Número de identificação Selecione o tipo de pesquisa Site MLB …" at bounding box center [413, 62] width 747 height 36
click at [445, 62] on icon "button" at bounding box center [442, 62] width 7 height 7
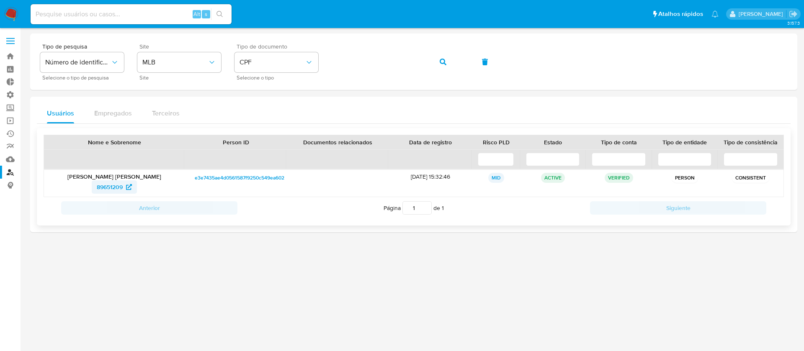
click at [105, 190] on span "89651209" at bounding box center [110, 186] width 26 height 13
click at [11, 122] on link "Operações em massa" at bounding box center [50, 120] width 100 height 13
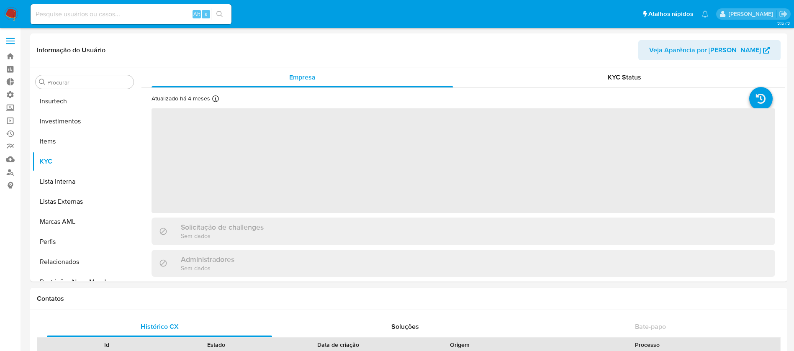
scroll to position [394, 0]
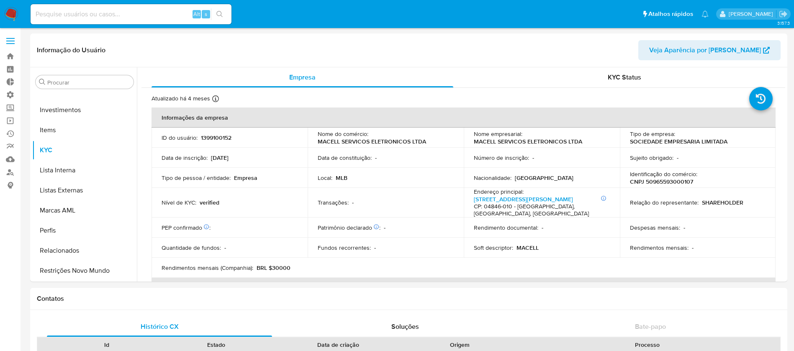
select select "10"
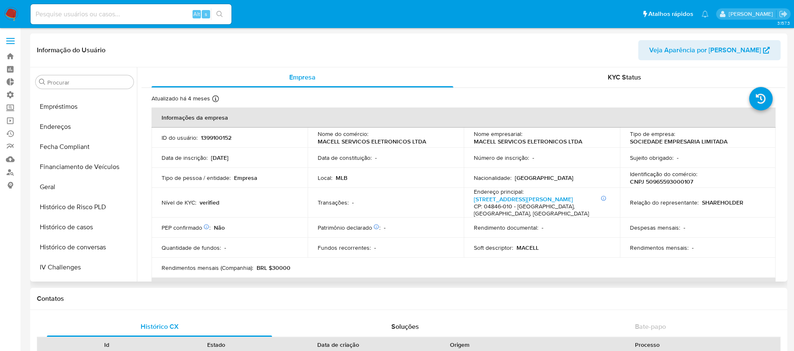
scroll to position [226, 0]
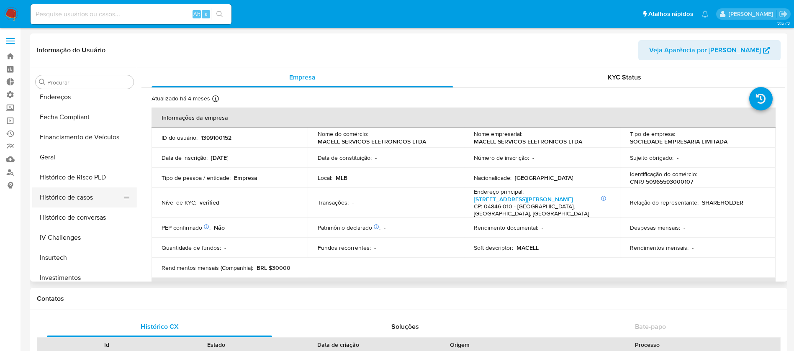
click at [91, 200] on button "Histórico de casos" at bounding box center [81, 198] width 98 height 20
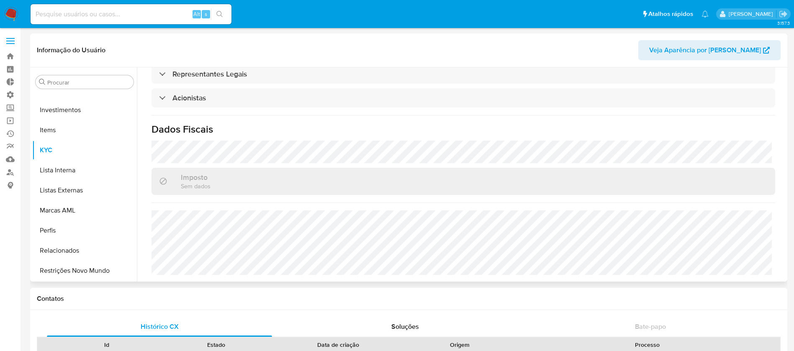
scroll to position [450, 0]
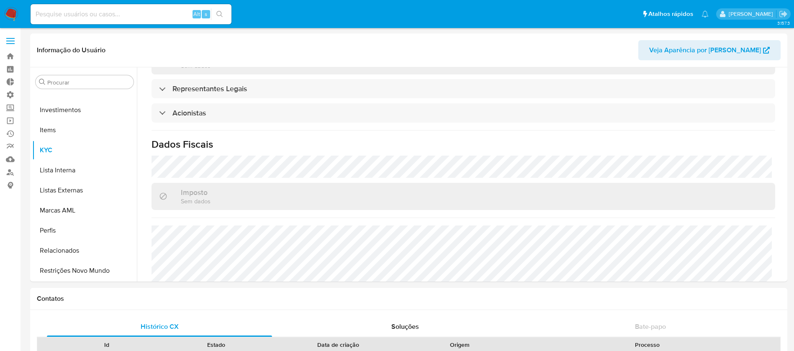
select select "10"
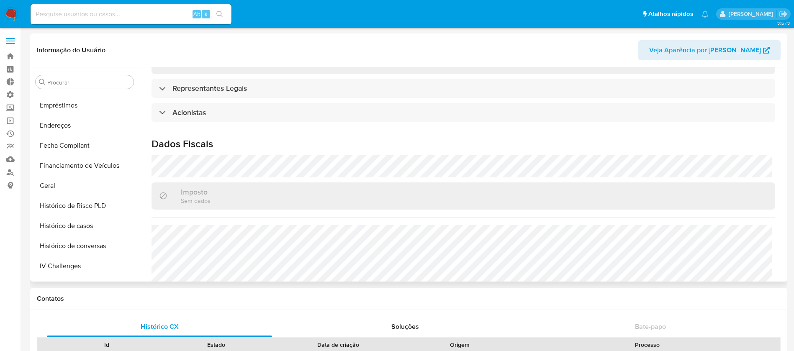
scroll to position [175, 0]
click at [59, 211] on button "Geral" at bounding box center [81, 208] width 98 height 20
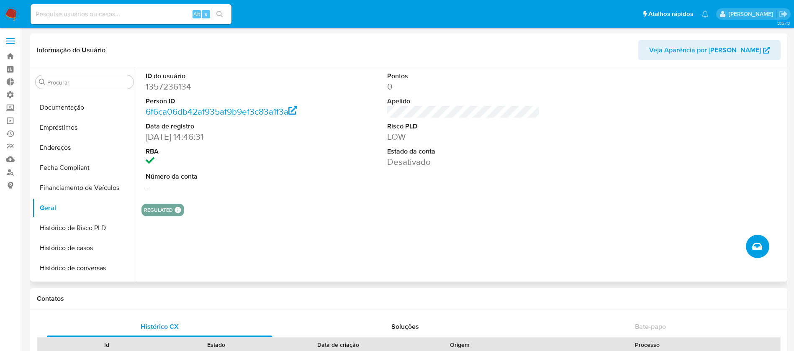
click at [760, 247] on icon "Criar caso manual" at bounding box center [757, 247] width 10 height 10
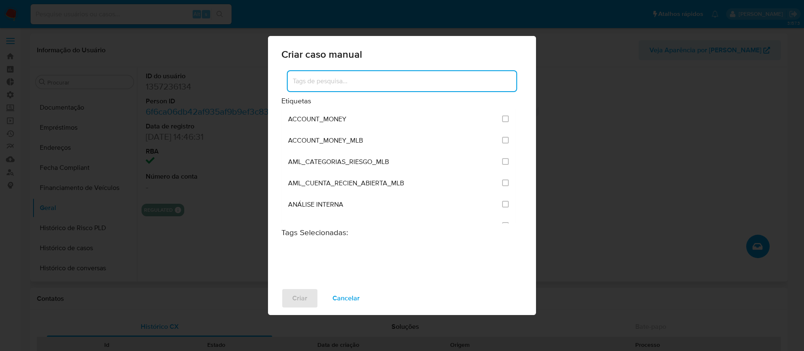
drag, startPoint x: 453, startPoint y: 84, endPoint x: 458, endPoint y: 75, distance: 10.0
click at [453, 84] on input at bounding box center [402, 81] width 229 height 11
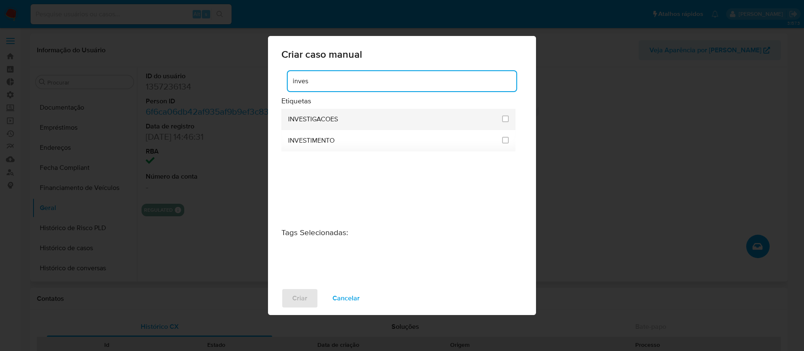
type input "inves"
click at [432, 121] on div "INVESTIGACOES" at bounding box center [392, 119] width 209 height 21
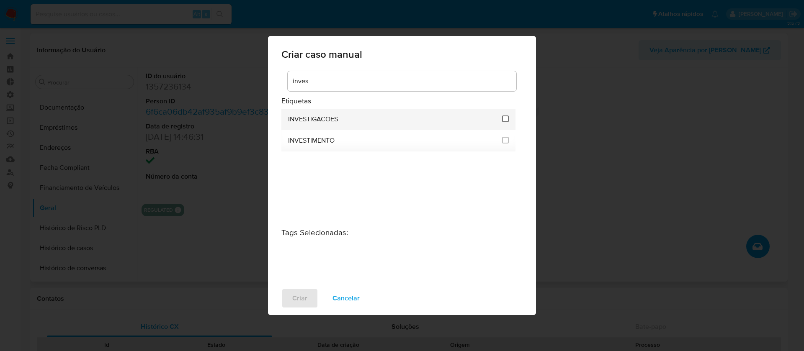
click at [503, 117] on input "2067" at bounding box center [505, 119] width 7 height 7
checkbox input "true"
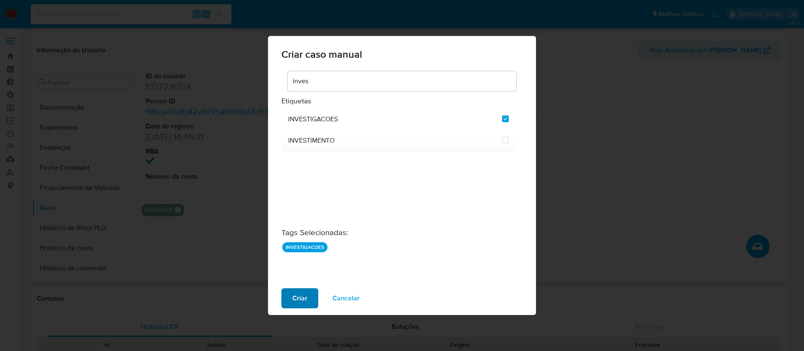
click at [293, 290] on span "Criar" at bounding box center [299, 298] width 15 height 18
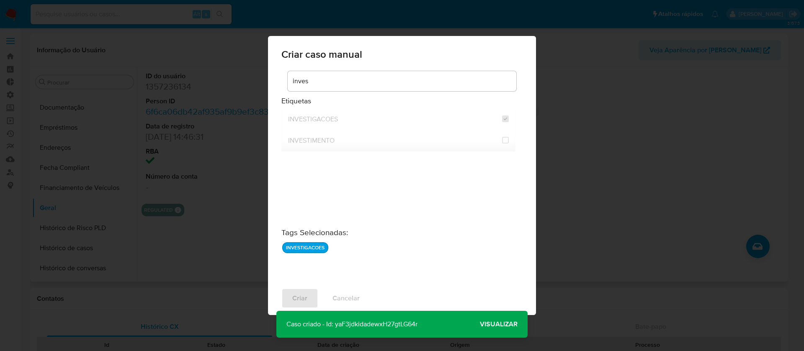
click at [360, 324] on p "Caso criado - Id: yaF3jdkidadewxH27gtLG64r" at bounding box center [351, 324] width 151 height 27
click at [361, 323] on p "Caso criado - Id: yaF3jdkidadewxH27gtLG64r" at bounding box center [351, 324] width 151 height 27
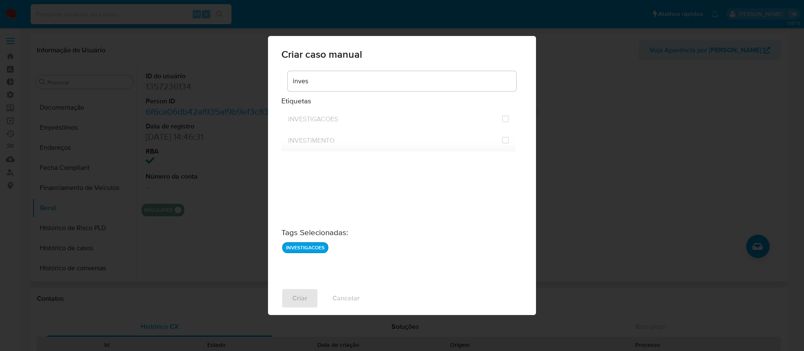
checkbox input "false"
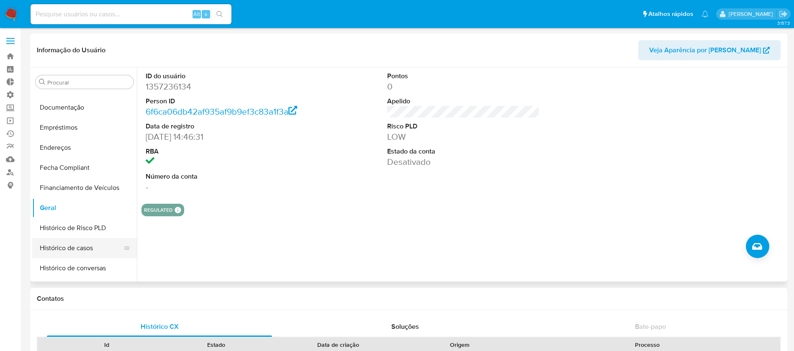
click at [98, 244] on button "Histórico de casos" at bounding box center [81, 248] width 98 height 20
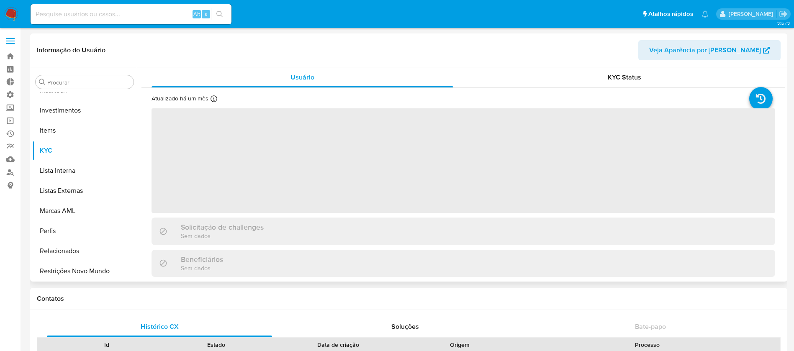
scroll to position [394, 0]
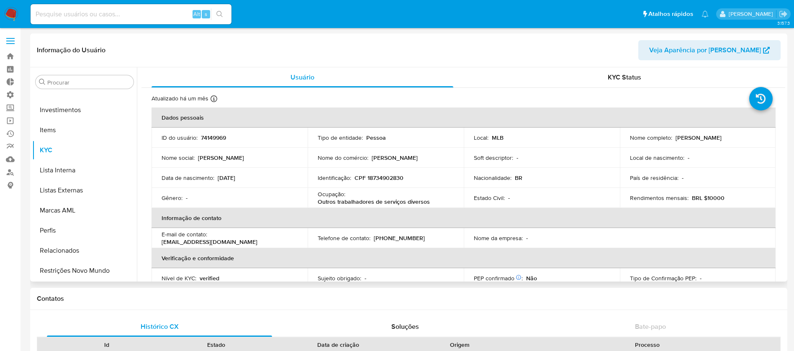
select select "10"
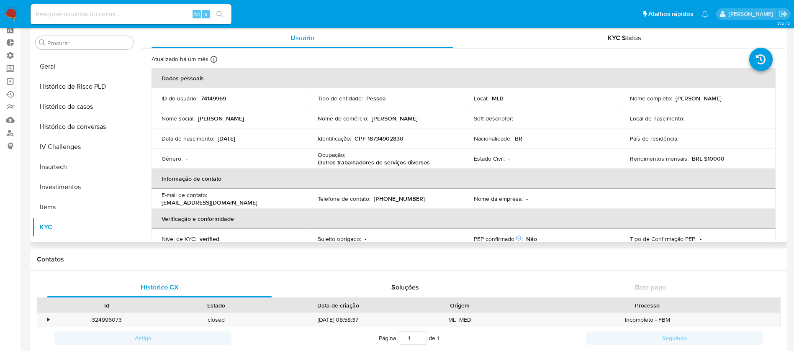
scroll to position [248, 0]
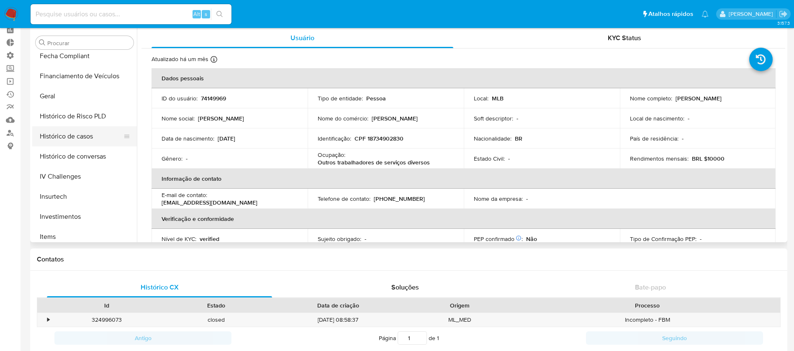
click at [88, 130] on button "Histórico de casos" at bounding box center [81, 136] width 98 height 20
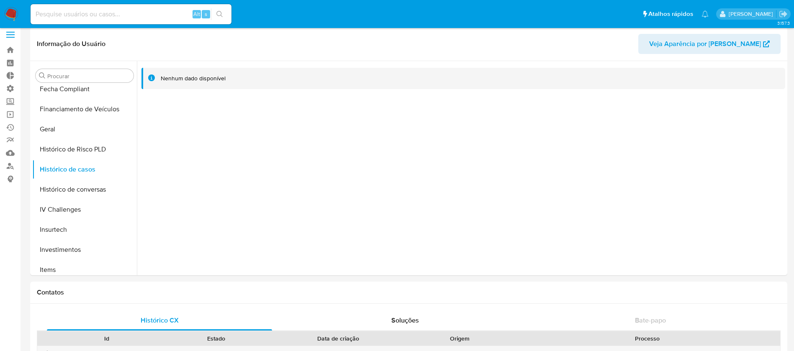
scroll to position [2, 0]
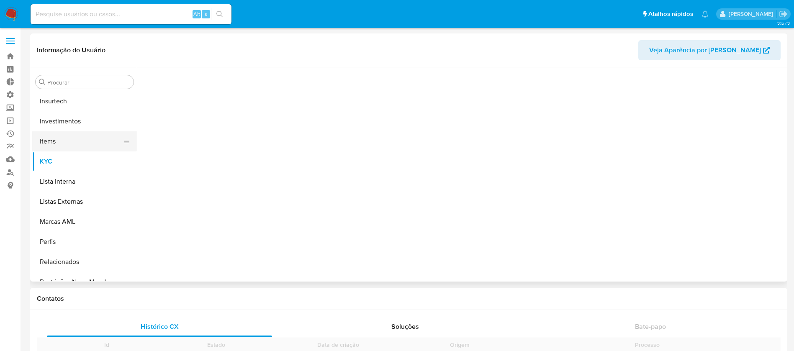
scroll to position [394, 0]
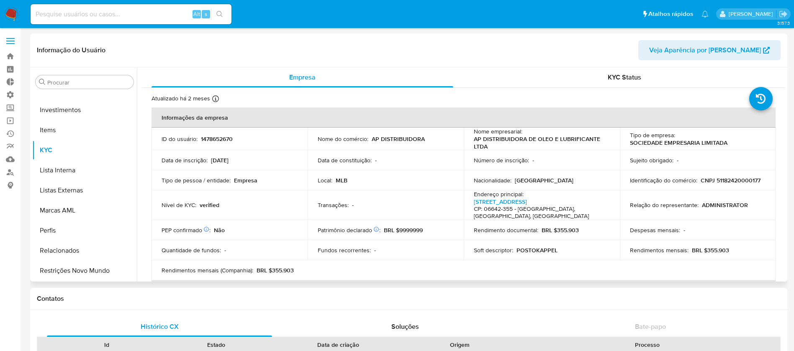
select select "10"
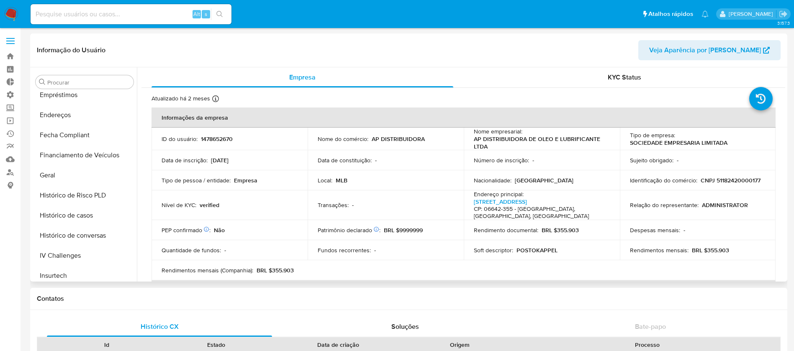
scroll to position [206, 0]
click at [96, 220] on button "Histórico de casos" at bounding box center [81, 218] width 98 height 20
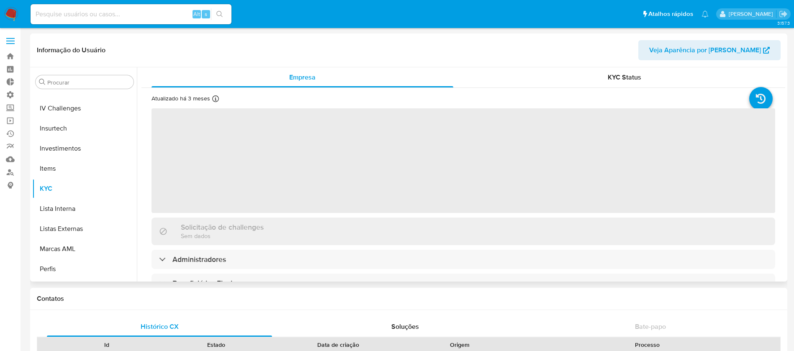
scroll to position [394, 0]
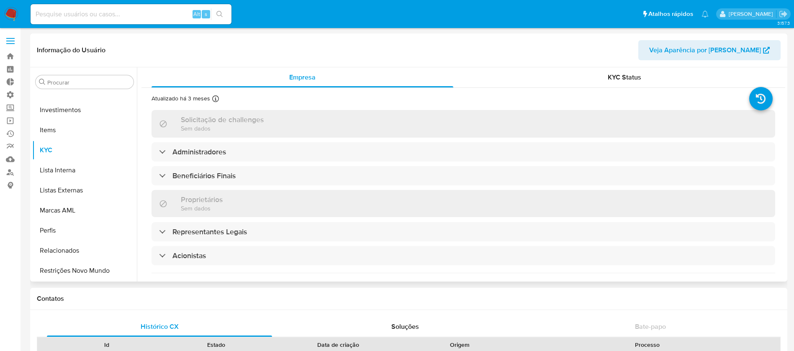
select select "10"
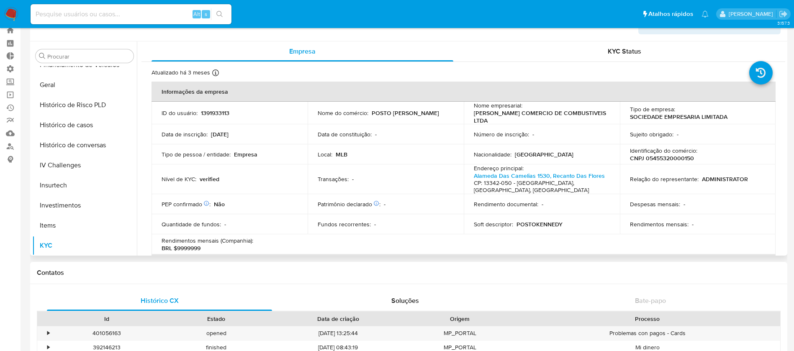
scroll to position [260, 0]
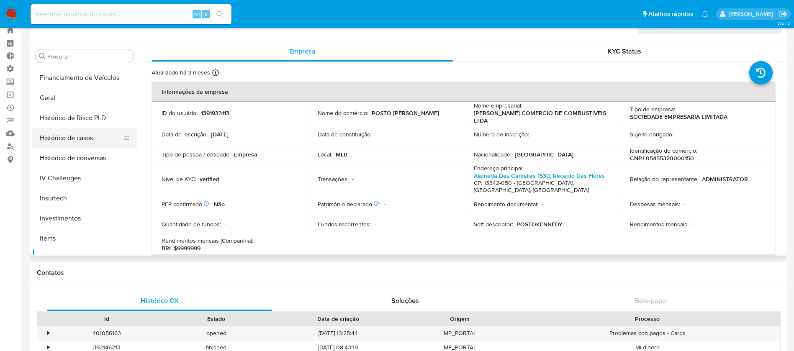
click at [80, 138] on button "Histórico de casos" at bounding box center [81, 138] width 98 height 20
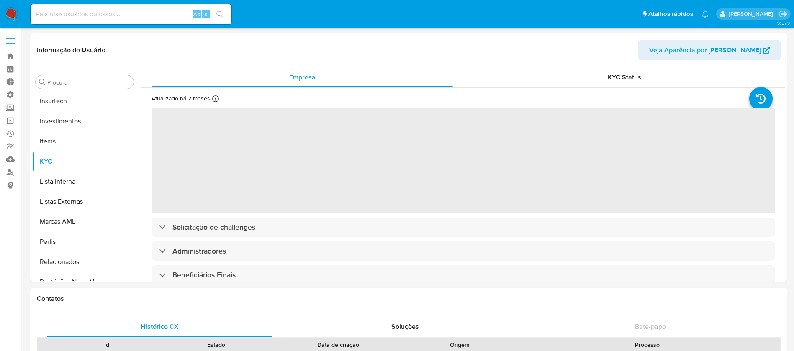
scroll to position [394, 0]
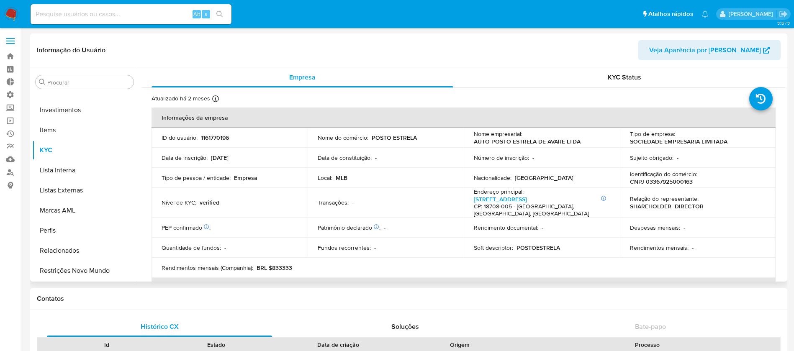
select select "10"
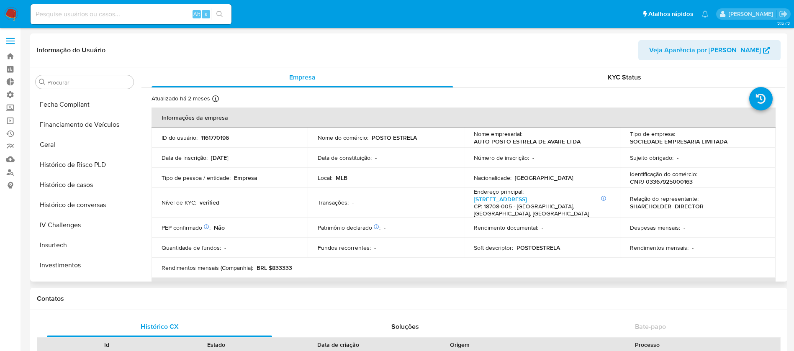
scroll to position [231, 0]
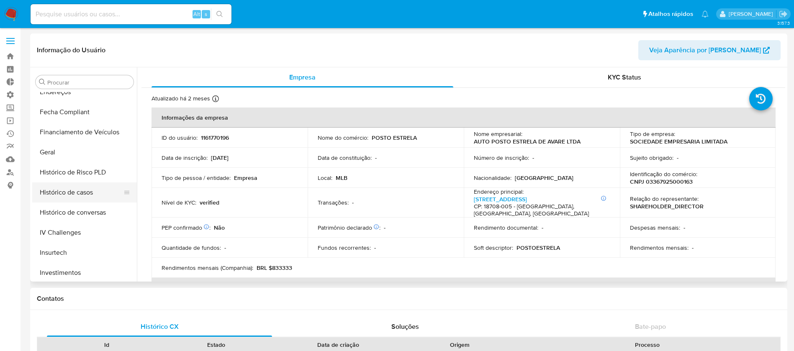
click at [100, 191] on button "Histórico de casos" at bounding box center [81, 192] width 98 height 20
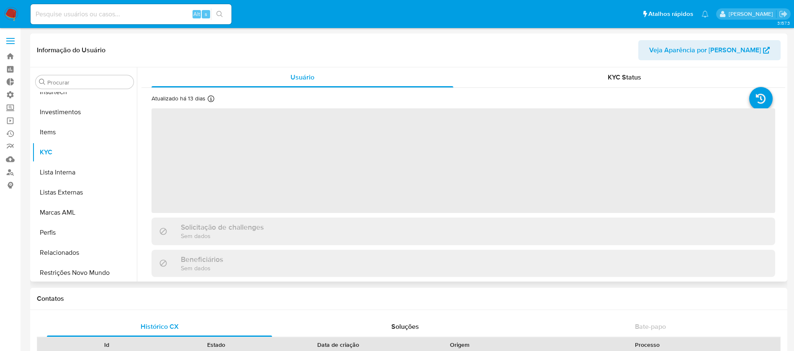
scroll to position [394, 0]
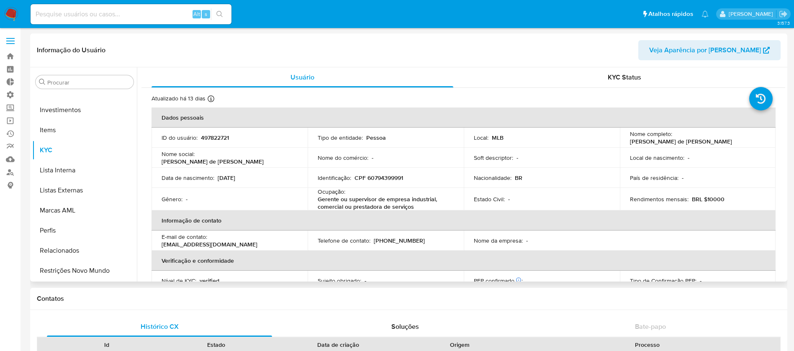
select select "10"
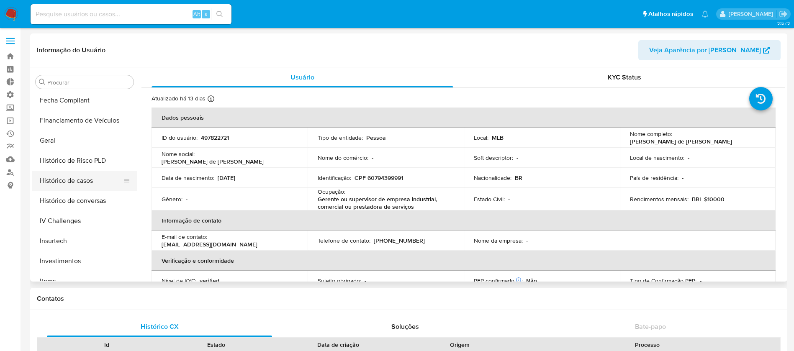
click at [91, 182] on button "Histórico de casos" at bounding box center [81, 181] width 98 height 20
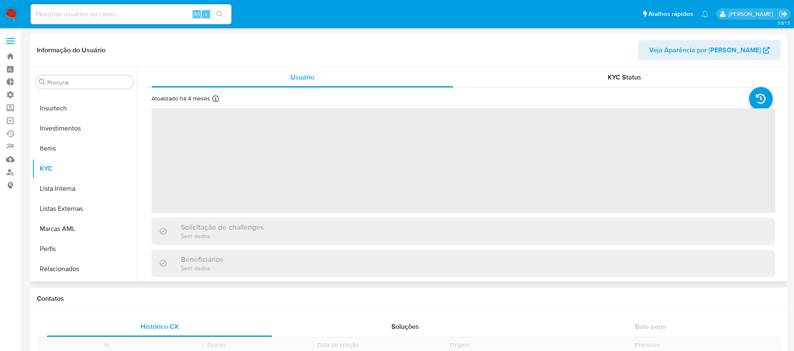
scroll to position [394, 0]
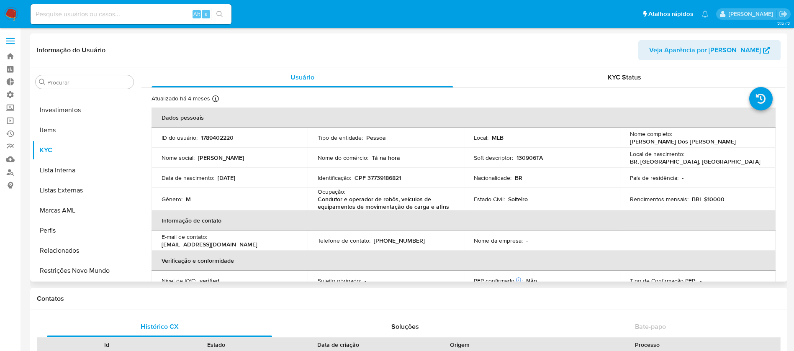
select select "10"
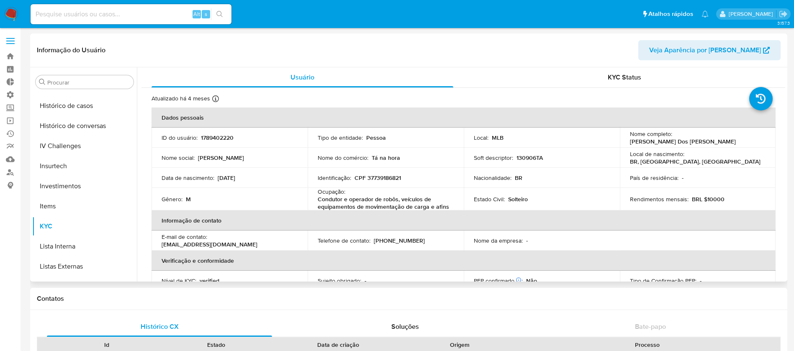
scroll to position [262, 0]
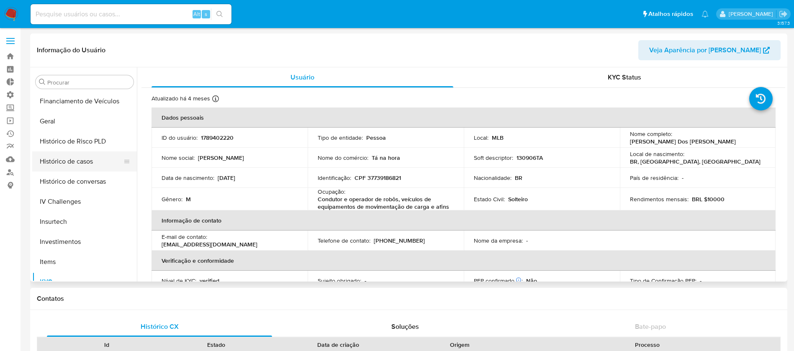
click at [96, 168] on button "Histórico de casos" at bounding box center [81, 162] width 98 height 20
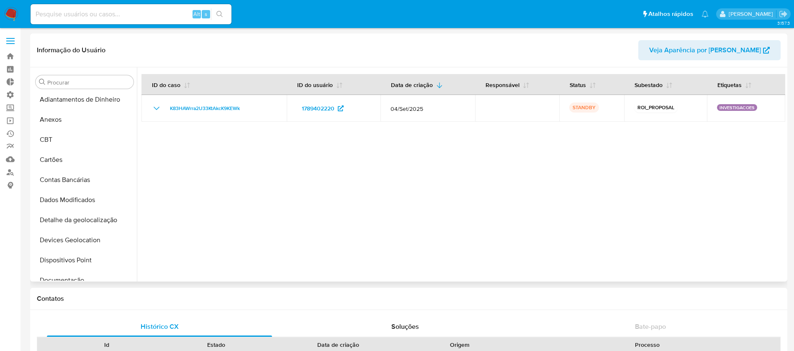
scroll to position [0, 0]
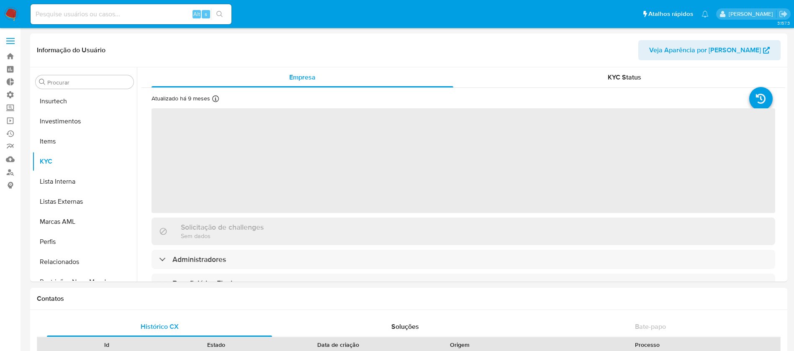
scroll to position [394, 0]
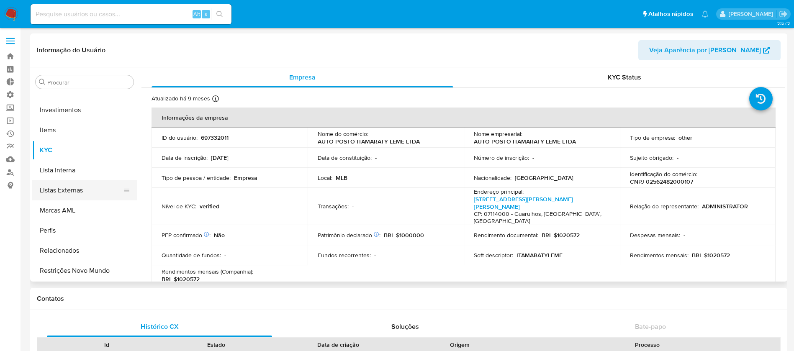
drag, startPoint x: 134, startPoint y: 235, endPoint x: 133, endPoint y: 195, distance: 40.2
click at [133, 195] on ul "Adiantamentos de Dinheiro Anexos CBT Cartões Contas Bancárias Dados Modificados…" at bounding box center [84, 186] width 105 height 189
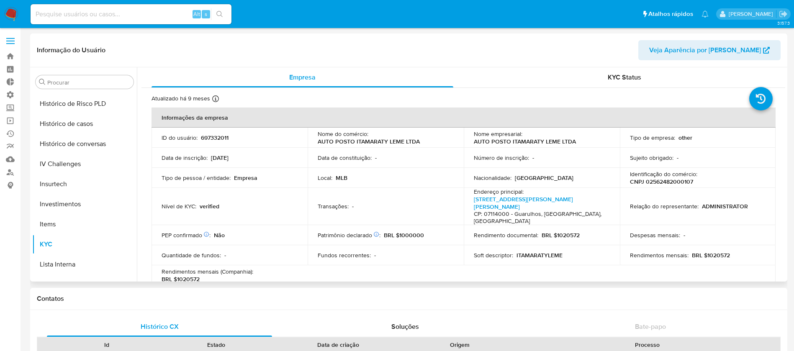
scroll to position [266, 0]
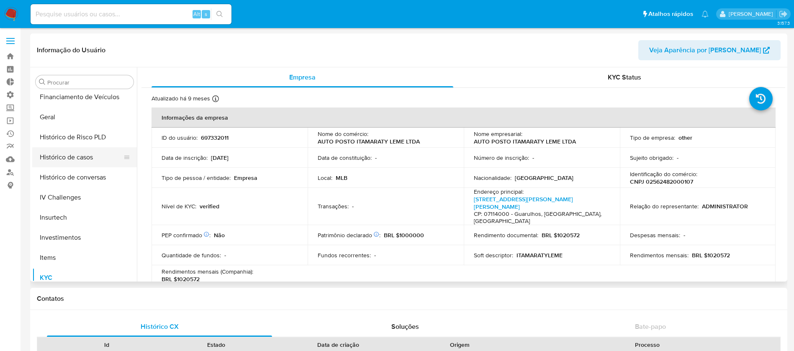
click at [87, 160] on button "Histórico de casos" at bounding box center [81, 157] width 98 height 20
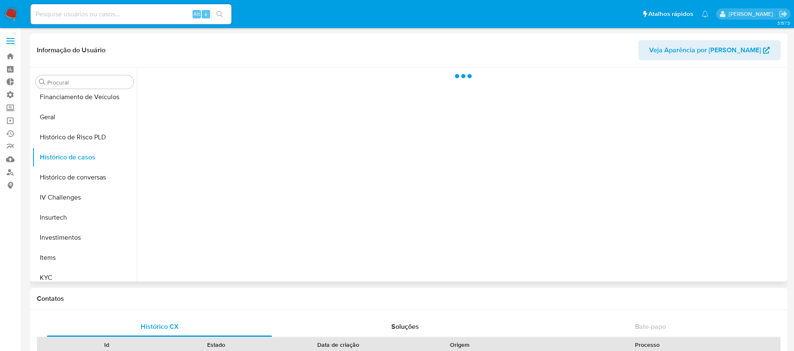
select select "10"
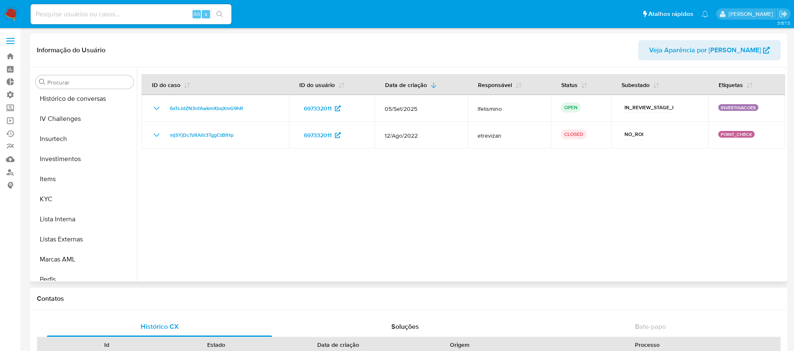
scroll to position [382, 0]
click at [8, 53] on link "Bandeja" at bounding box center [50, 56] width 100 height 13
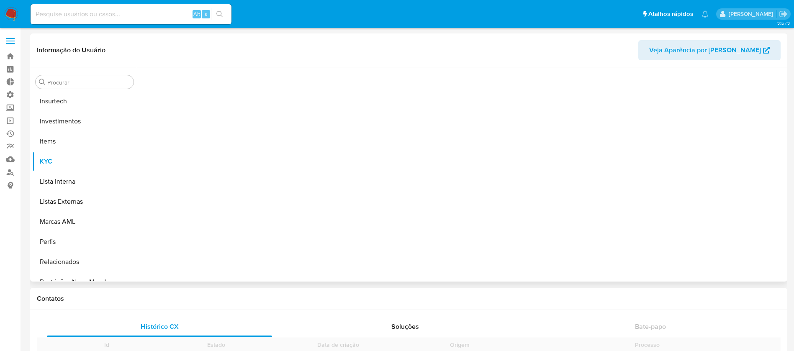
scroll to position [394, 0]
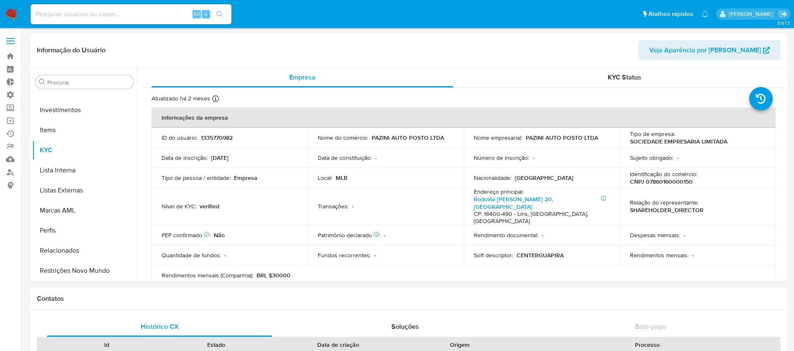
select select "10"
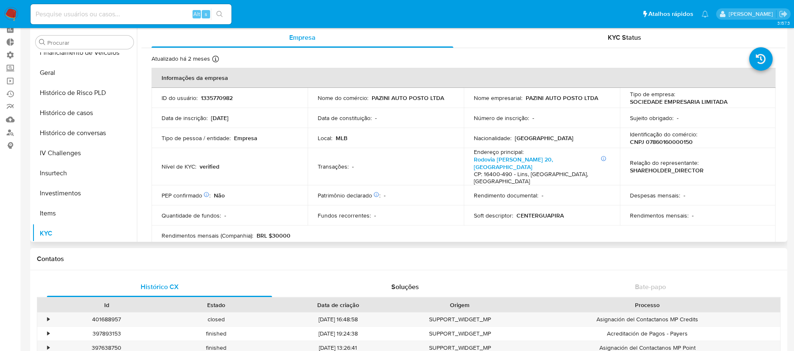
scroll to position [253, 0]
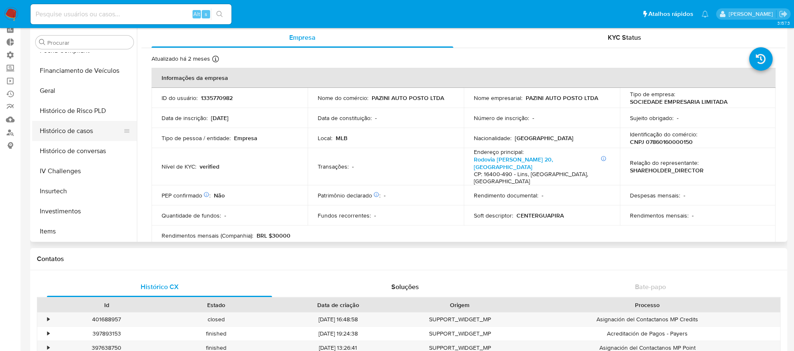
click at [86, 126] on button "Histórico de casos" at bounding box center [81, 131] width 98 height 20
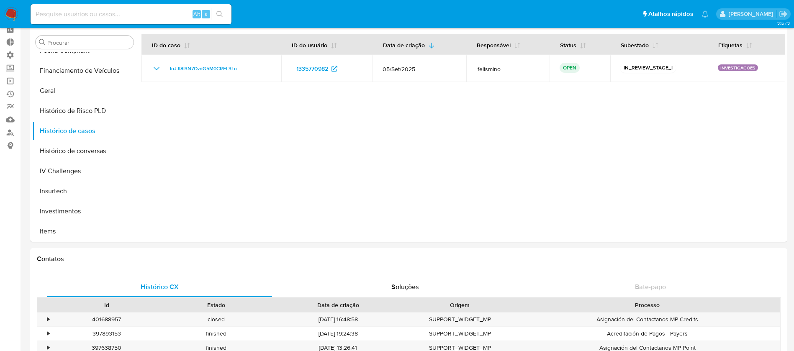
scroll to position [41, 0]
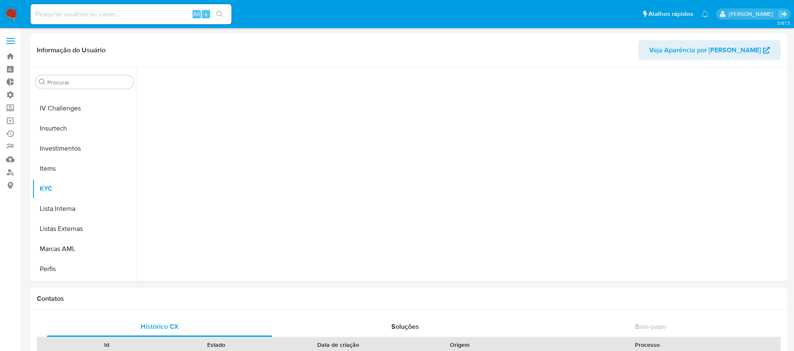
scroll to position [394, 0]
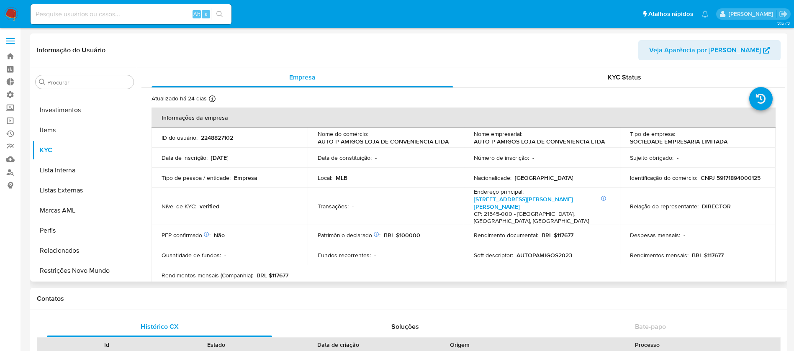
select select "10"
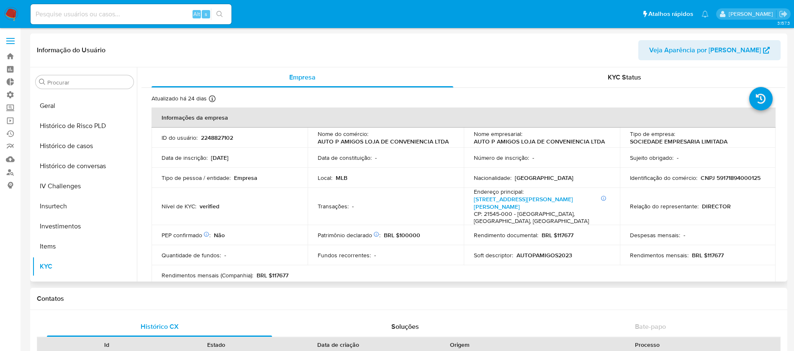
scroll to position [266, 0]
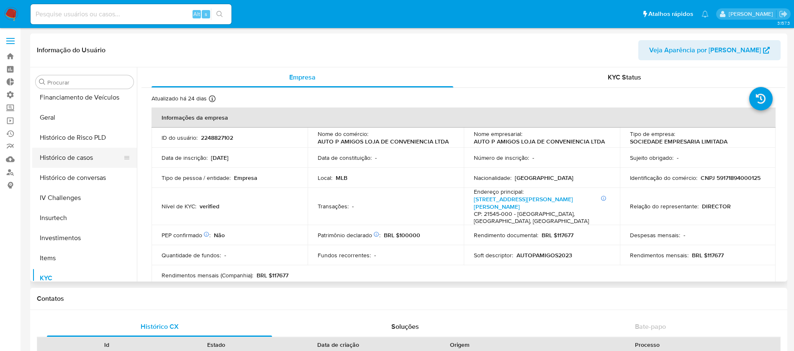
click at [93, 156] on button "Histórico de casos" at bounding box center [81, 158] width 98 height 20
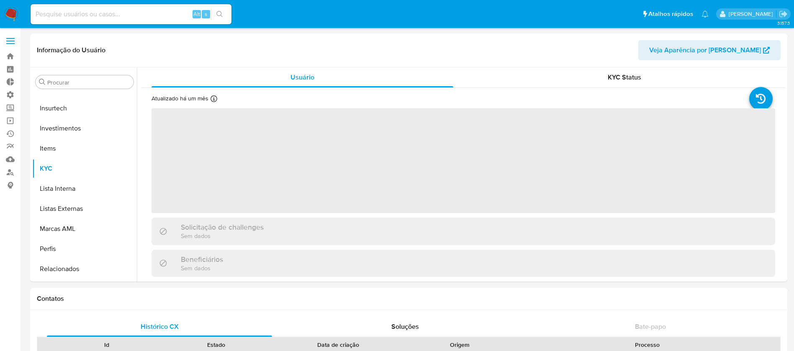
scroll to position [394, 0]
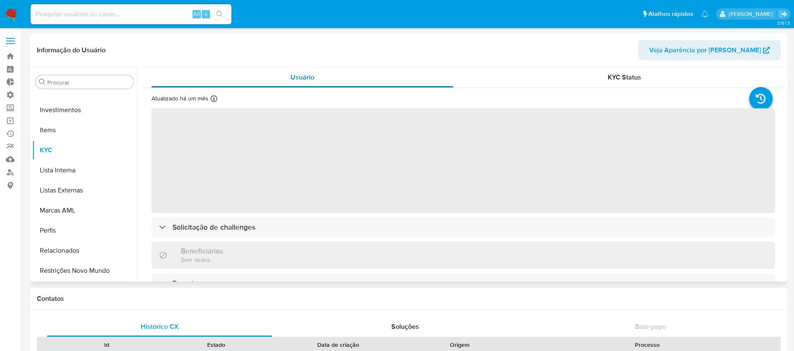
select select "10"
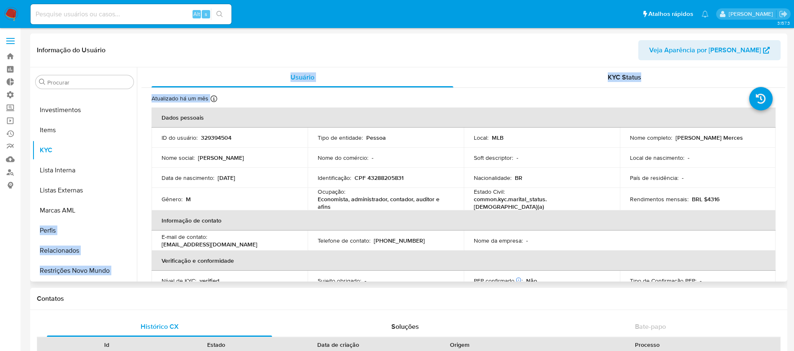
drag, startPoint x: 137, startPoint y: 235, endPoint x: 136, endPoint y: 211, distance: 23.9
click at [136, 211] on div "Procurar Adiantamentos de Dinheiro Anexos CBT Cartões Contas Bancárias Dados Mo…" at bounding box center [408, 174] width 753 height 214
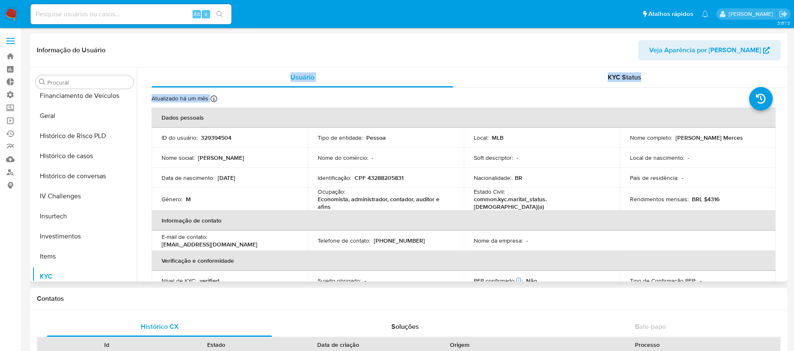
scroll to position [265, 0]
click at [87, 159] on button "Histórico de casos" at bounding box center [81, 159] width 98 height 20
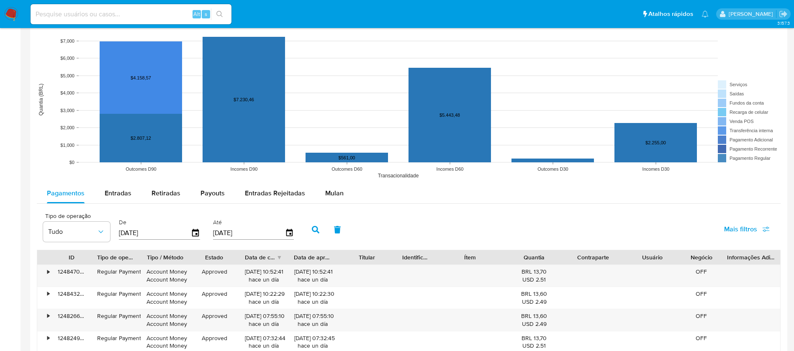
scroll to position [624, 0]
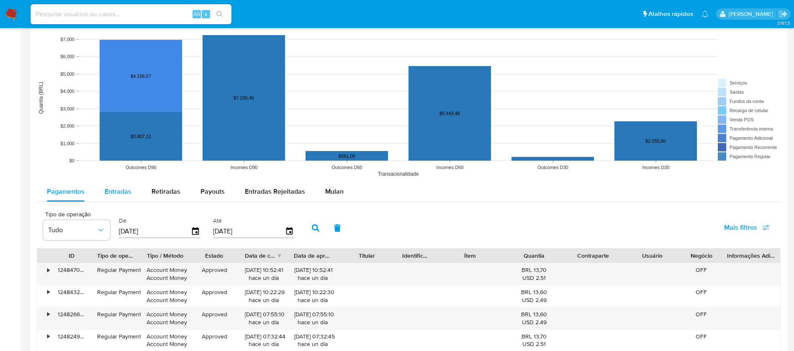
click at [114, 188] on span "Entradas" at bounding box center [118, 192] width 27 height 10
select select "10"
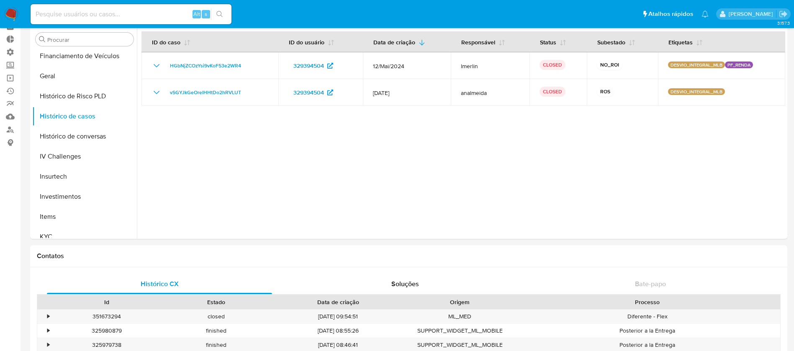
scroll to position [0, 0]
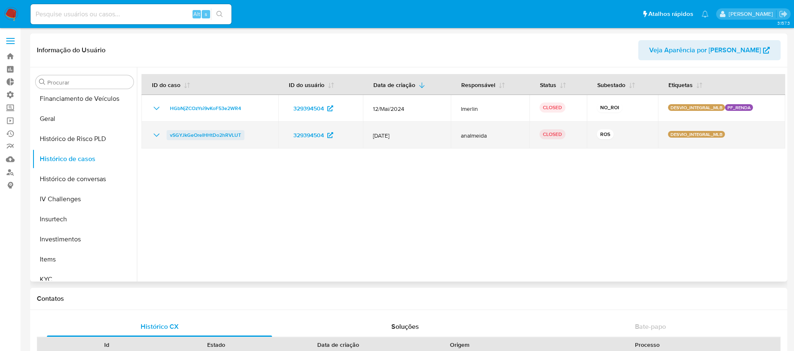
drag, startPoint x: 246, startPoint y: 134, endPoint x: 168, endPoint y: 134, distance: 77.4
click at [168, 134] on div "vSGYJkGeOreIHHtDo2hRVLUT" at bounding box center [210, 135] width 117 height 10
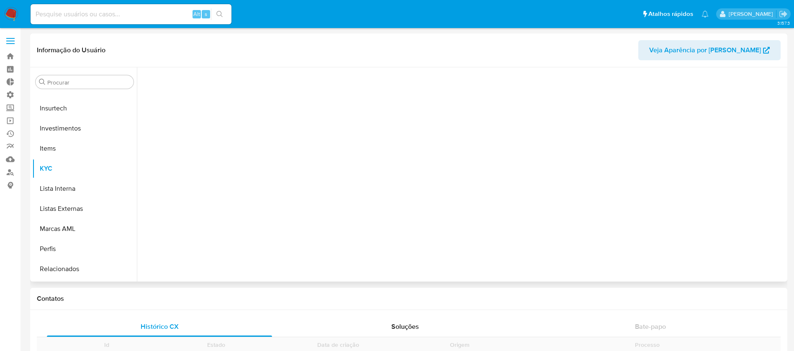
scroll to position [394, 0]
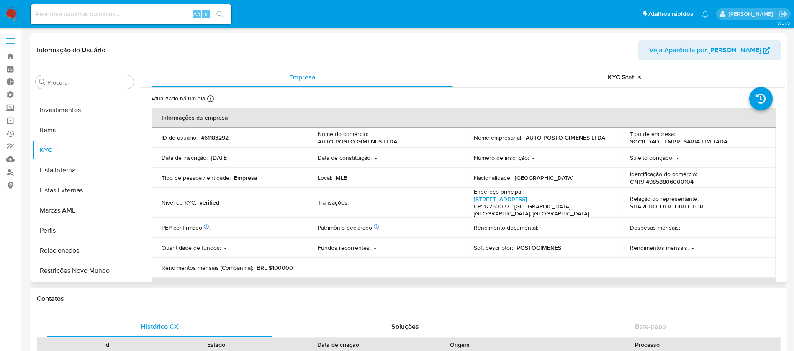
select select "10"
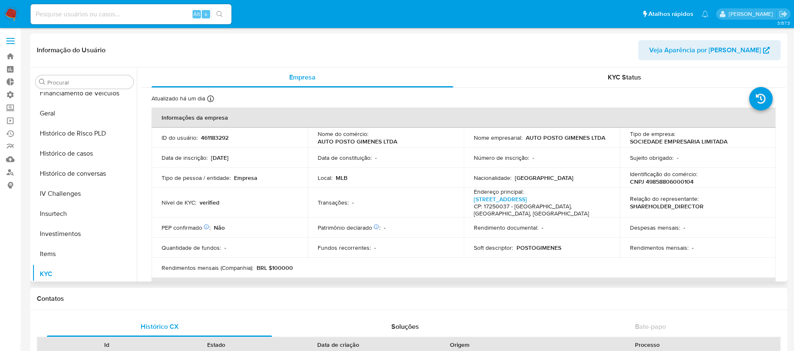
scroll to position [268, 0]
click at [86, 159] on button "Histórico de casos" at bounding box center [81, 155] width 98 height 20
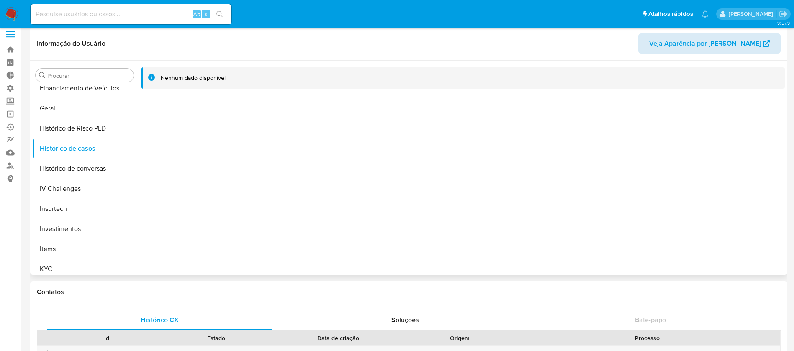
scroll to position [0, 0]
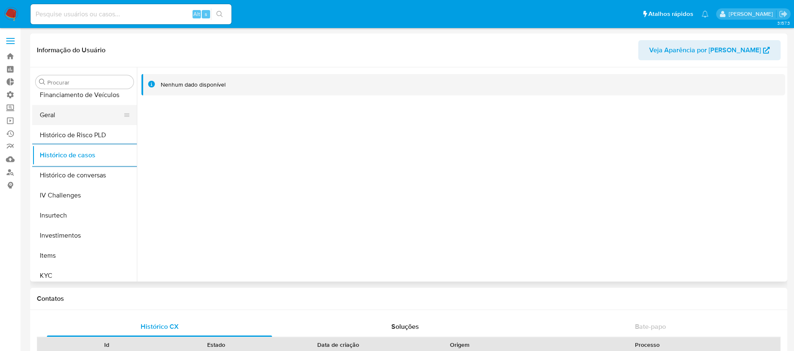
click at [93, 116] on button "Geral" at bounding box center [81, 115] width 98 height 20
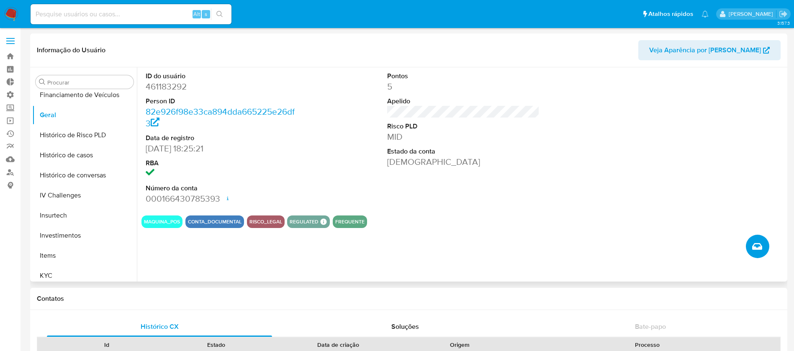
click at [754, 240] on button "Criar caso manual" at bounding box center [757, 246] width 23 height 23
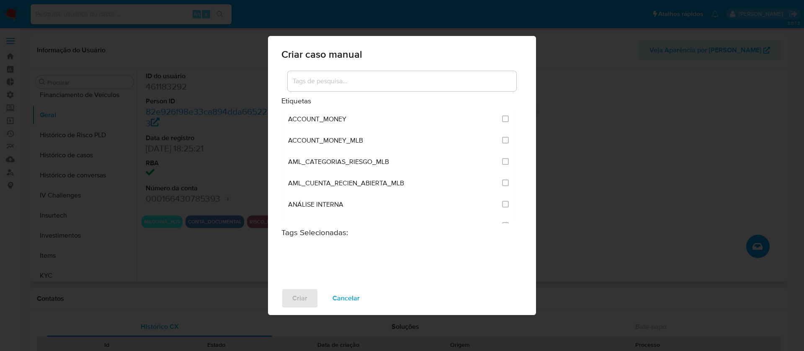
click at [366, 75] on div at bounding box center [402, 81] width 229 height 20
click at [363, 80] on input at bounding box center [402, 81] width 229 height 11
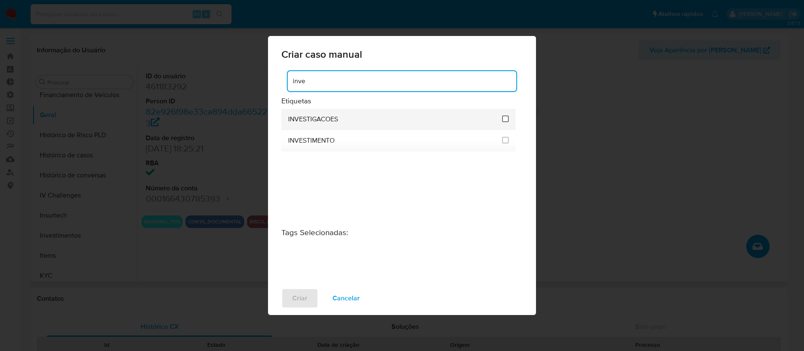
type input "inve"
click at [506, 119] on input "2067" at bounding box center [505, 119] width 7 height 7
checkbox input "true"
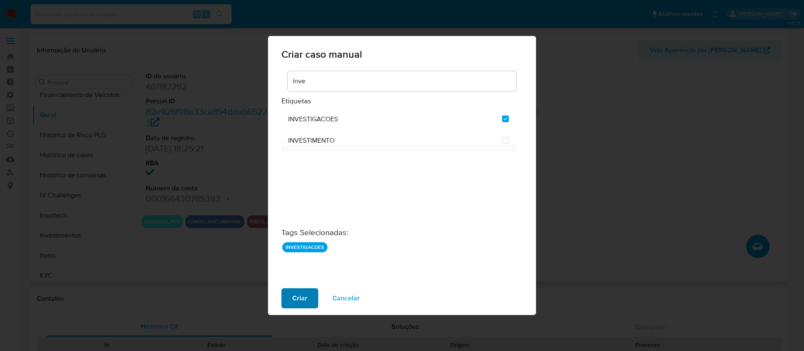
click at [286, 296] on button "Criar" at bounding box center [299, 298] width 37 height 20
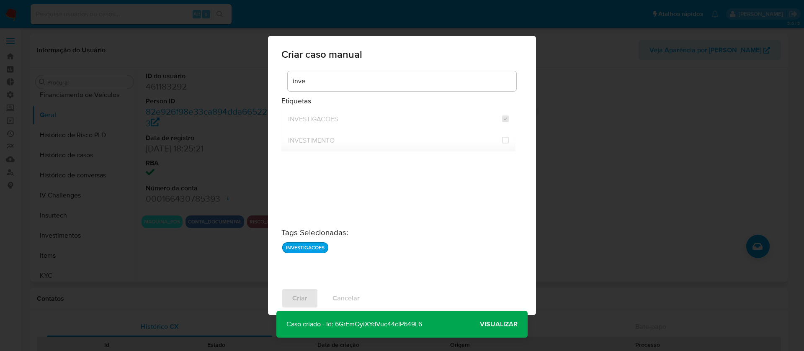
click at [375, 322] on p "Caso criado - Id: 6GrEmQyiXYdVuc44cIP649L6" at bounding box center [354, 324] width 156 height 27
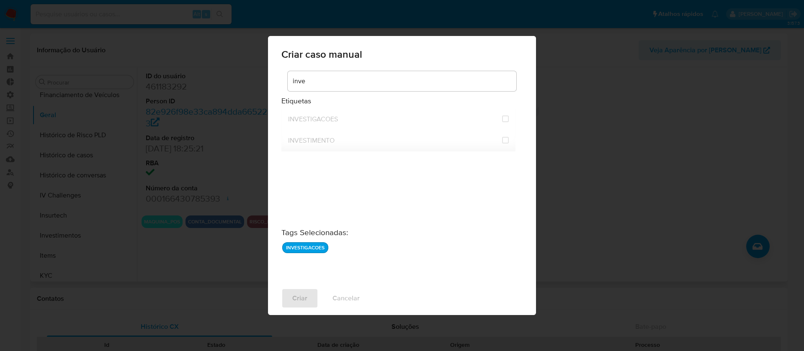
checkbox input "false"
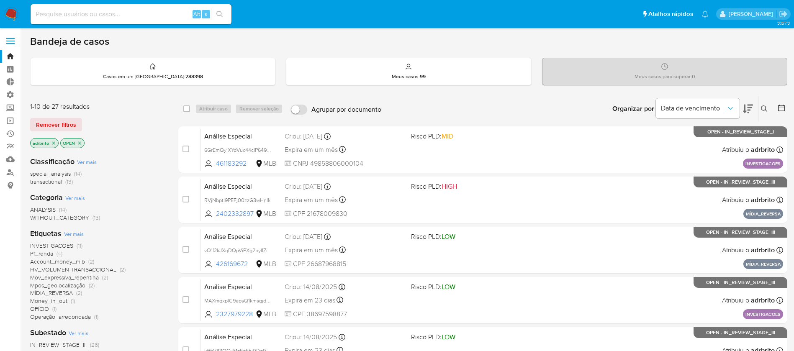
click at [764, 105] on icon at bounding box center [764, 108] width 6 height 6
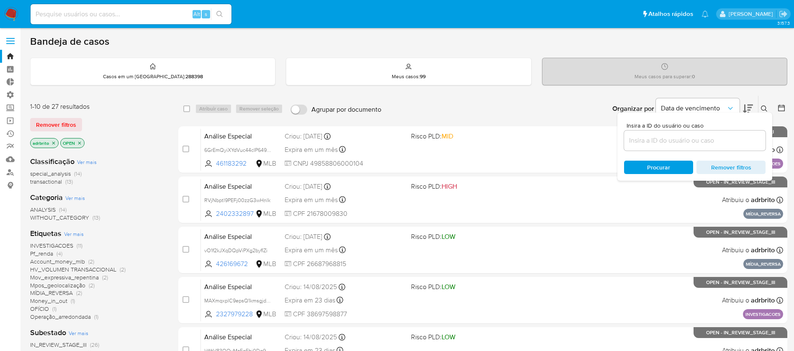
click at [730, 139] on input at bounding box center [694, 140] width 141 height 11
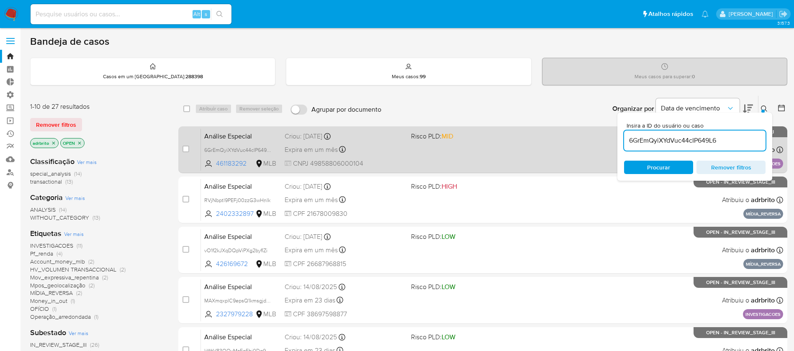
type input "6GrEmQyiXYdVuc44cIP649L6"
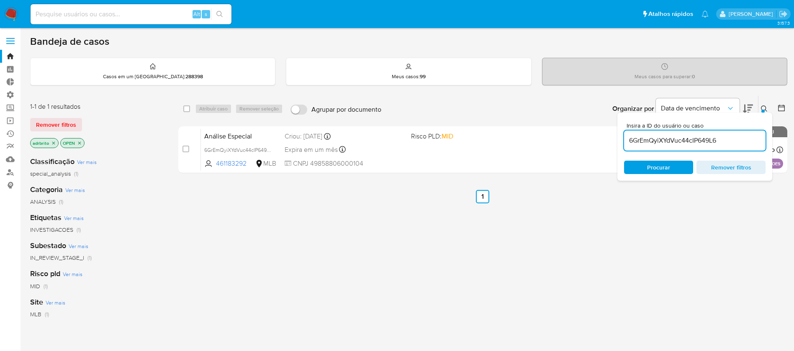
click at [764, 108] on icon at bounding box center [764, 108] width 7 height 7
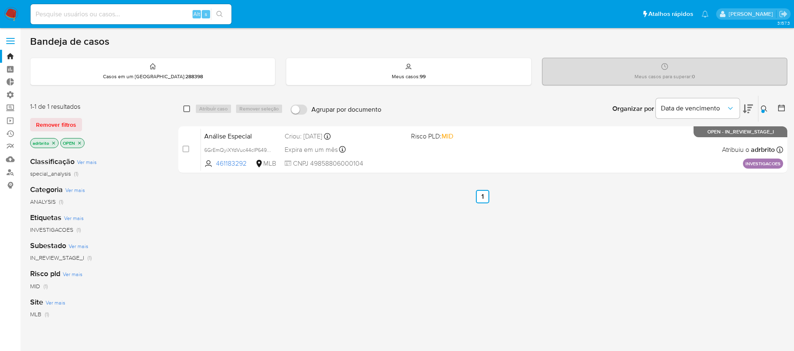
click at [188, 106] on input "checkbox" at bounding box center [186, 108] width 7 height 7
checkbox input "true"
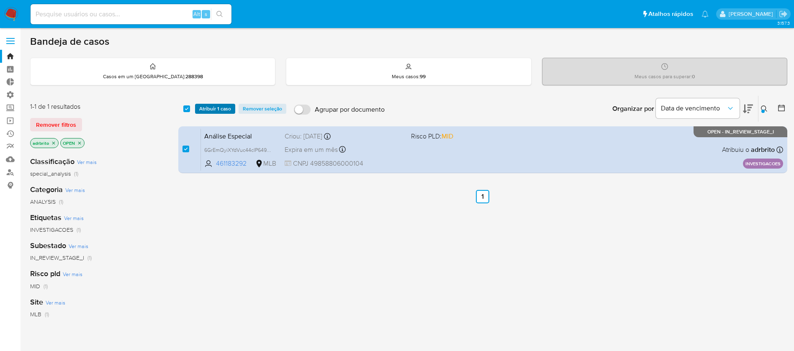
click at [208, 106] on span "Atribuir 1 caso" at bounding box center [215, 109] width 32 height 8
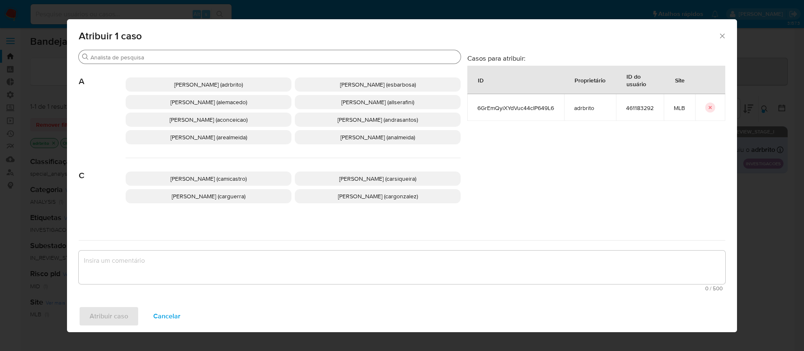
click at [187, 58] on input "Procurar" at bounding box center [273, 58] width 367 height 8
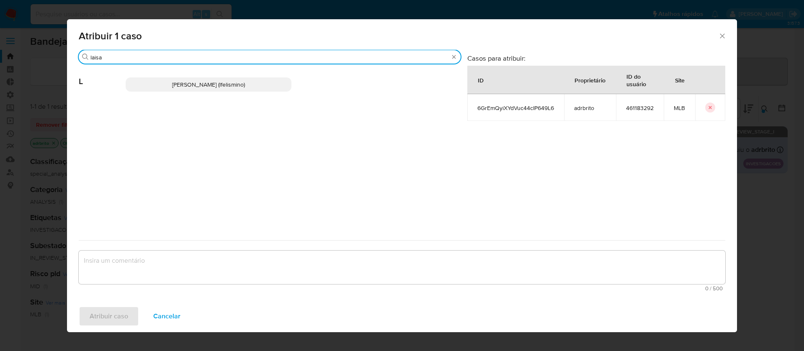
type input "laisa"
drag, startPoint x: 187, startPoint y: 81, endPoint x: 192, endPoint y: 113, distance: 32.6
click at [188, 81] on span "Laisa Lopes Andrade (lfelismino)" at bounding box center [208, 84] width 73 height 8
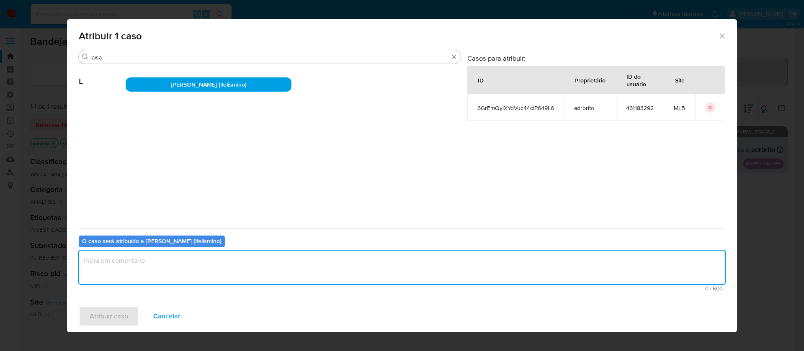
click at [162, 278] on textarea "assign-modal" at bounding box center [402, 267] width 646 height 33
type textarea "ok"
click at [100, 316] on span "Atribuir caso" at bounding box center [109, 316] width 39 height 18
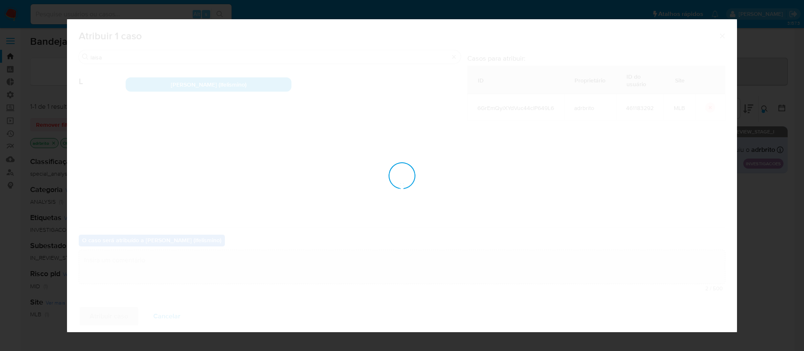
checkbox input "false"
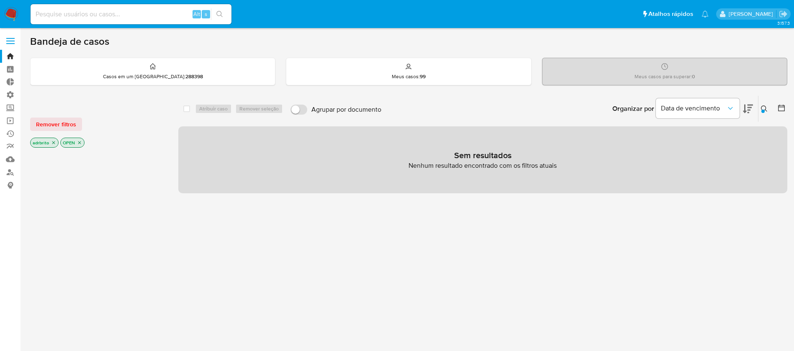
click at [766, 105] on icon at bounding box center [764, 108] width 7 height 7
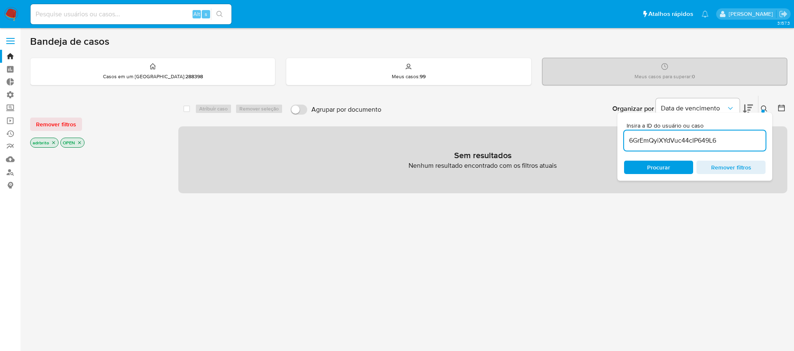
drag, startPoint x: 735, startPoint y: 140, endPoint x: 622, endPoint y: 132, distance: 113.7
click at [622, 132] on div "Insira a ID do usuário ou caso 6GrEmQyiXYdVuc44cIP649L6 Procurar Remover filtros" at bounding box center [694, 147] width 155 height 68
type input "fGSzEVenpf3gx0E7nxuTzydo"
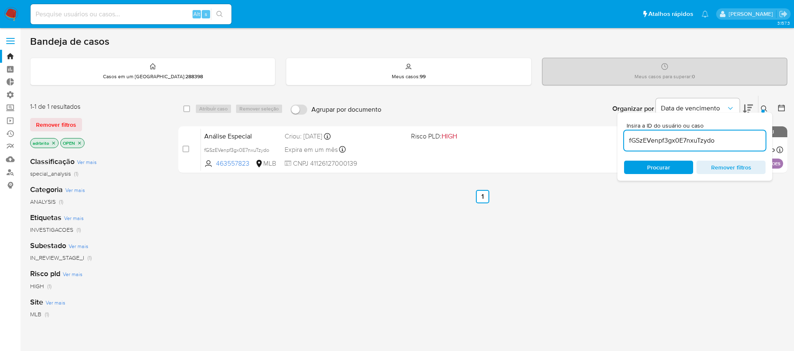
click at [763, 108] on icon at bounding box center [764, 108] width 7 height 7
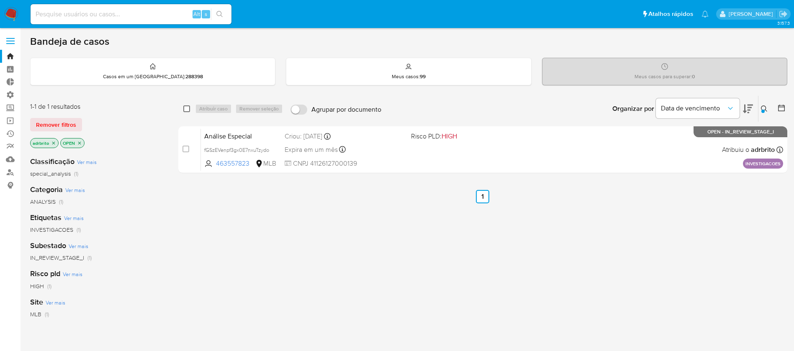
click at [188, 107] on input "checkbox" at bounding box center [186, 108] width 7 height 7
checkbox input "true"
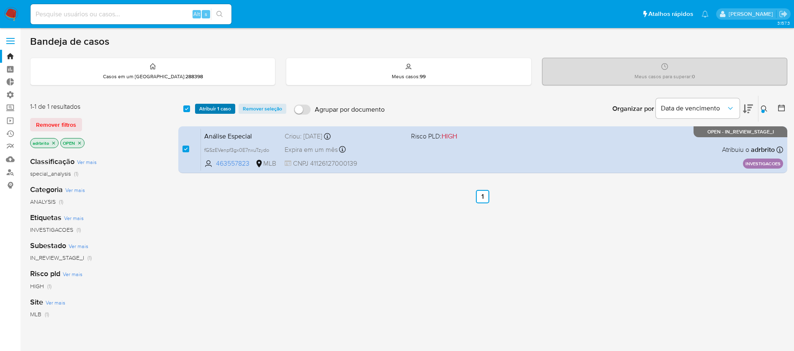
click at [216, 110] on span "Atribuir 1 caso" at bounding box center [215, 109] width 32 height 8
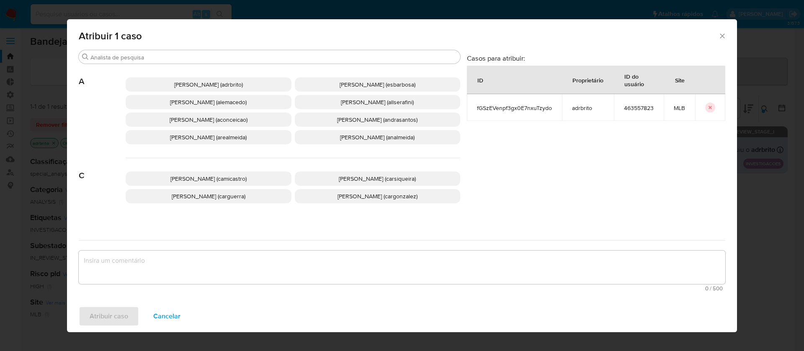
drag, startPoint x: 189, startPoint y: 59, endPoint x: 220, endPoint y: 25, distance: 45.3
click at [188, 59] on input "Procurar" at bounding box center [273, 58] width 366 height 8
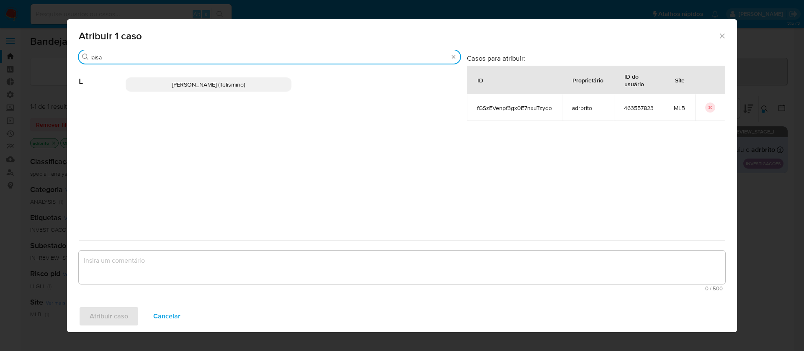
type input "laisa"
drag, startPoint x: 178, startPoint y: 86, endPoint x: 178, endPoint y: 95, distance: 9.6
click at [178, 86] on span "Laisa Lopes Andrade (lfelismino)" at bounding box center [208, 84] width 73 height 8
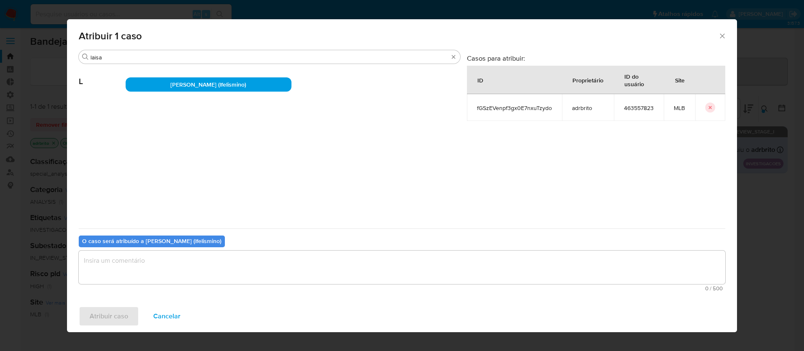
click at [169, 276] on textarea "assign-modal" at bounding box center [402, 267] width 646 height 33
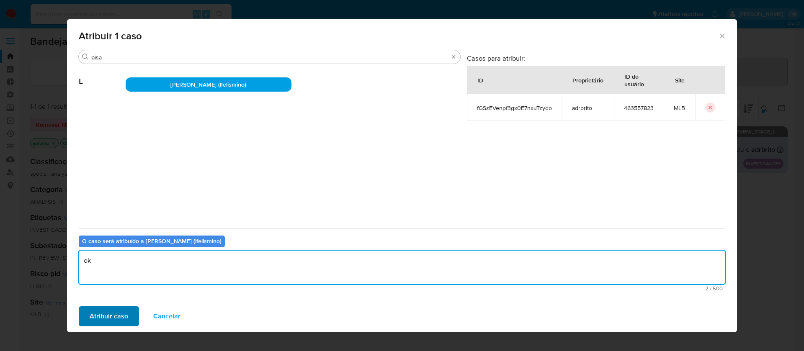
type textarea "ok"
click at [135, 316] on button "Atribuir caso" at bounding box center [109, 316] width 60 height 20
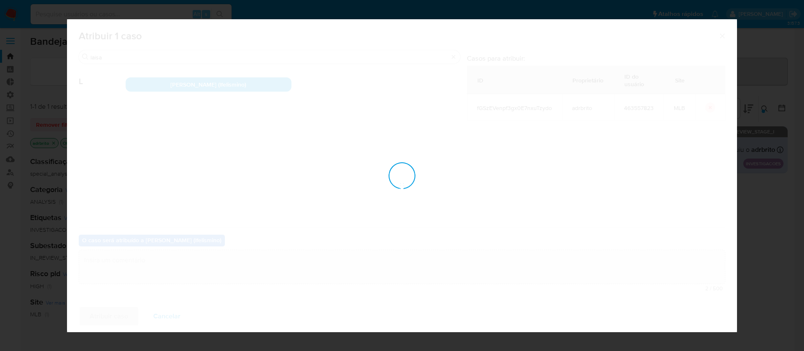
checkbox input "false"
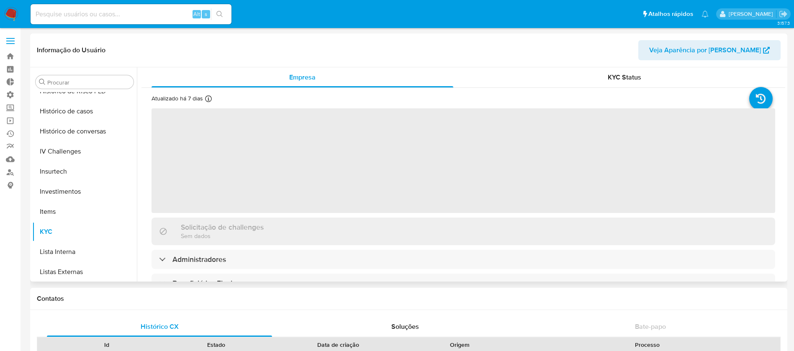
scroll to position [394, 0]
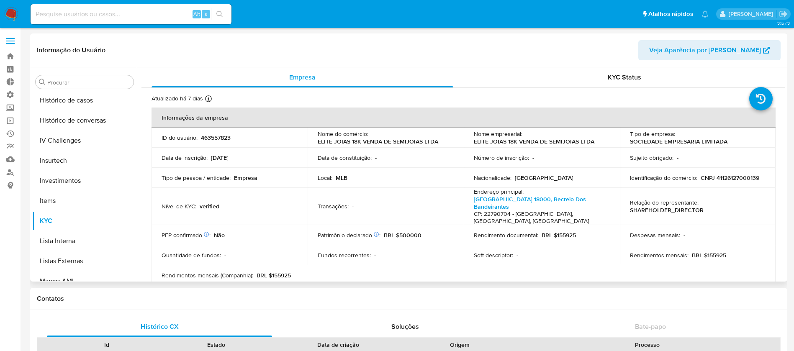
select select "10"
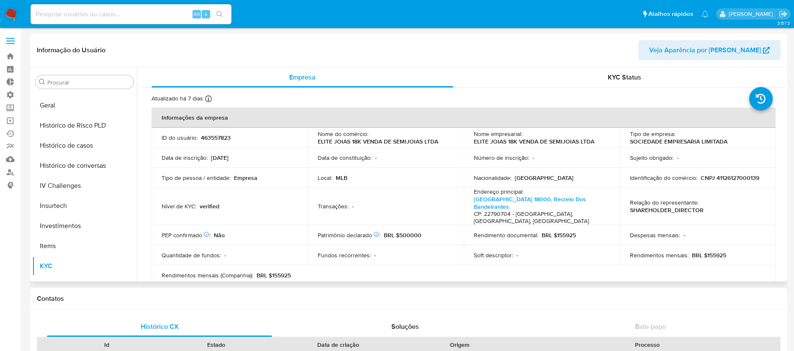
scroll to position [275, 0]
click at [87, 147] on button "Histórico de casos" at bounding box center [81, 149] width 98 height 20
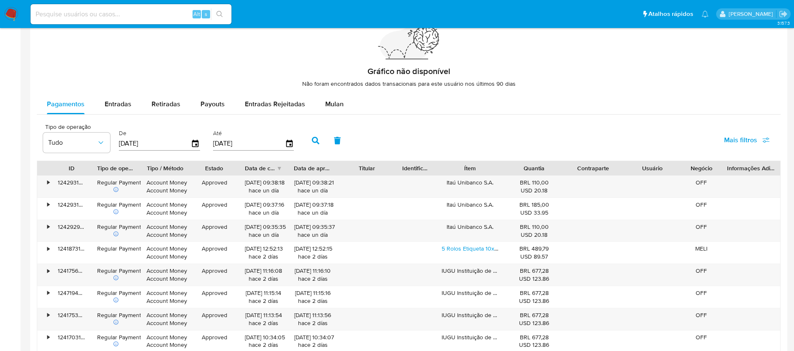
scroll to position [616, 0]
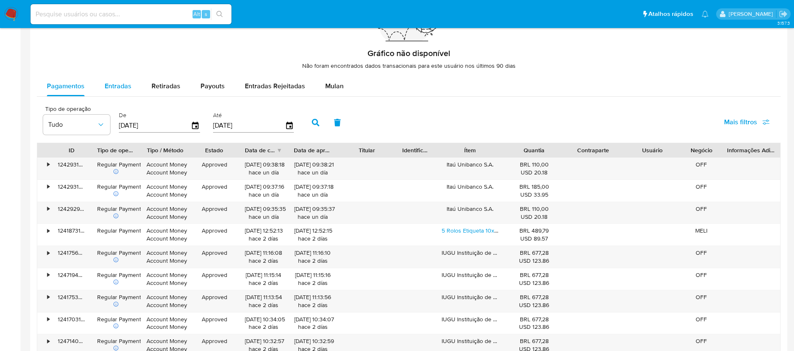
drag, startPoint x: 122, startPoint y: 80, endPoint x: 124, endPoint y: 76, distance: 4.3
click at [122, 79] on div "Entradas" at bounding box center [118, 86] width 27 height 20
select select "10"
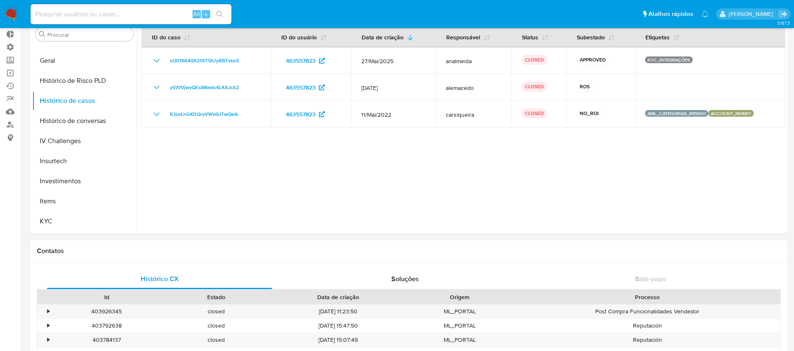
scroll to position [0, 0]
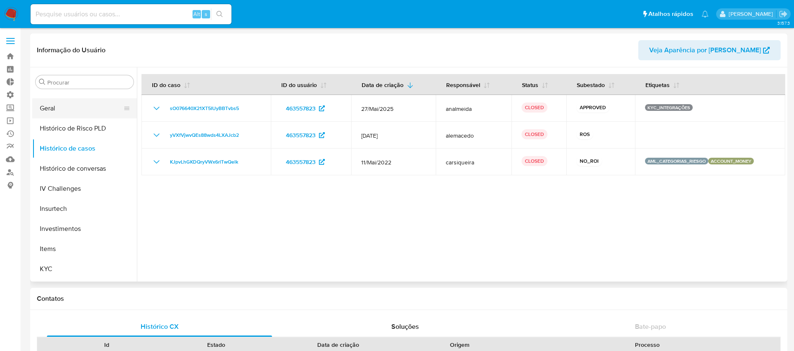
click at [50, 101] on button "Geral" at bounding box center [81, 108] width 98 height 20
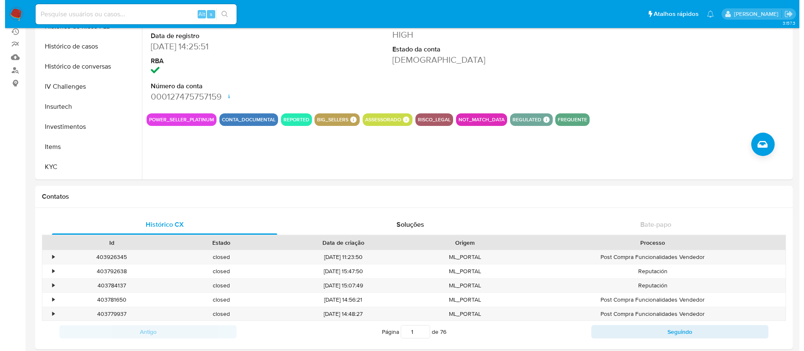
scroll to position [101, 0]
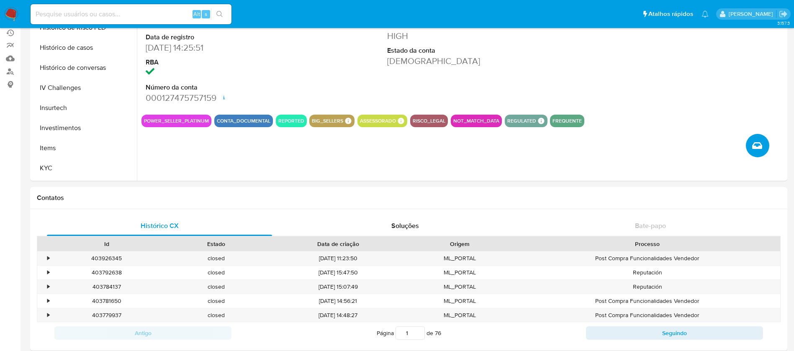
click at [762, 139] on button "Criar caso manual" at bounding box center [757, 145] width 23 height 23
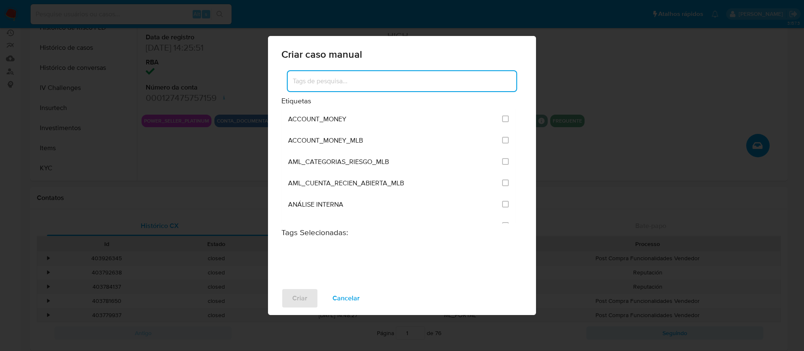
click at [316, 81] on input at bounding box center [402, 81] width 229 height 11
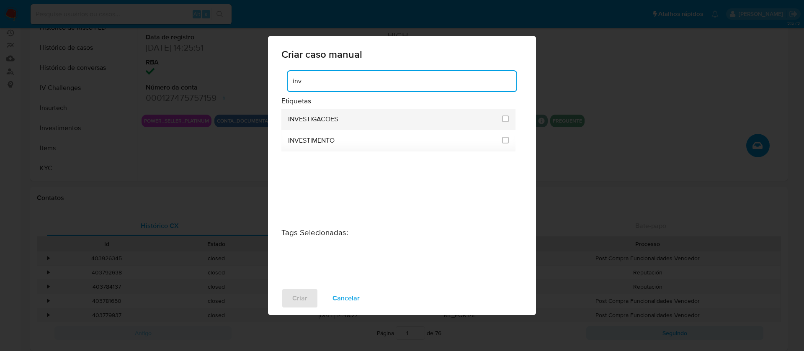
type input "inv"
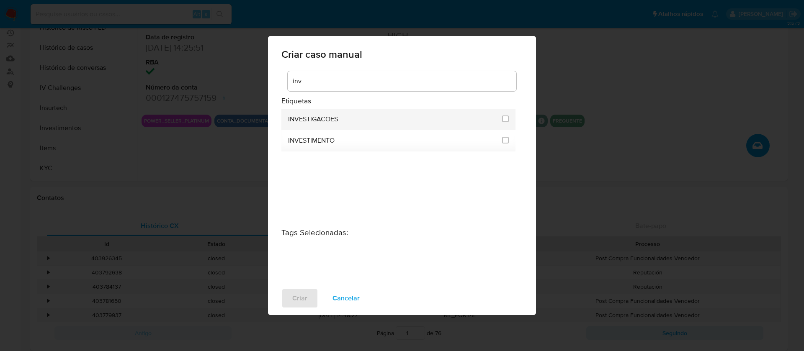
click at [511, 121] on li "INVESTIGACOES" at bounding box center [398, 119] width 234 height 21
click at [504, 116] on input "2067" at bounding box center [505, 119] width 7 height 7
checkbox input "true"
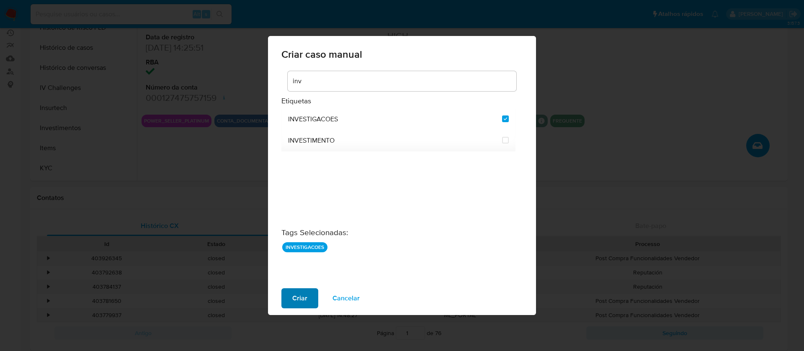
click at [306, 299] on span "Criar" at bounding box center [299, 298] width 15 height 18
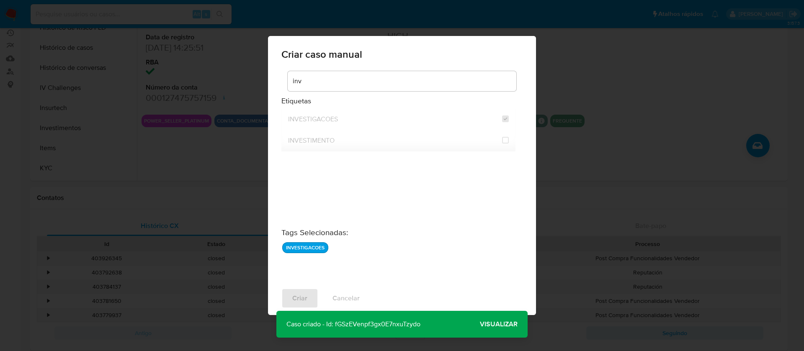
click at [352, 324] on p "Caso criado - Id: fGSzEVenpf3gx0E7nxuTzydo" at bounding box center [353, 324] width 154 height 27
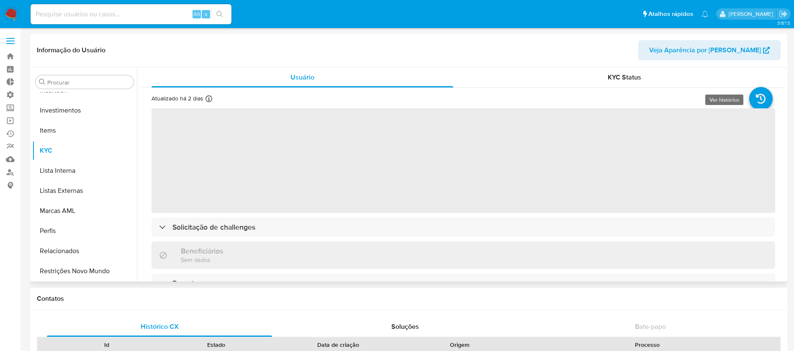
scroll to position [394, 0]
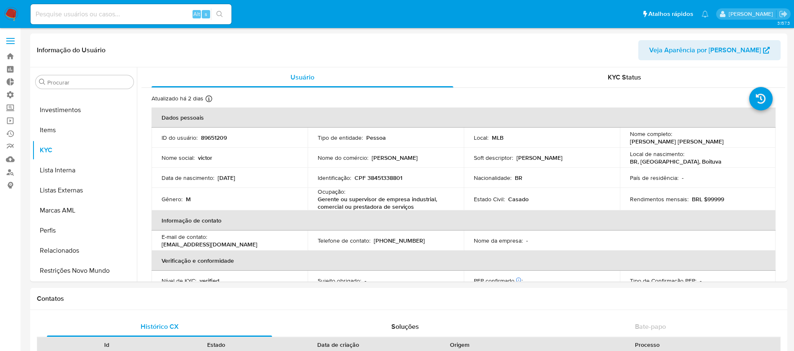
select select "10"
drag, startPoint x: 134, startPoint y: 249, endPoint x: 142, endPoint y: 215, distance: 34.5
click at [142, 215] on div "Procurar Adiantamentos de Dinheiro Anexos CBT Cartões Contas Bancárias Dados Mo…" at bounding box center [408, 174] width 753 height 214
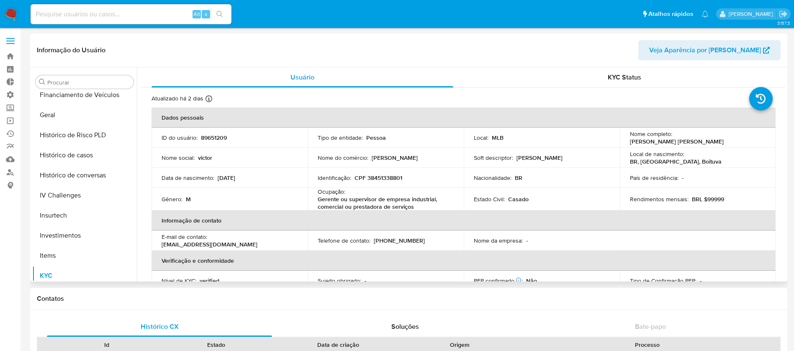
scroll to position [254, 0]
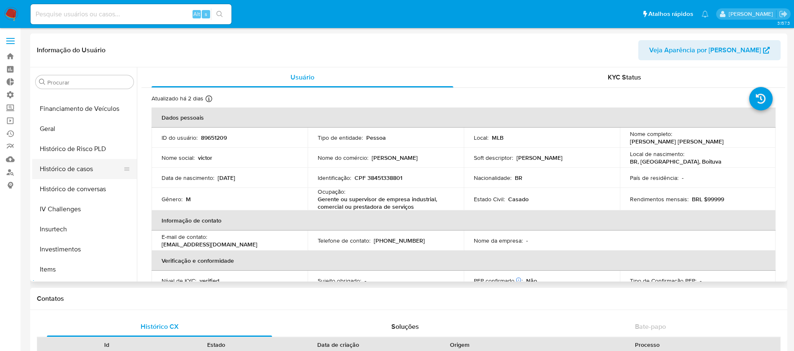
click at [87, 170] on button "Histórico de casos" at bounding box center [81, 169] width 98 height 20
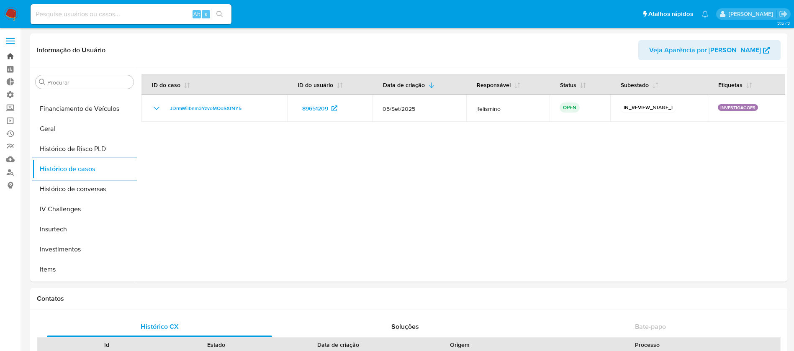
click at [11, 54] on link "Bandeja" at bounding box center [50, 56] width 100 height 13
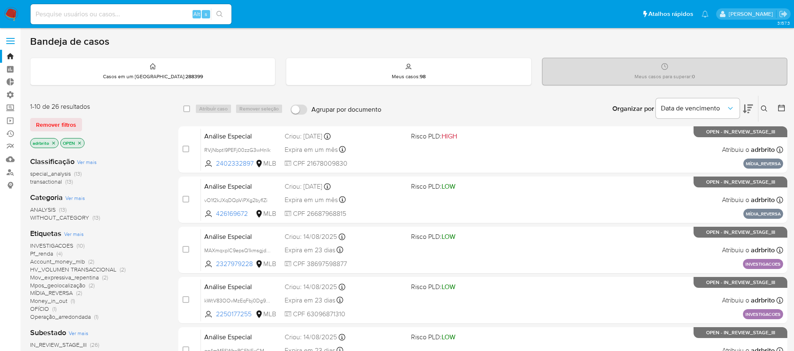
click at [51, 142] on icon "close-filter" at bounding box center [53, 143] width 5 height 5
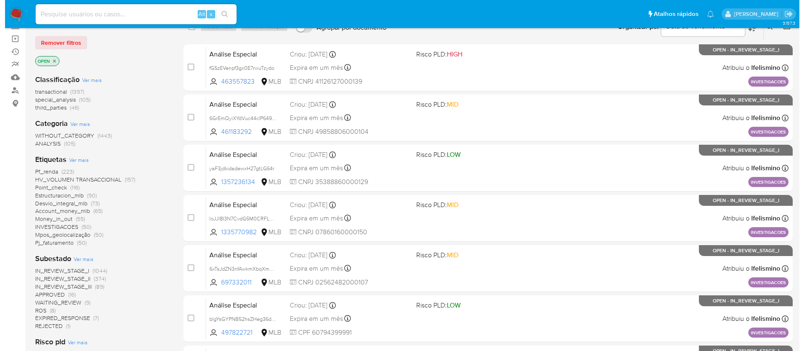
scroll to position [310, 0]
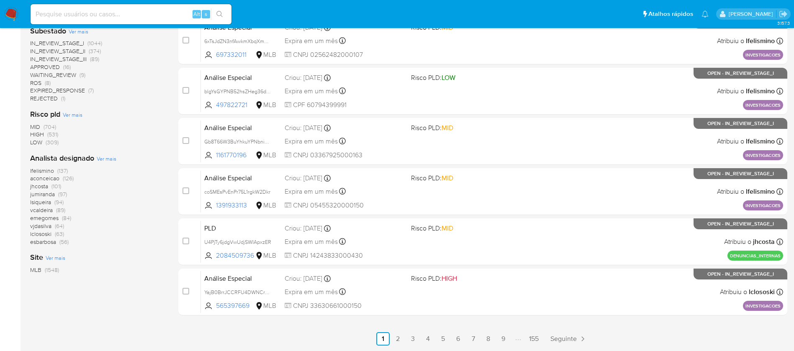
click at [106, 158] on span "Ver mais" at bounding box center [107, 159] width 20 height 8
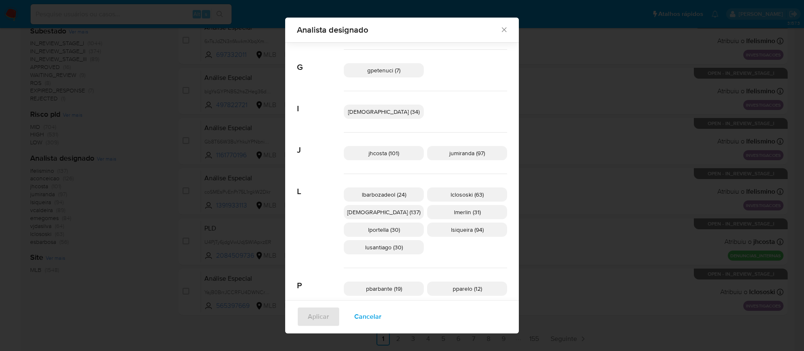
scroll to position [227, 0]
click at [410, 211] on span "lfelismino (137)" at bounding box center [383, 210] width 73 height 8
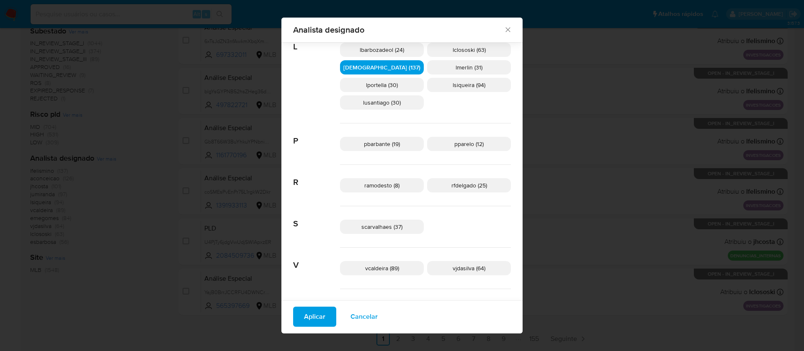
scroll to position [356, 0]
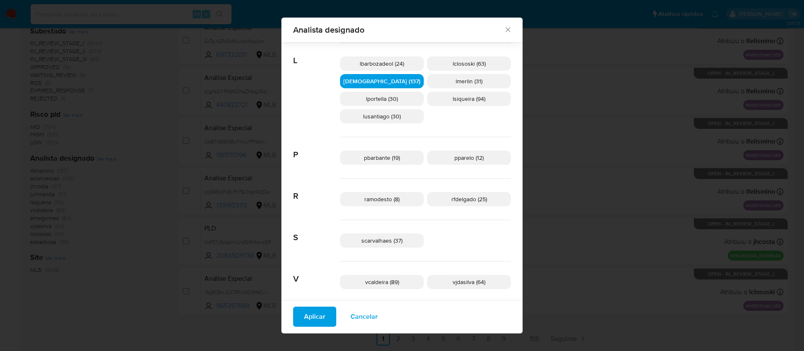
click at [325, 316] on span "Aplicar" at bounding box center [314, 317] width 21 height 18
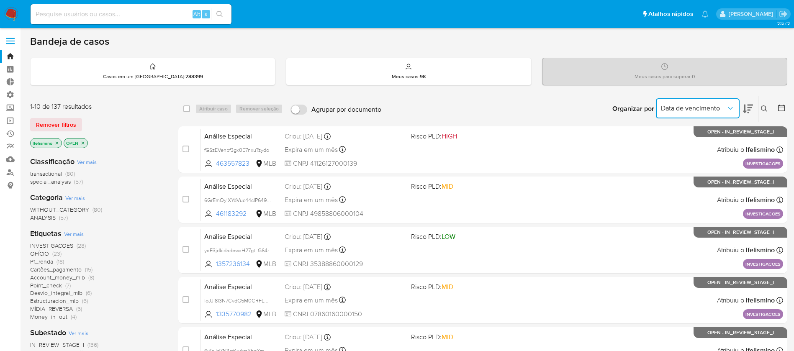
click at [735, 109] on button "Data de vencimento" at bounding box center [698, 108] width 84 height 20
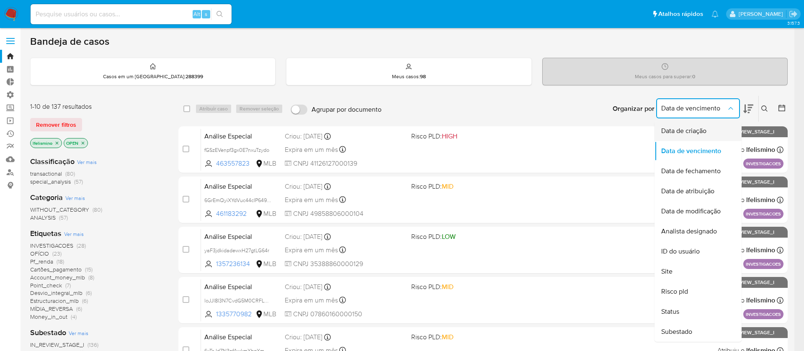
click at [707, 128] on div "Data de criação" at bounding box center [695, 131] width 69 height 20
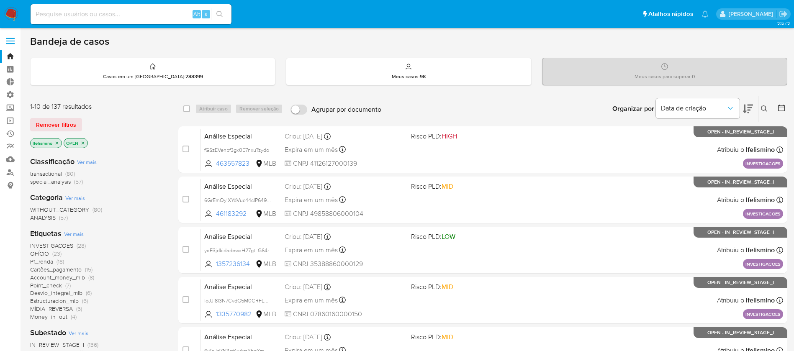
click at [782, 110] on icon at bounding box center [781, 108] width 8 height 8
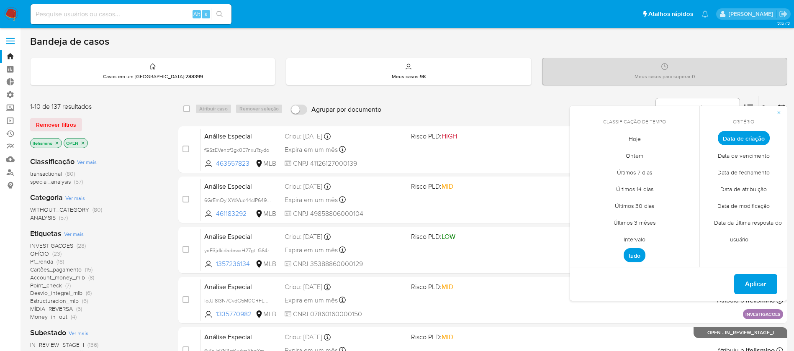
click at [747, 96] on button at bounding box center [748, 109] width 10 height 26
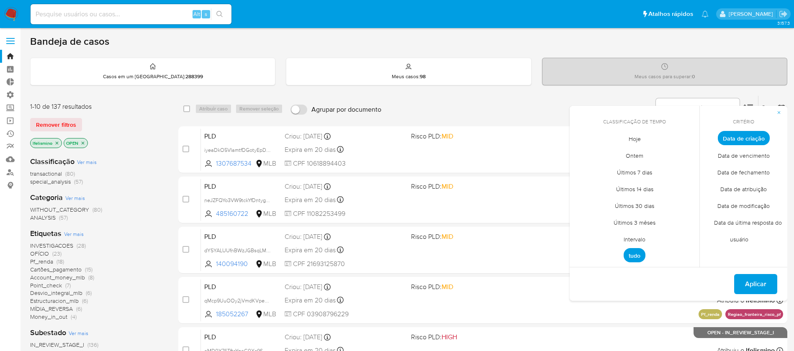
click at [747, 106] on div "Critério Data de criação Data de vencimento Data de fechamento Data de atribuiç…" at bounding box center [743, 187] width 88 height 162
click at [631, 241] on span "Intervalo" at bounding box center [634, 239] width 39 height 17
click at [583, 151] on icon "Mes anterior" at bounding box center [583, 154] width 10 height 10
click at [648, 180] on button "1" at bounding box center [651, 184] width 13 height 13
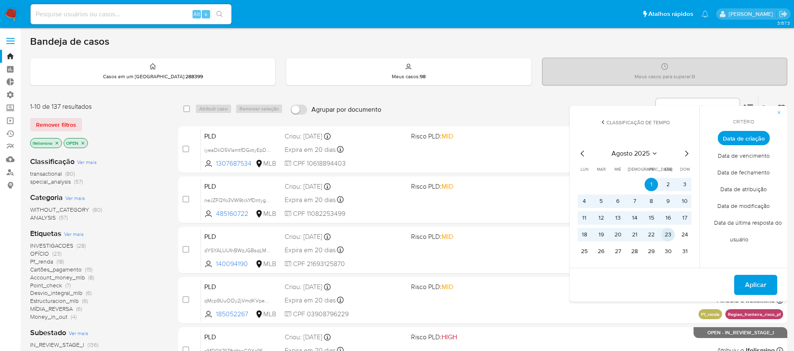
click at [673, 237] on button "23" at bounding box center [667, 234] width 13 height 13
click at [755, 288] on span "Aplicar" at bounding box center [755, 285] width 21 height 18
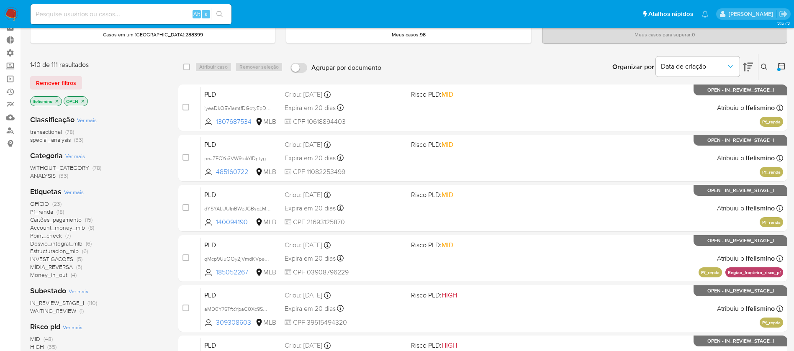
scroll to position [44, 0]
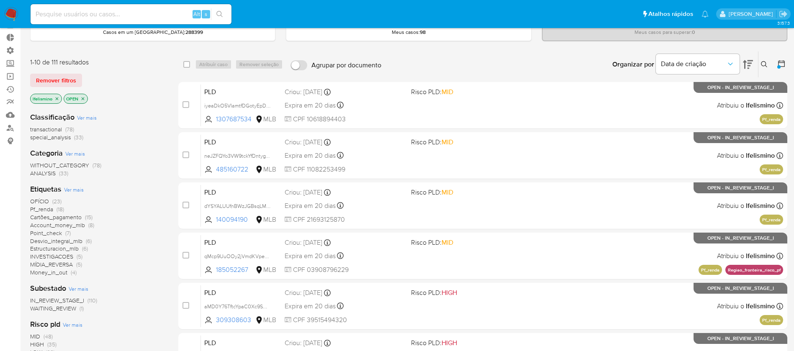
click at [51, 129] on span "transactional" at bounding box center [46, 129] width 32 height 8
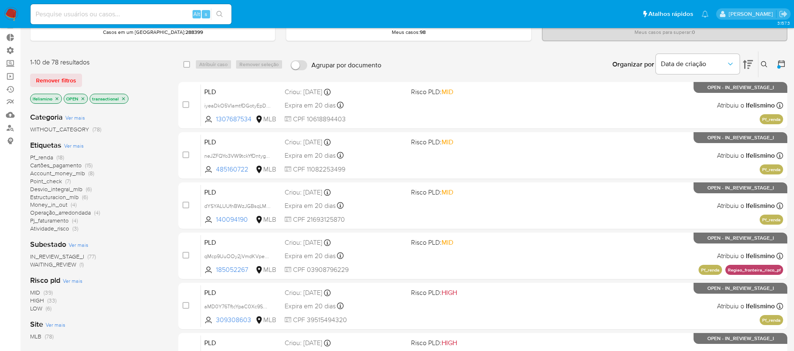
click at [50, 156] on span "Pf_renda" at bounding box center [41, 157] width 23 height 8
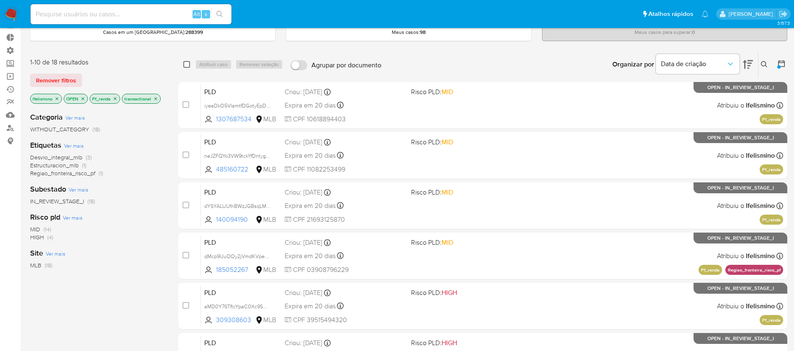
click at [187, 63] on input "checkbox" at bounding box center [186, 64] width 7 height 7
checkbox input "true"
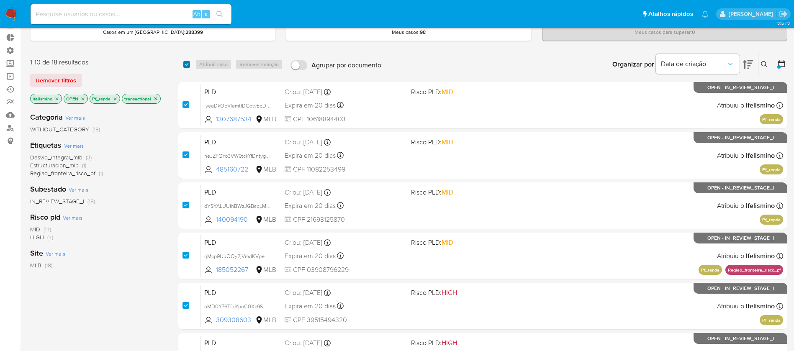
checkbox input "true"
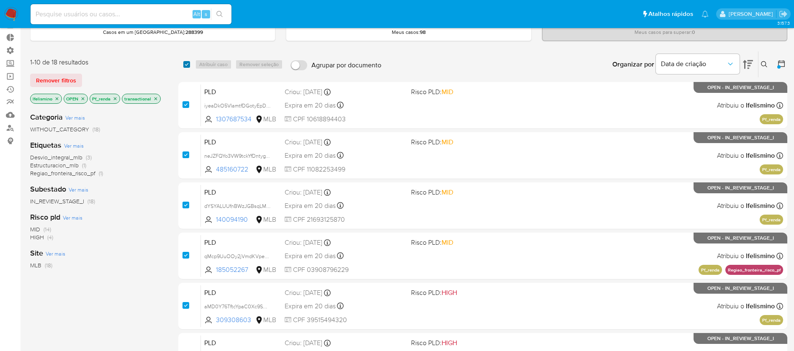
checkbox input "true"
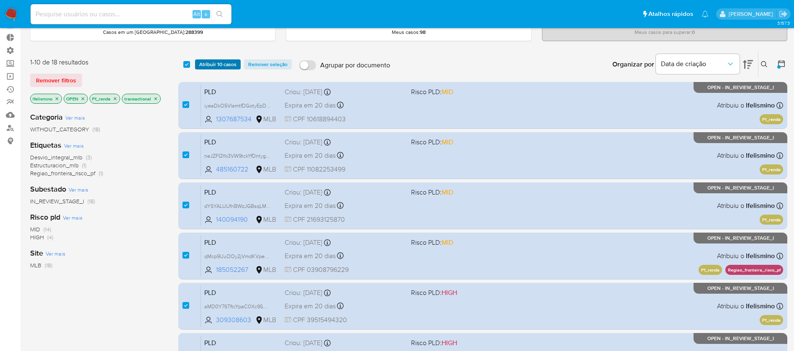
click at [216, 61] on span "Atribuir 10 casos" at bounding box center [217, 64] width 37 height 8
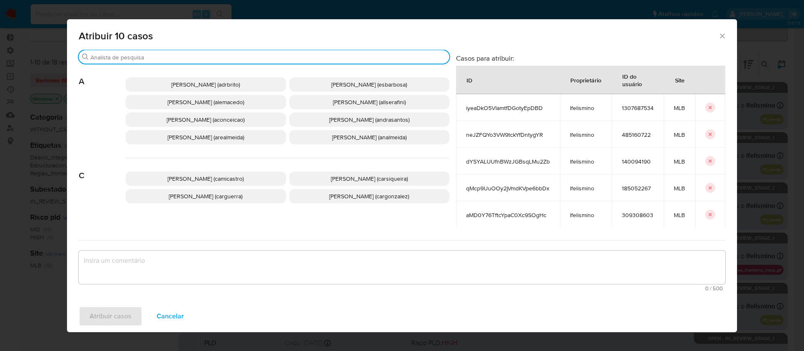
click at [182, 55] on input "Procurar" at bounding box center [267, 58] width 355 height 8
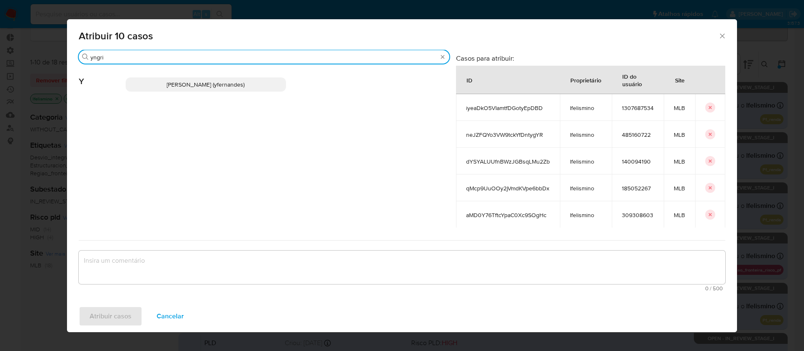
type input "yngri"
click at [221, 80] on span "Yngrid Fernandes Domingues (yfernandes)" at bounding box center [206, 84] width 78 height 8
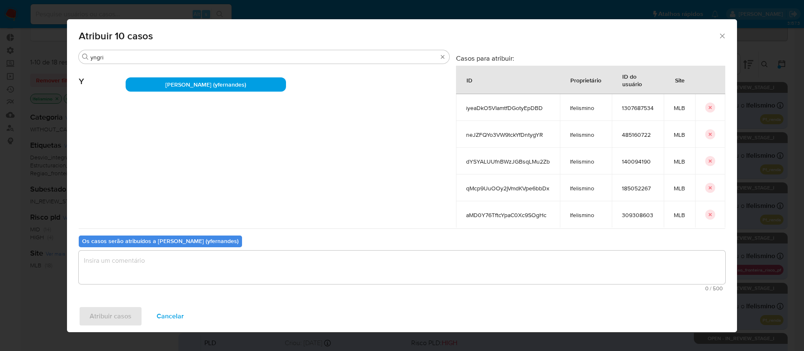
click at [145, 275] on textarea "assign-modal" at bounding box center [402, 267] width 646 height 33
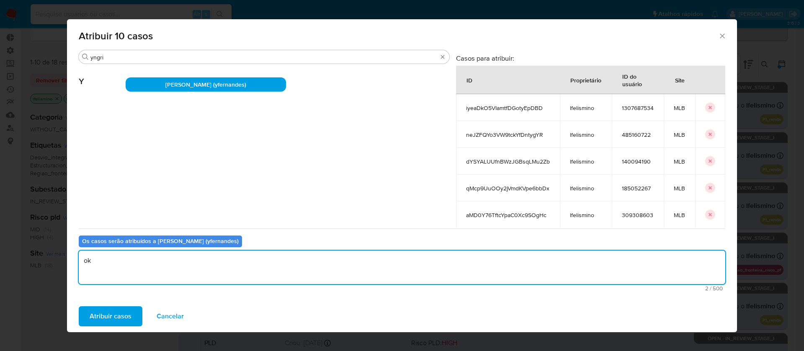
type textarea "ok"
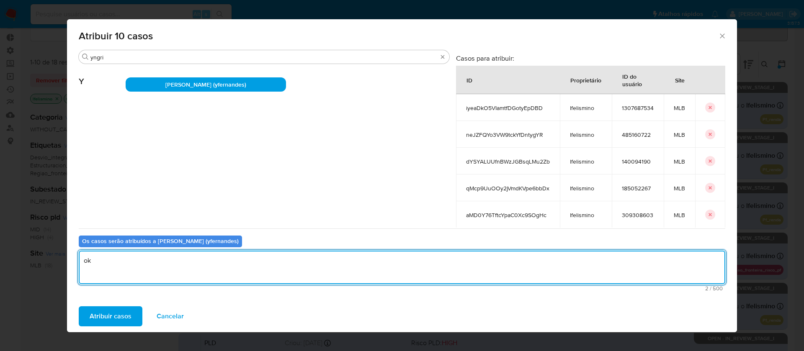
click at [109, 317] on span "Atribuir casos" at bounding box center [111, 316] width 42 height 18
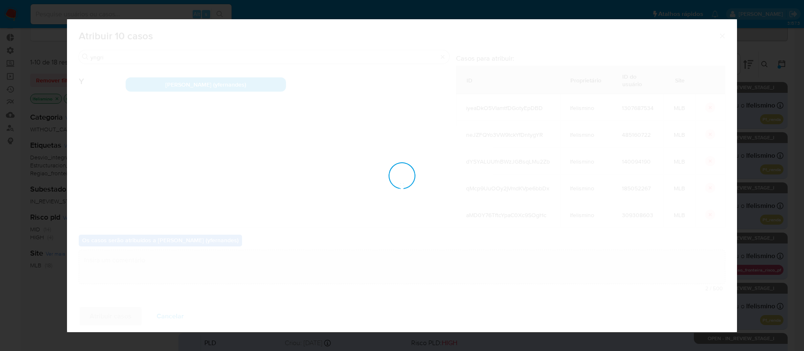
checkbox input "false"
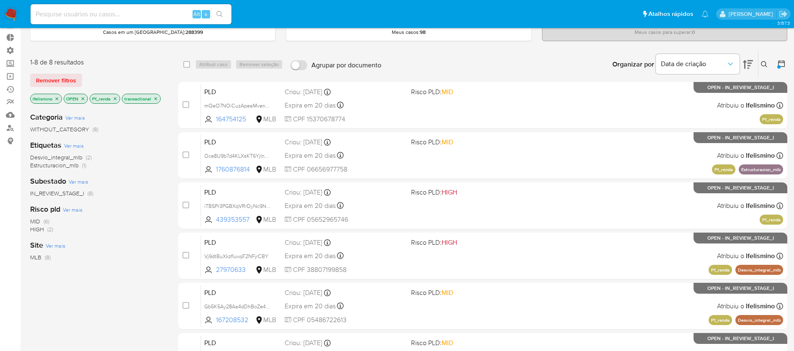
click at [115, 100] on icon "close-filter" at bounding box center [115, 98] width 5 height 5
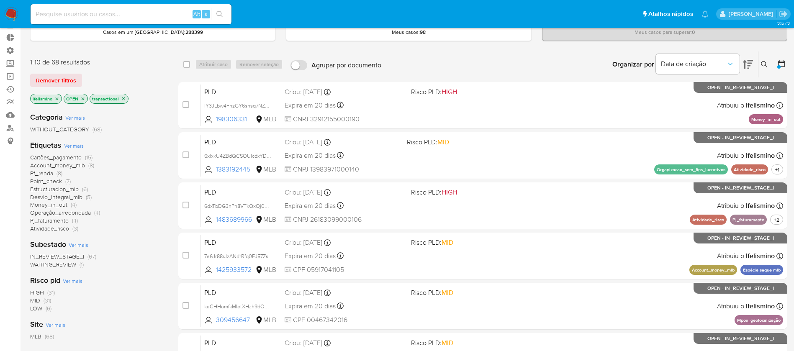
click at [63, 155] on span "Cartões_pagamento" at bounding box center [55, 157] width 51 height 8
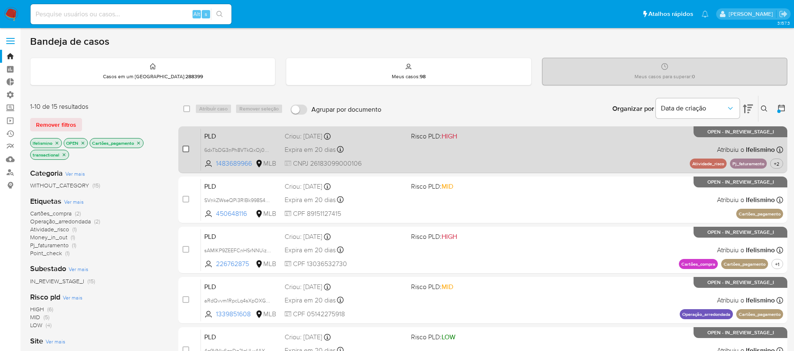
click at [188, 146] on input "checkbox" at bounding box center [185, 149] width 7 height 7
checkbox input "true"
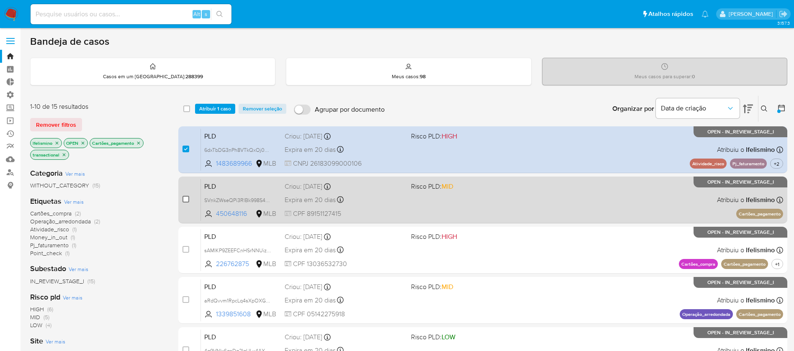
click at [186, 200] on input "checkbox" at bounding box center [185, 199] width 7 height 7
checkbox input "true"
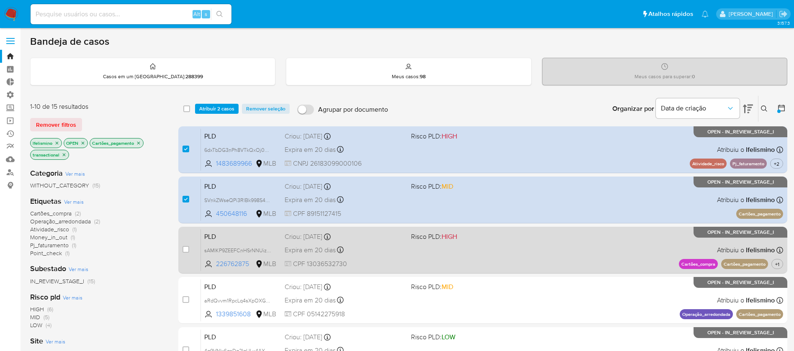
click at [185, 242] on div "case-item-checkbox Incapaz de atribuir o caso" at bounding box center [191, 250] width 18 height 42
click at [185, 249] on input "checkbox" at bounding box center [185, 249] width 7 height 7
checkbox input "true"
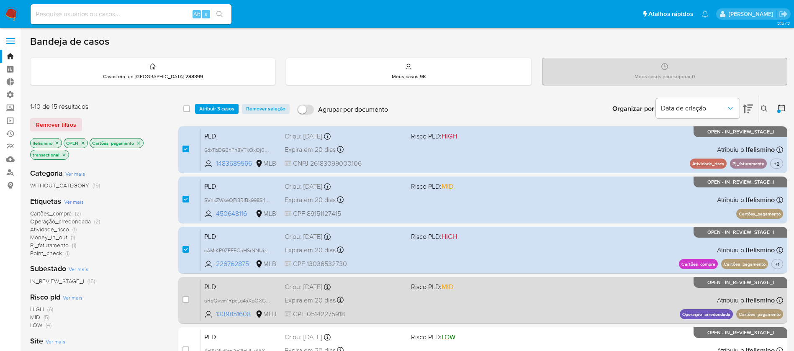
click at [182, 304] on div "case-item-checkbox" at bounding box center [185, 301] width 7 height 10
click at [183, 302] on input "checkbox" at bounding box center [185, 299] width 7 height 7
checkbox input "true"
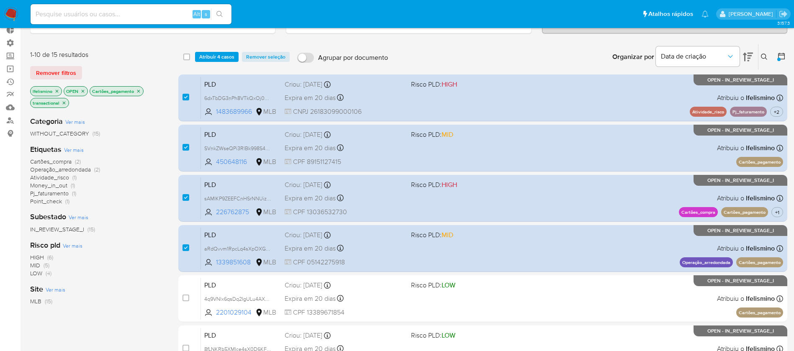
scroll to position [77, 0]
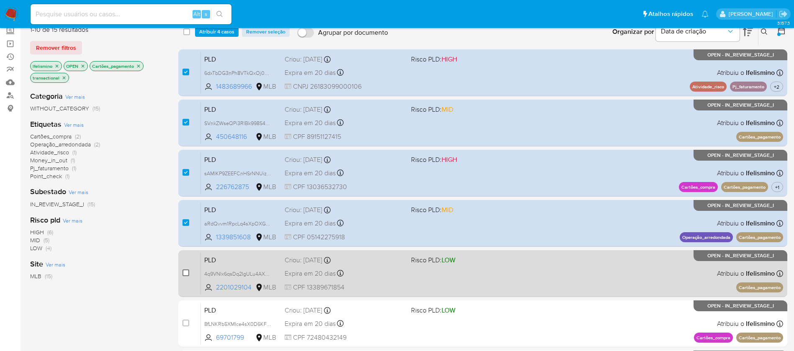
click at [186, 272] on input "checkbox" at bounding box center [185, 273] width 7 height 7
checkbox input "true"
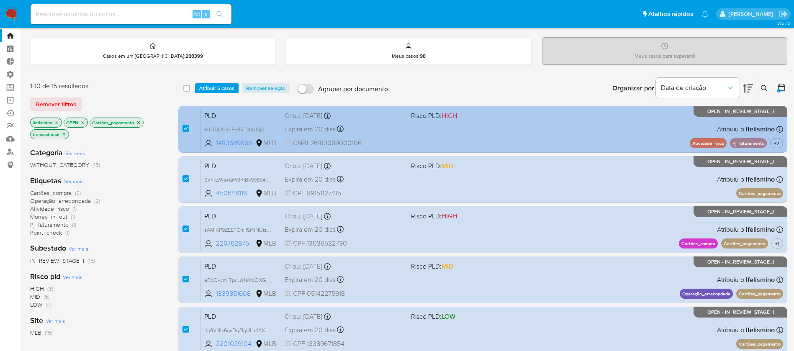
scroll to position [0, 0]
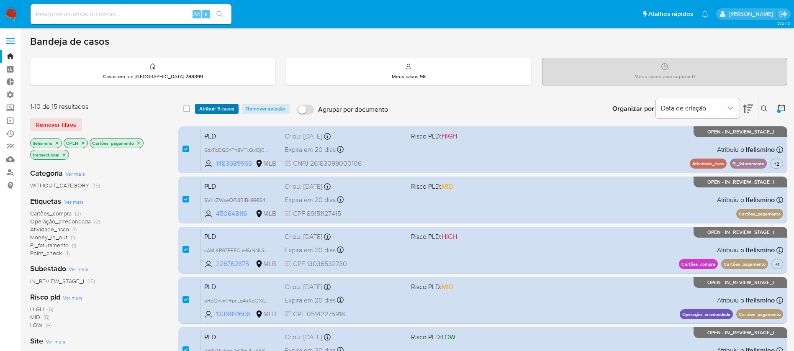
click at [205, 105] on span "Atribuir 5 casos" at bounding box center [216, 109] width 35 height 8
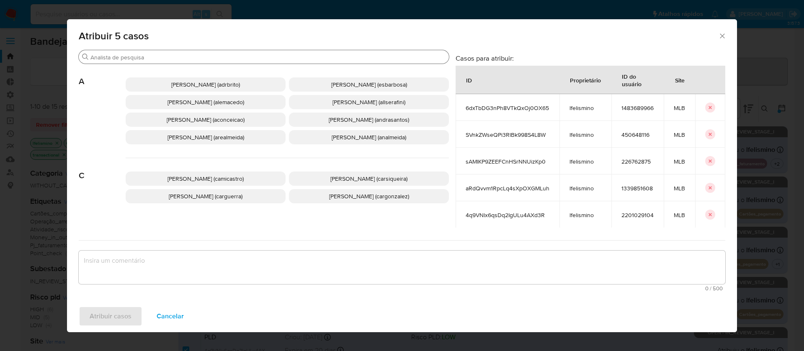
click at [238, 57] on input "Procurar" at bounding box center [267, 58] width 355 height 8
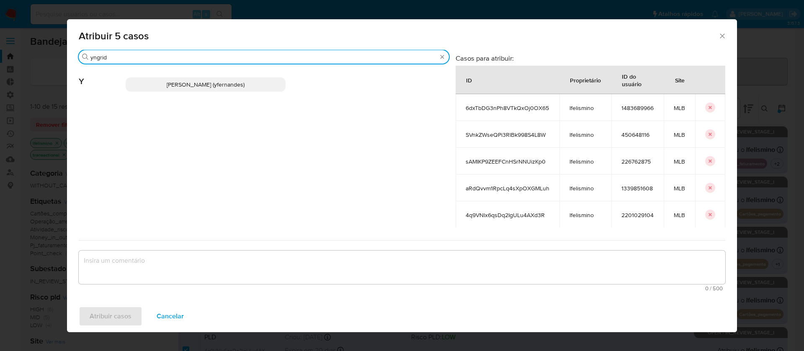
type input "yngrid"
click at [202, 87] on span "Yngrid Fernandes Domingues (yfernandes)" at bounding box center [206, 84] width 78 height 8
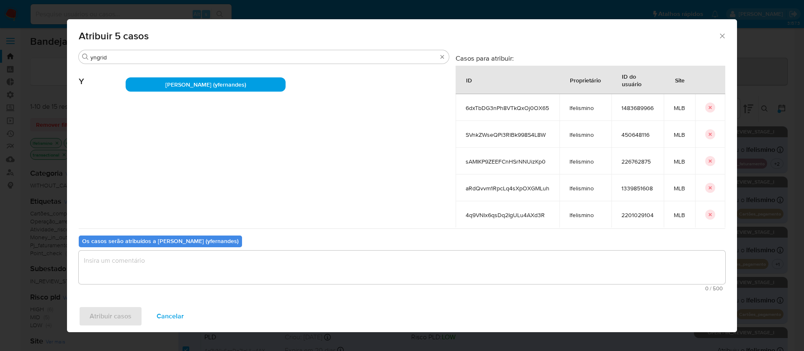
click at [148, 259] on textarea "assign-modal" at bounding box center [402, 267] width 646 height 33
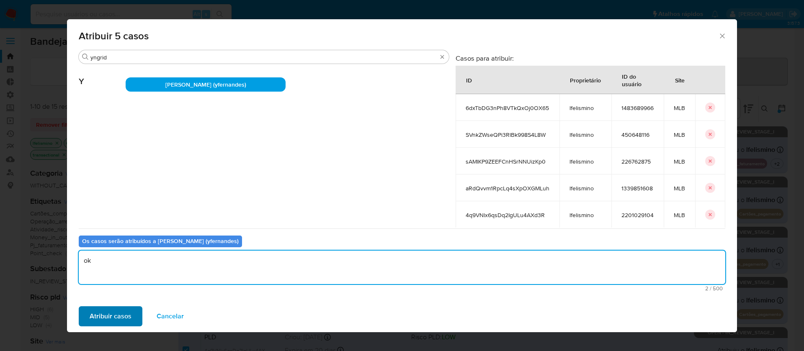
type textarea "ok"
click at [111, 317] on span "Atribuir casos" at bounding box center [111, 316] width 42 height 18
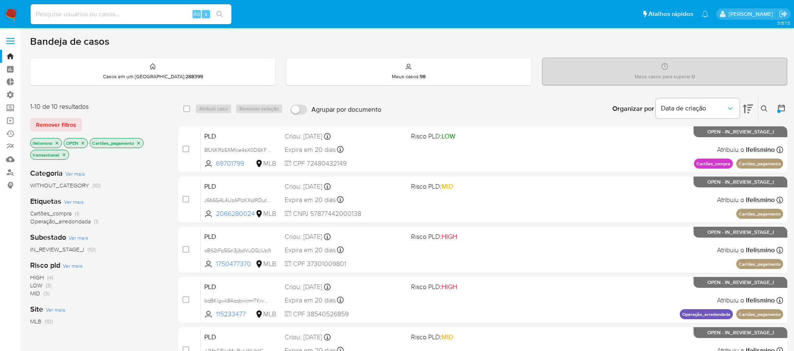
click at [139, 142] on icon "close-filter" at bounding box center [138, 143] width 5 height 5
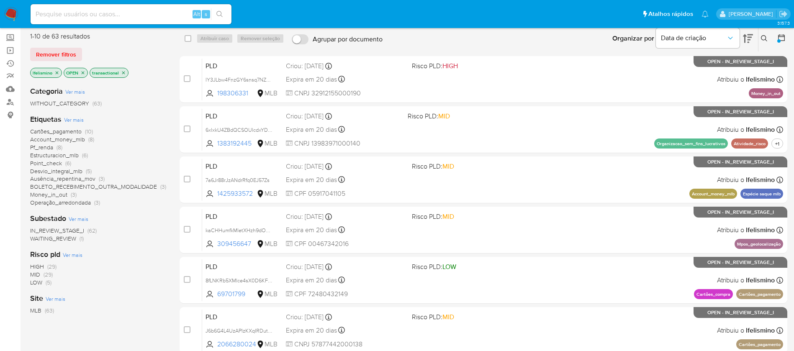
scroll to position [65, 0]
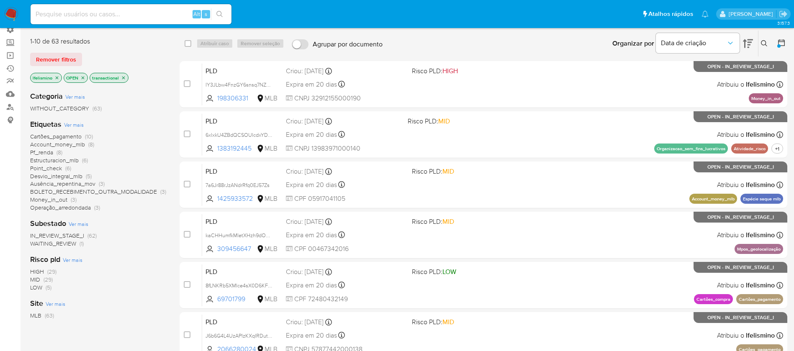
click at [73, 175] on span "Desvio_integral_mlb" at bounding box center [56, 176] width 52 height 8
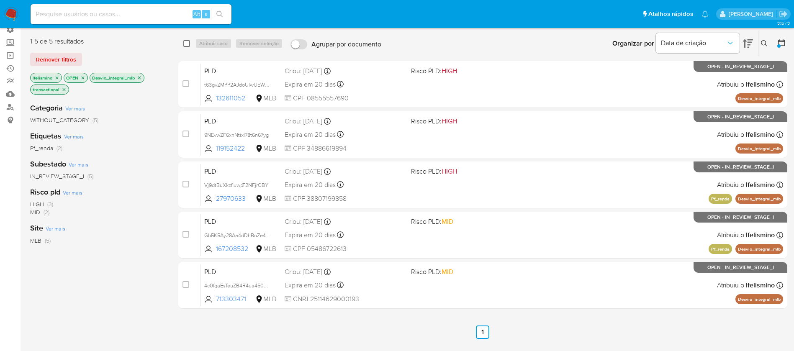
click at [189, 43] on input "checkbox" at bounding box center [186, 43] width 7 height 7
checkbox input "true"
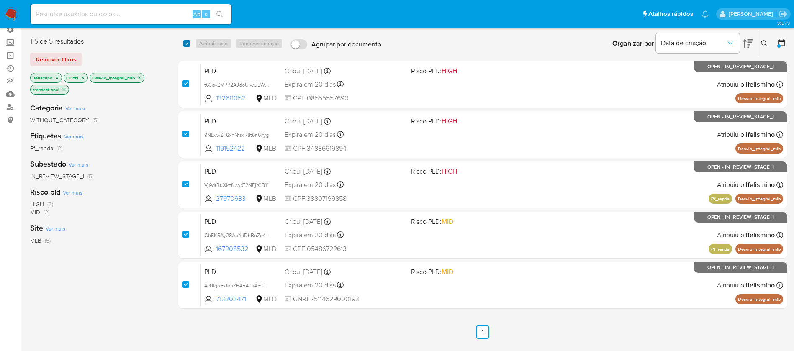
checkbox input "true"
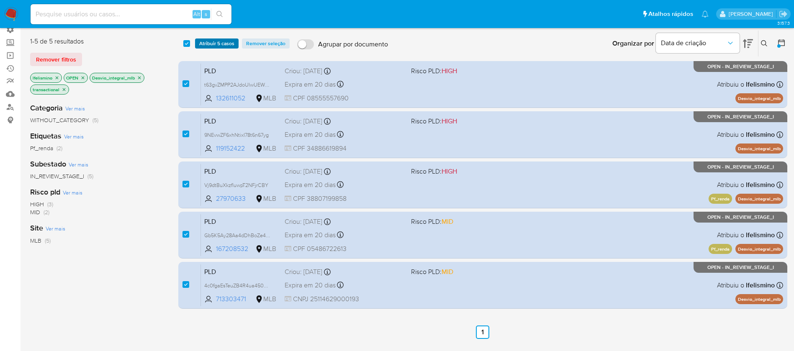
click at [209, 44] on span "Atribuir 5 casos" at bounding box center [216, 43] width 35 height 8
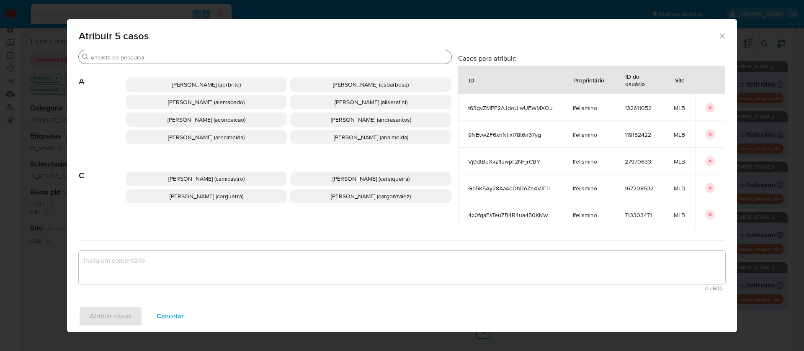
click at [218, 53] on div "Procurar" at bounding box center [265, 56] width 373 height 13
click at [211, 62] on div "Procurar" at bounding box center [265, 56] width 373 height 13
click at [210, 58] on input "Procurar" at bounding box center [268, 58] width 357 height 8
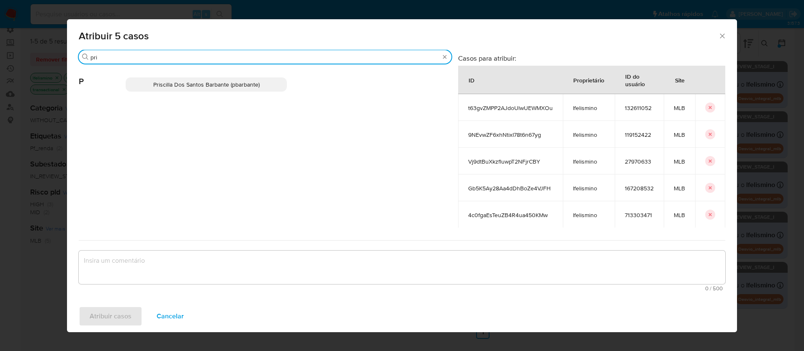
type input "pri"
click at [246, 87] on span "Priscilla Dos Santos Barbante (pbarbante)" at bounding box center [206, 84] width 106 height 8
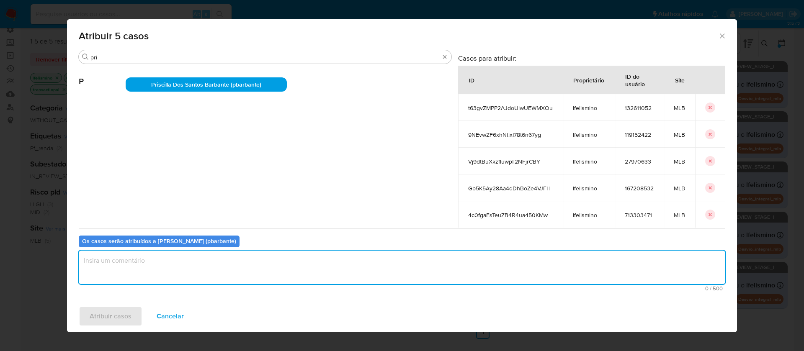
click at [159, 272] on textarea "assign-modal" at bounding box center [402, 267] width 646 height 33
type textarea "ok"
click at [110, 317] on span "Atribuir casos" at bounding box center [111, 316] width 42 height 18
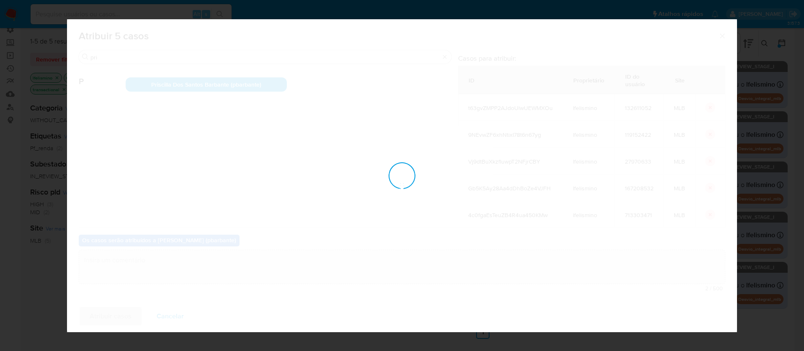
checkbox input "false"
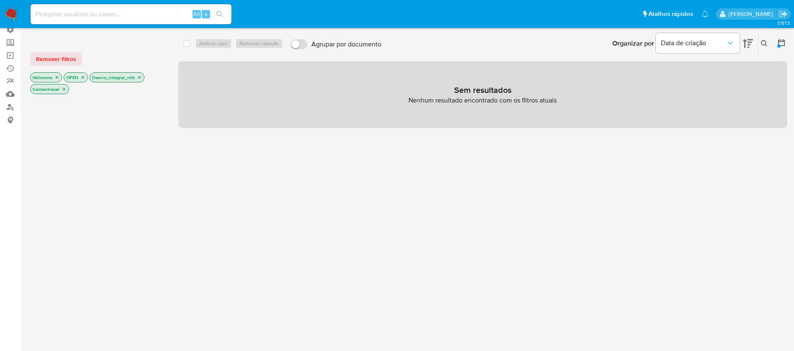
click at [139, 78] on icon "close-filter" at bounding box center [139, 77] width 3 height 3
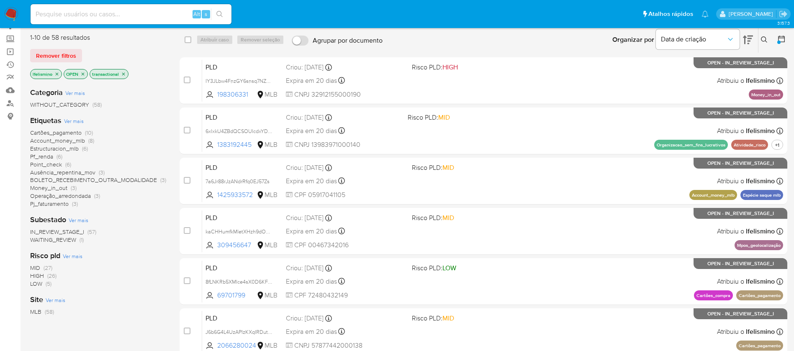
scroll to position [68, 0]
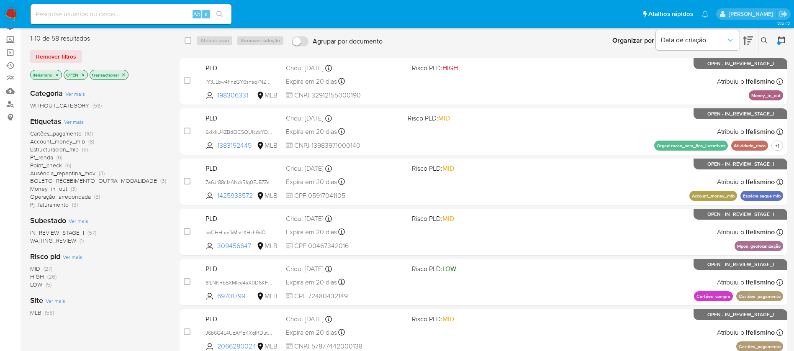
click at [57, 77] on icon "close-filter" at bounding box center [56, 74] width 5 height 5
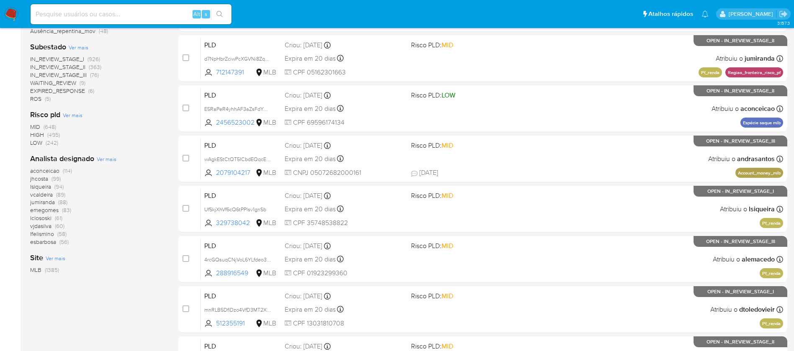
scroll to position [244, 0]
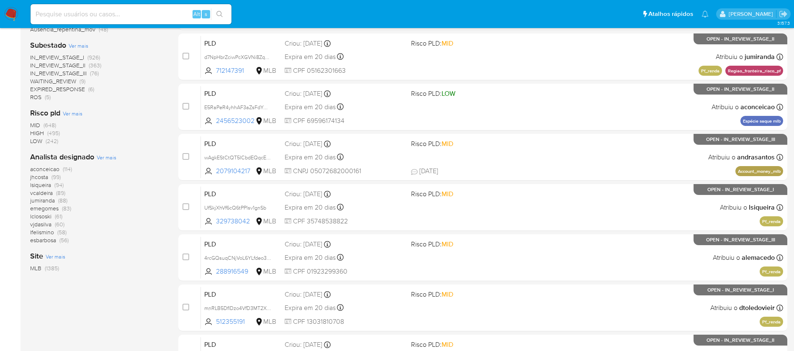
click at [50, 167] on span "aconceicao" at bounding box center [44, 169] width 29 height 8
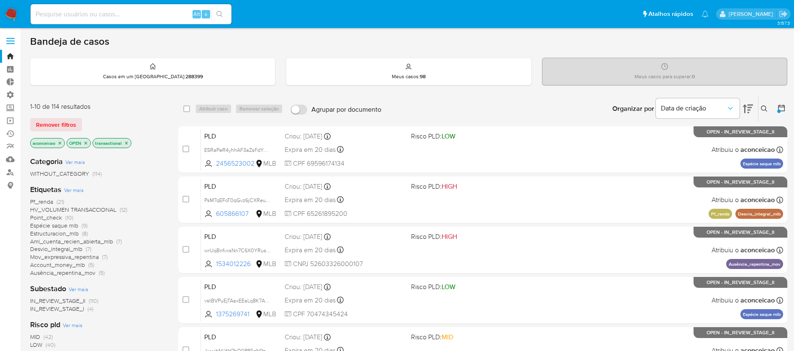
click at [113, 40] on div "Bandeja de casos" at bounding box center [408, 41] width 757 height 13
click at [59, 128] on span "Remover filtros" at bounding box center [56, 125] width 40 height 12
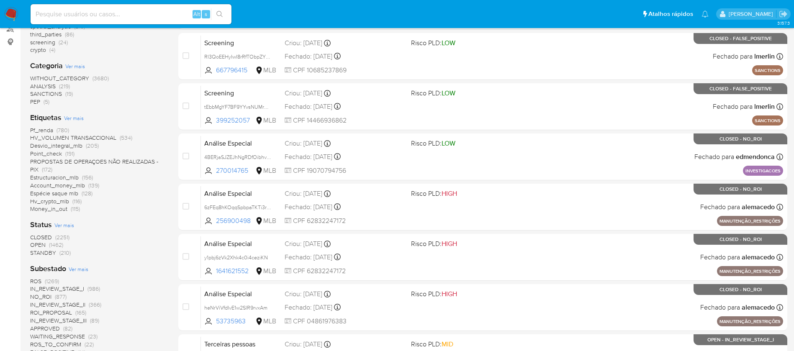
scroll to position [157, 0]
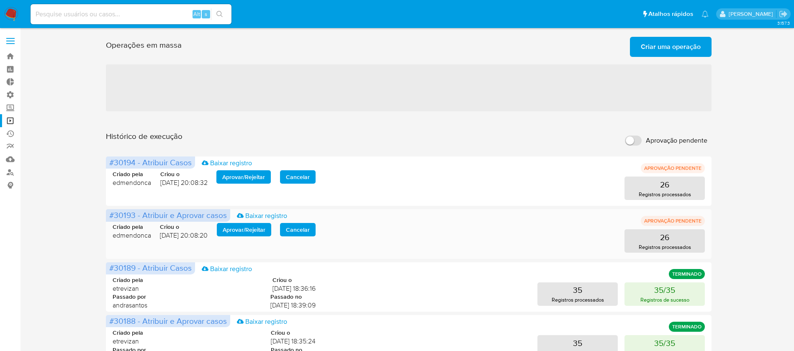
click at [226, 230] on span "Aprovar / Rejeitar" at bounding box center [244, 230] width 43 height 12
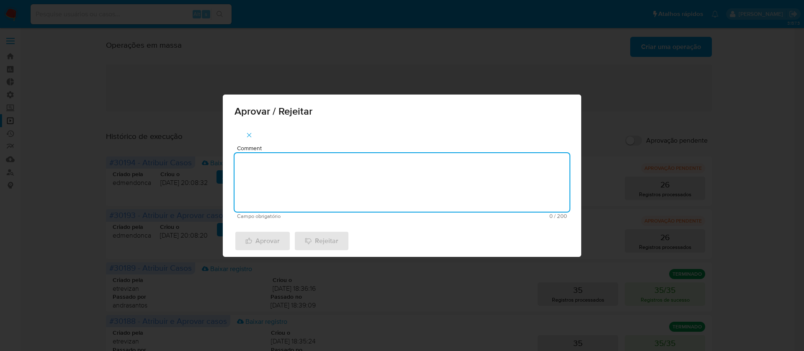
click at [276, 190] on textarea "Comment" at bounding box center [401, 182] width 335 height 59
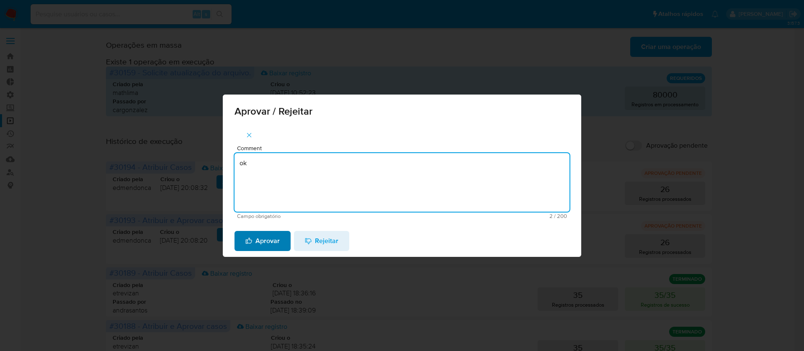
type textarea "ok"
click at [258, 238] on span "Aprovar" at bounding box center [262, 241] width 34 height 18
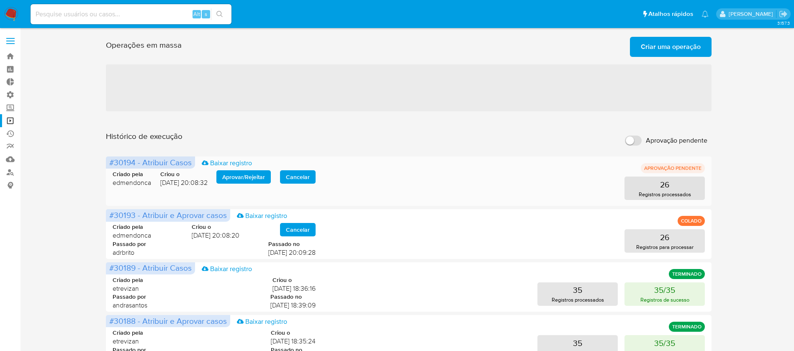
click at [260, 170] on div "Criado pela edmendonca Criou o [DATE] 20:08:32 Aprovar / Rejeitar Cancelar 26 R…" at bounding box center [409, 180] width 592 height 40
click at [258, 175] on span "Aprovar / Rejeitar" at bounding box center [243, 177] width 43 height 12
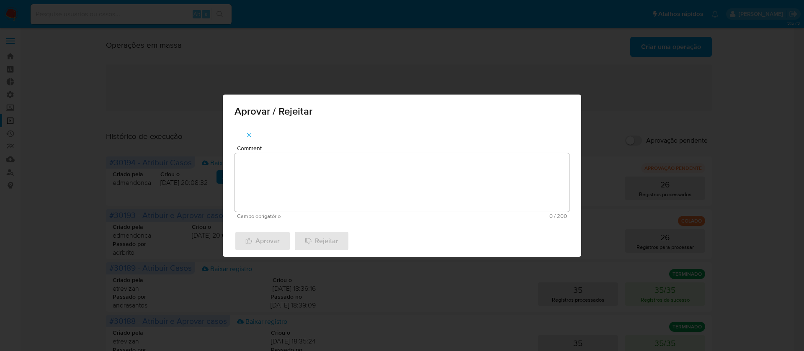
click at [347, 171] on textarea "Comment" at bounding box center [401, 182] width 335 height 59
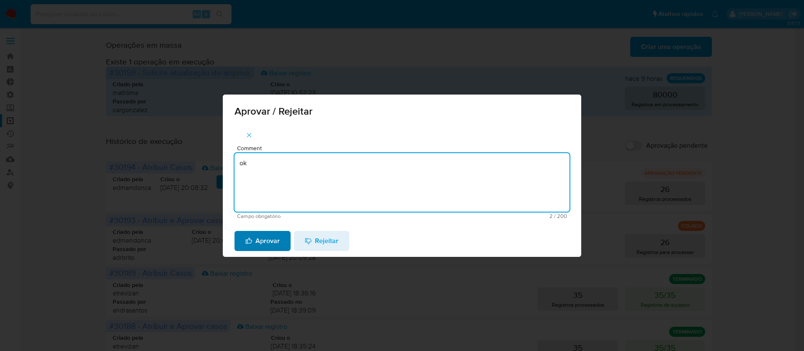
type textarea "ok"
click at [265, 236] on span "Aprovar" at bounding box center [262, 241] width 34 height 18
